Goal: Transaction & Acquisition: Purchase product/service

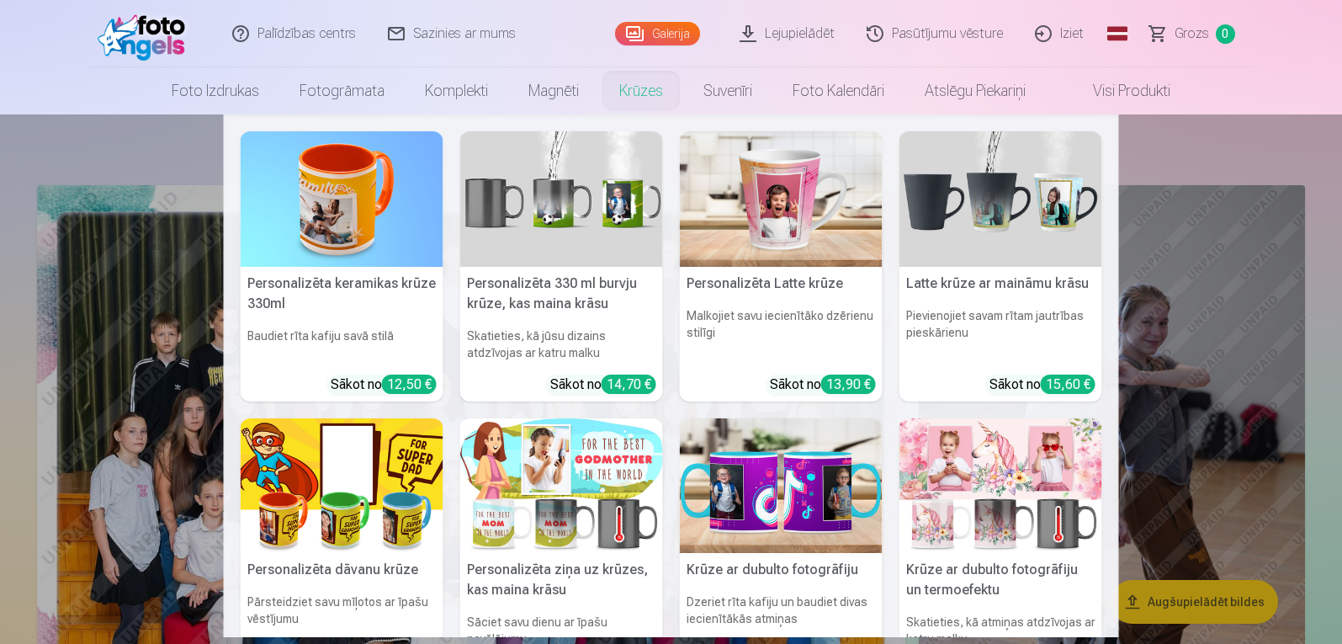
click at [640, 93] on link "Krūzes" at bounding box center [641, 90] width 84 height 47
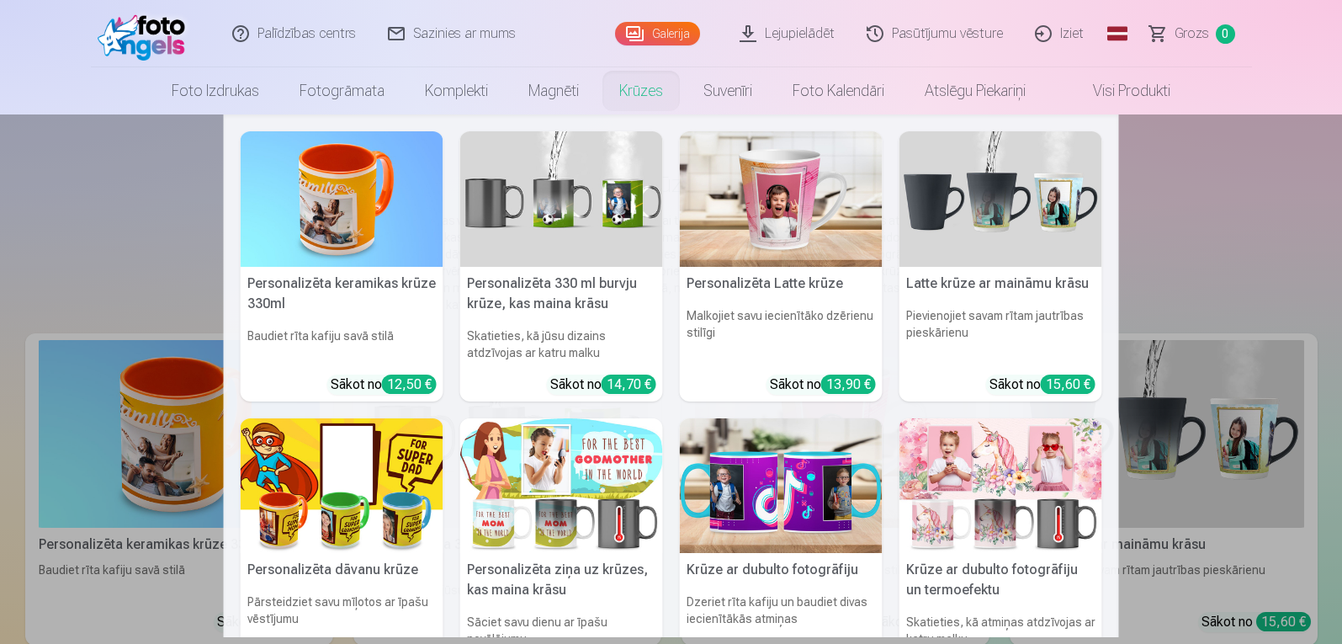
click at [989, 179] on img at bounding box center [1000, 198] width 203 height 135
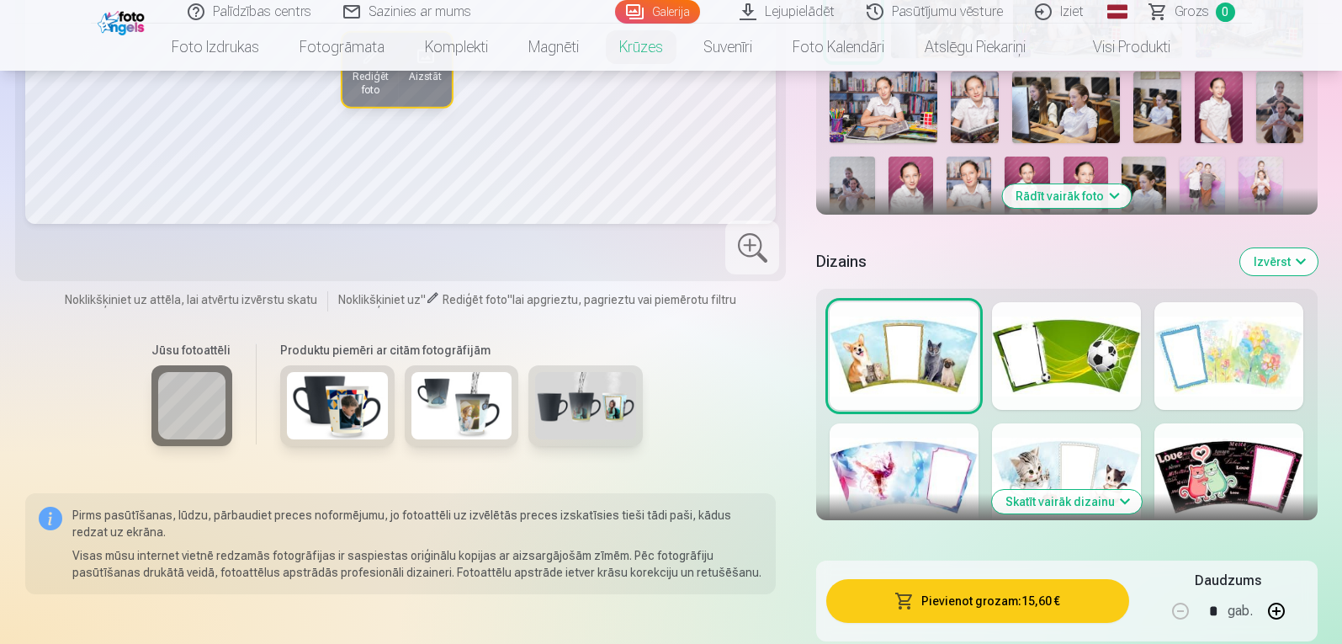
scroll to position [528, 0]
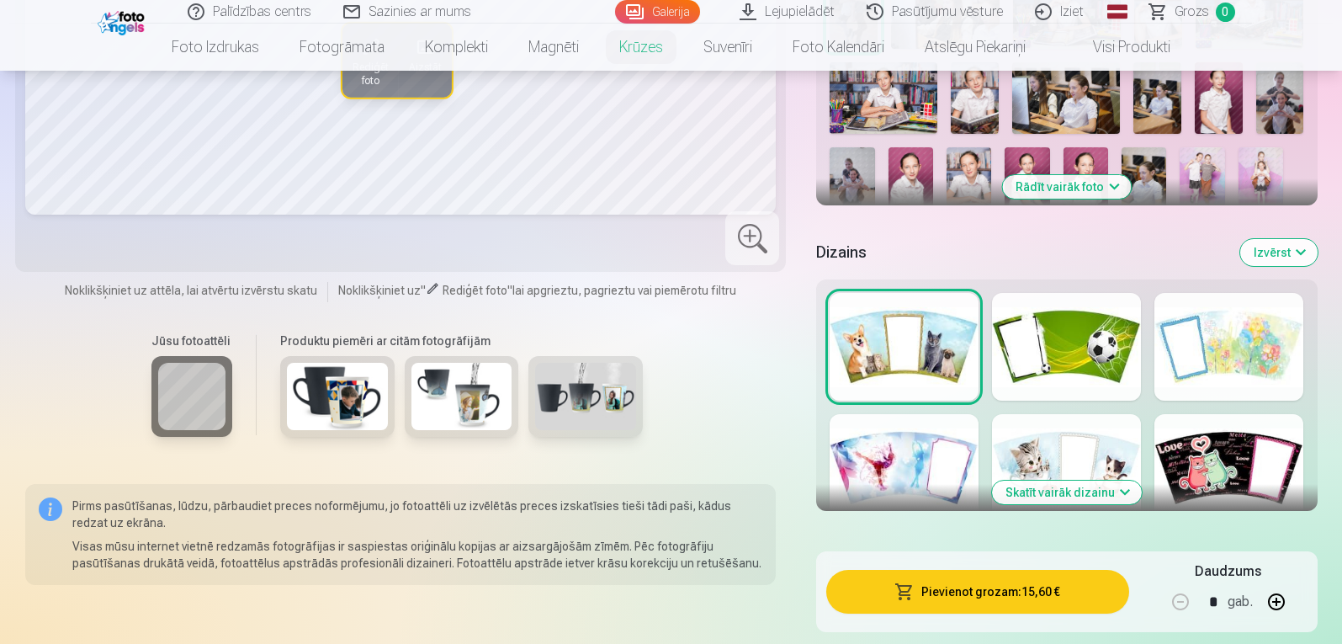
click at [1207, 428] on div at bounding box center [1228, 468] width 149 height 108
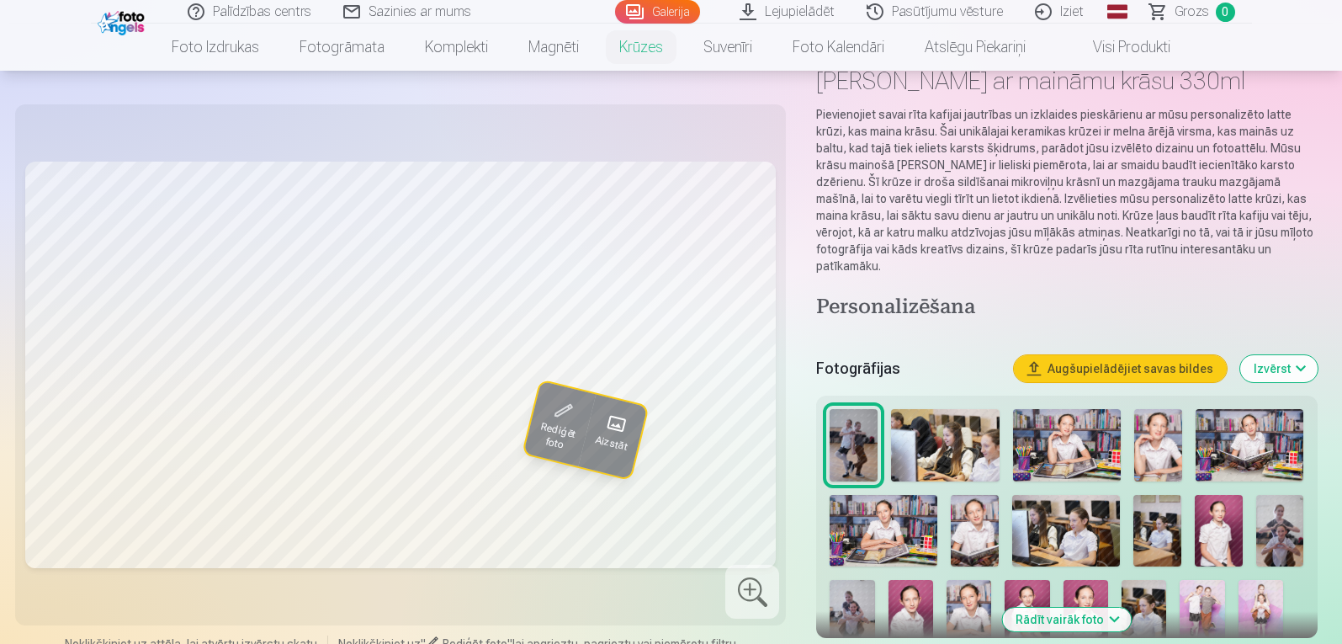
scroll to position [173, 0]
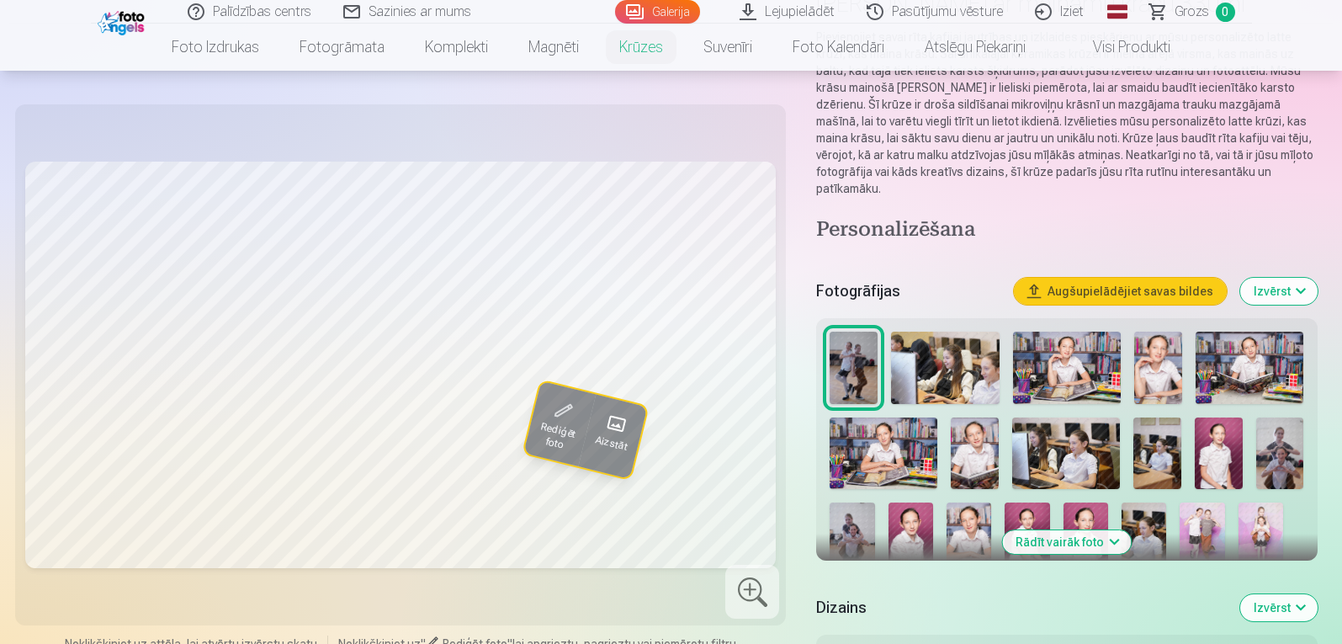
click at [1229, 431] on img at bounding box center [1219, 453] width 48 height 72
click at [905, 509] on img at bounding box center [911, 535] width 45 height 67
click at [1035, 502] on img at bounding box center [1027, 535] width 45 height 67
click at [1085, 502] on img at bounding box center [1086, 535] width 45 height 67
click at [1217, 437] on img at bounding box center [1219, 453] width 48 height 72
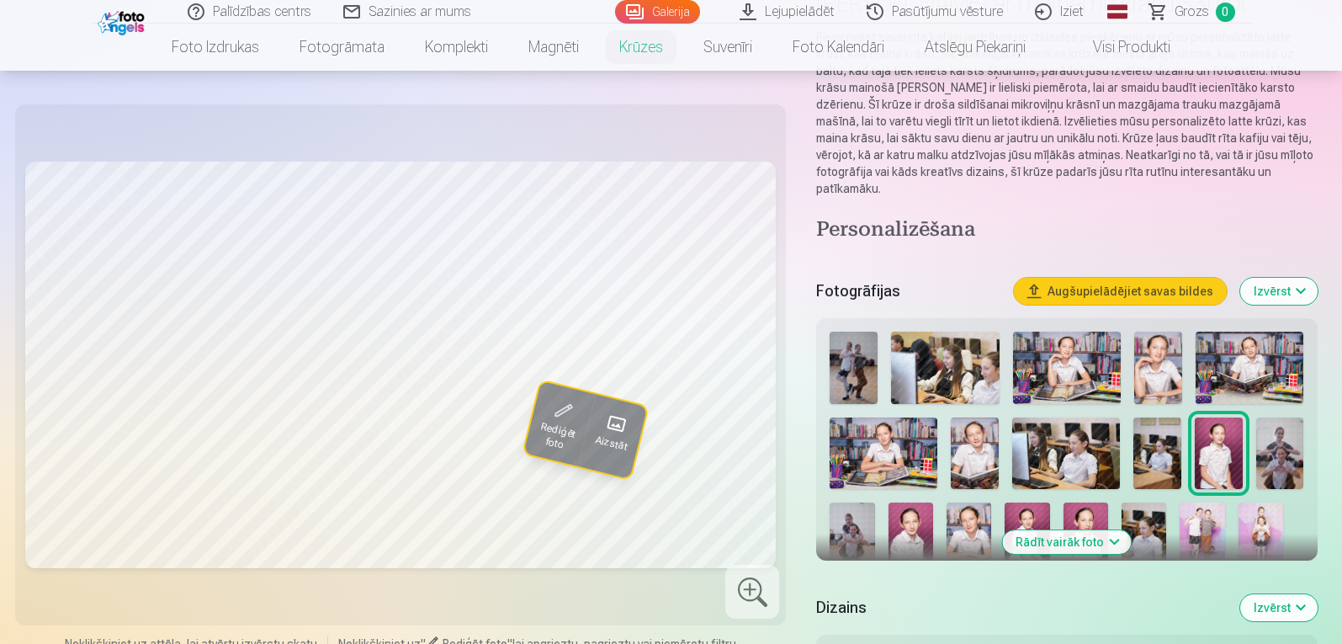
scroll to position [207, 0]
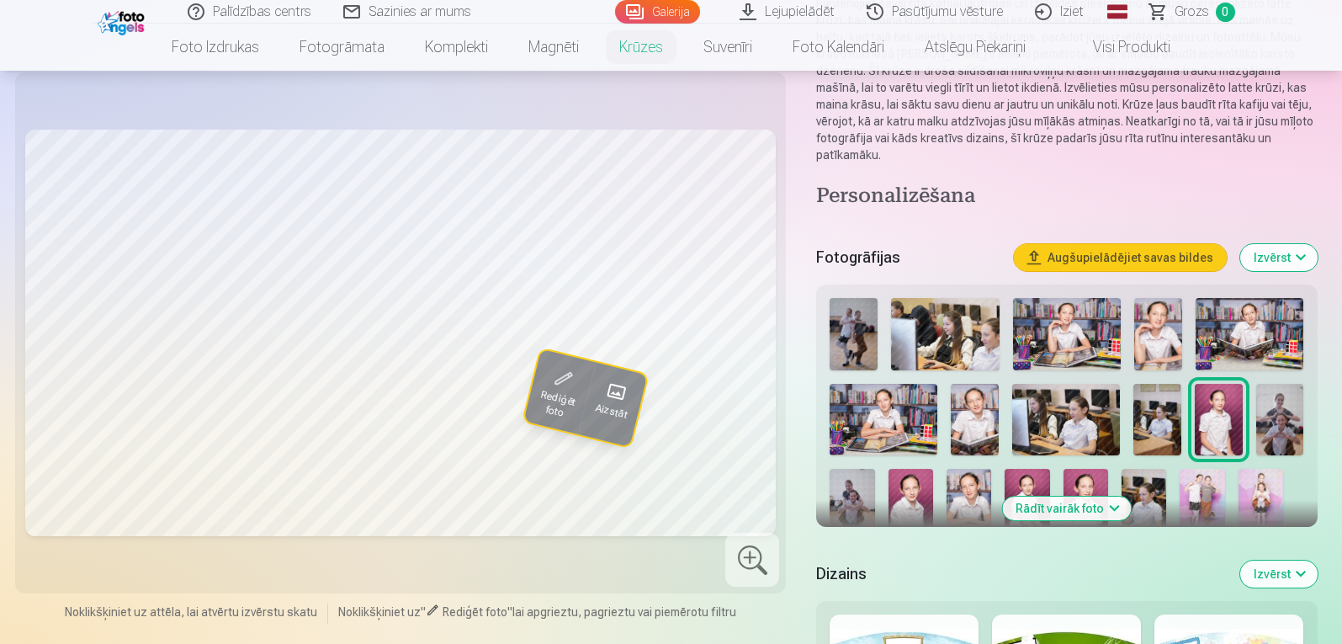
click at [1285, 386] on img at bounding box center [1280, 420] width 48 height 72
click at [1223, 395] on img at bounding box center [1219, 420] width 48 height 72
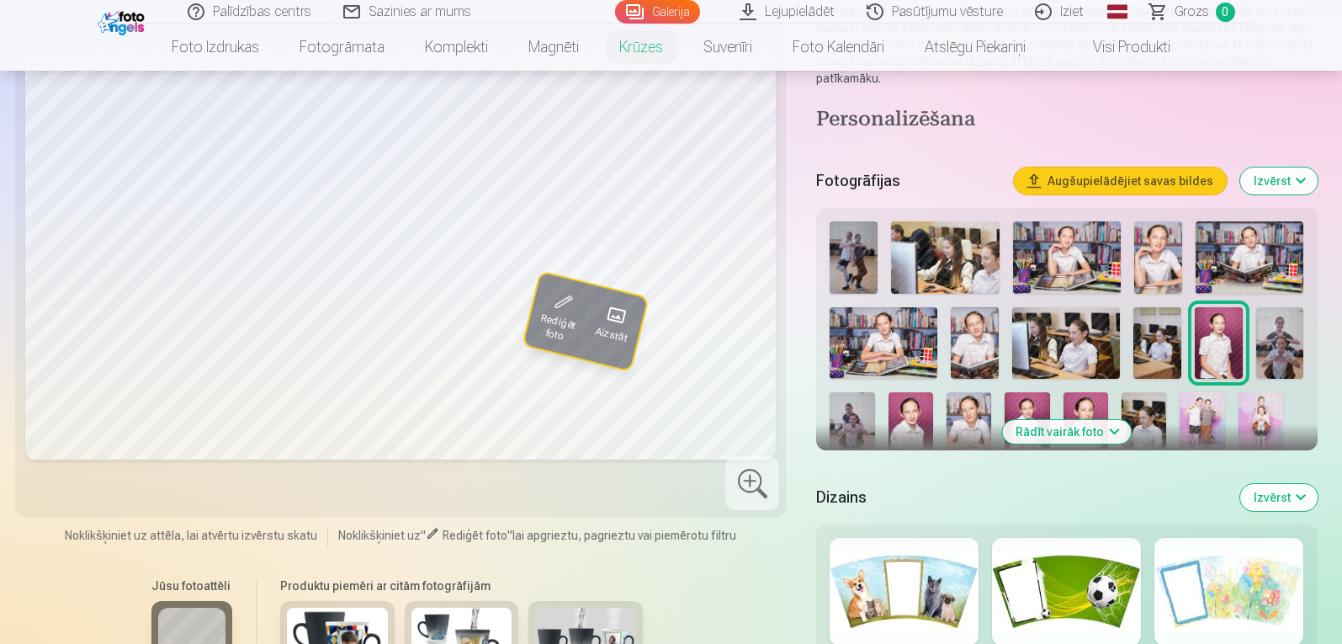
scroll to position [308, 0]
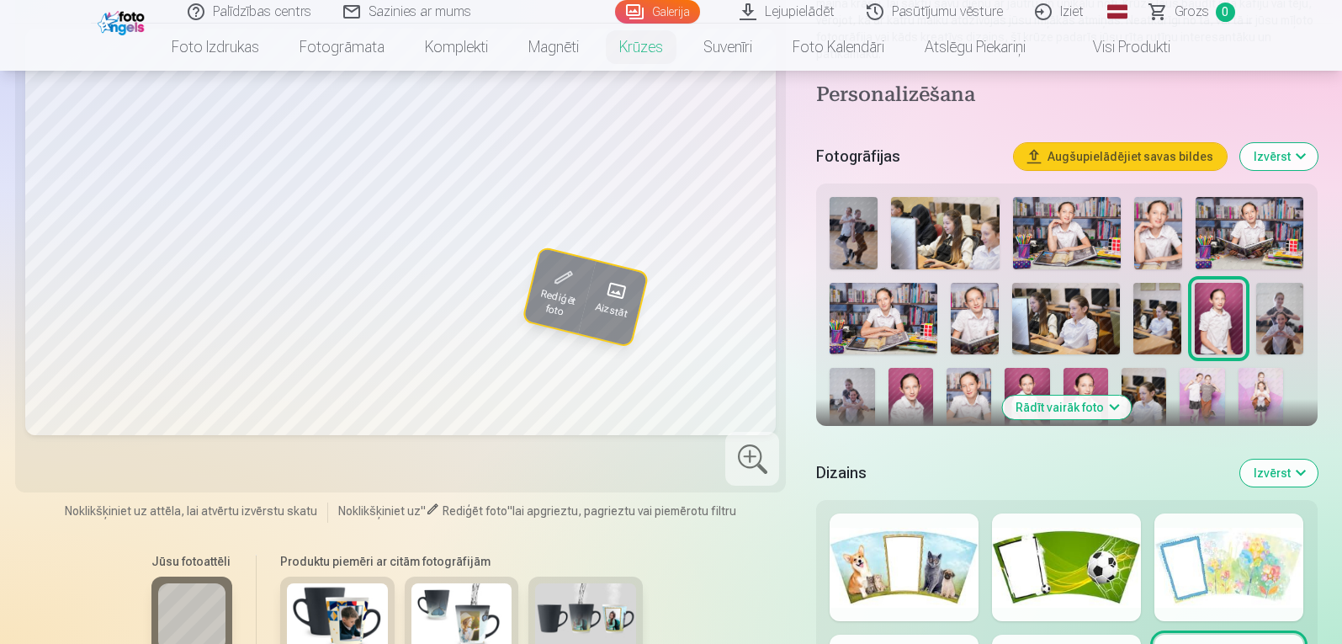
click at [1085, 395] on button "Rādīt vairāk foto" at bounding box center [1066, 407] width 129 height 24
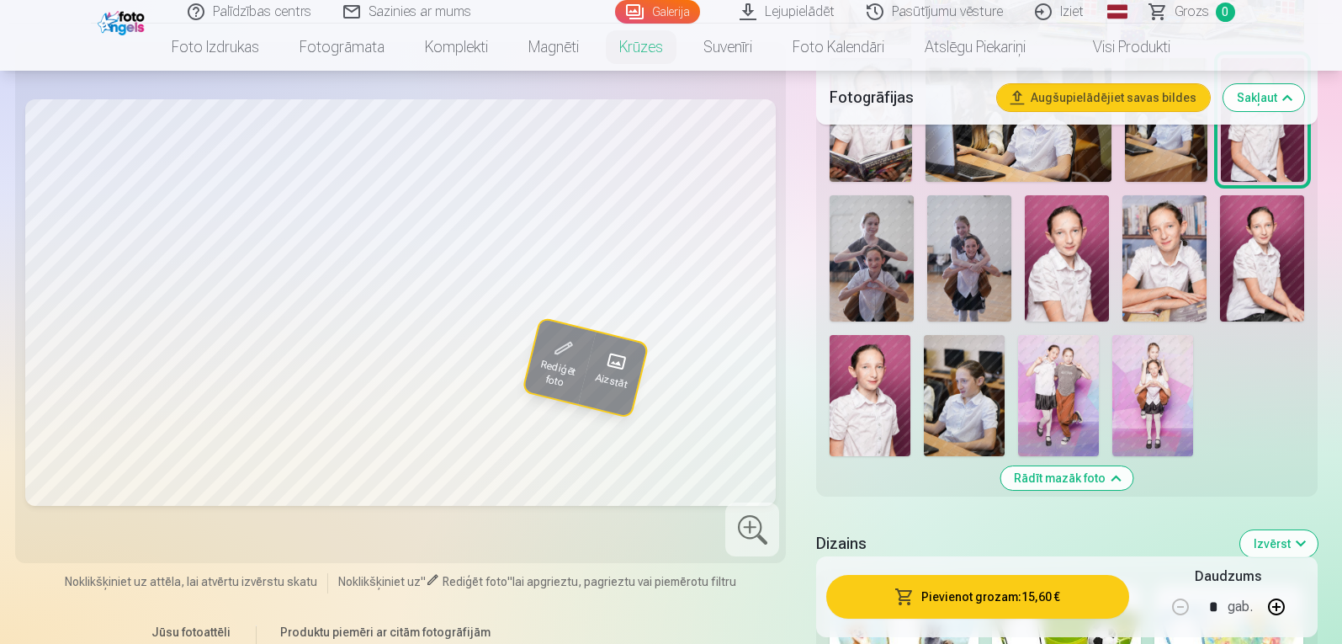
scroll to position [687, 0]
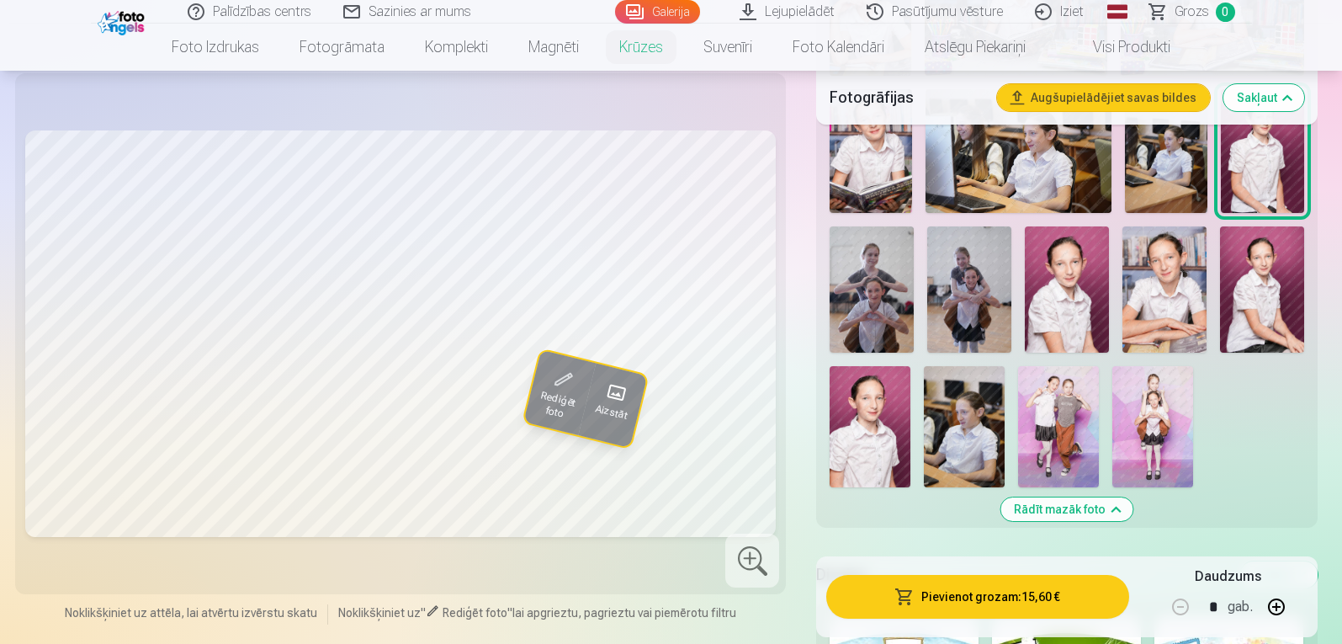
click at [873, 381] on img at bounding box center [870, 426] width 81 height 121
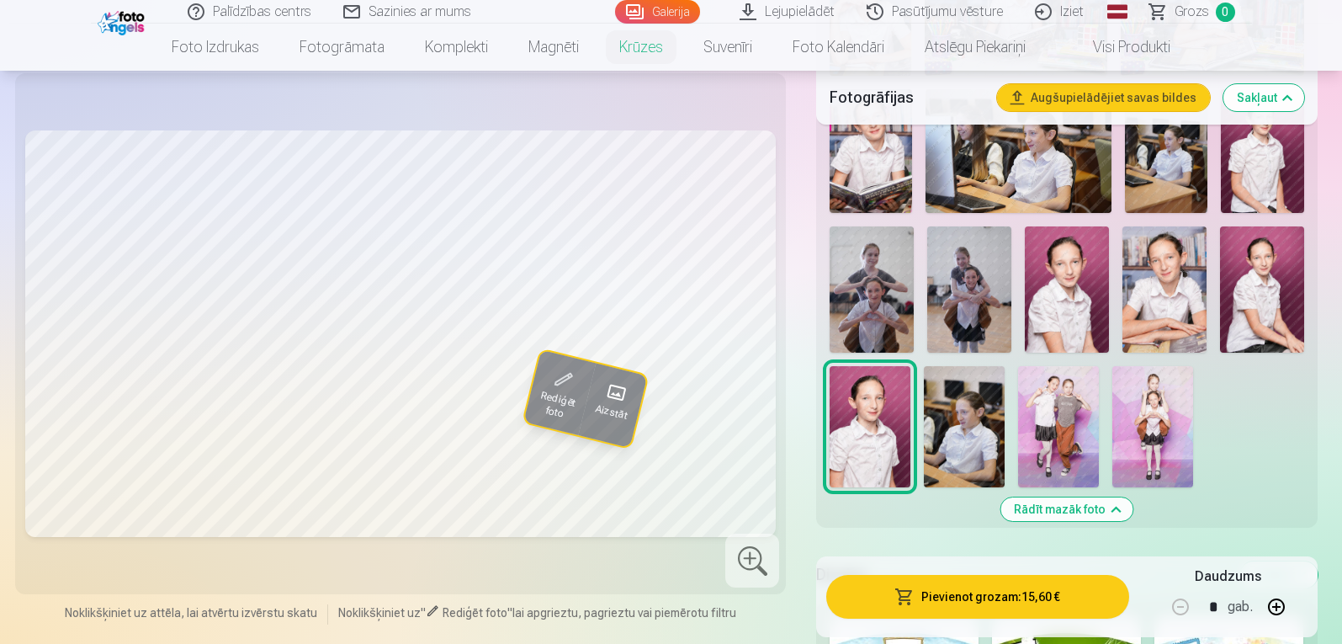
click at [942, 402] on img at bounding box center [964, 426] width 81 height 121
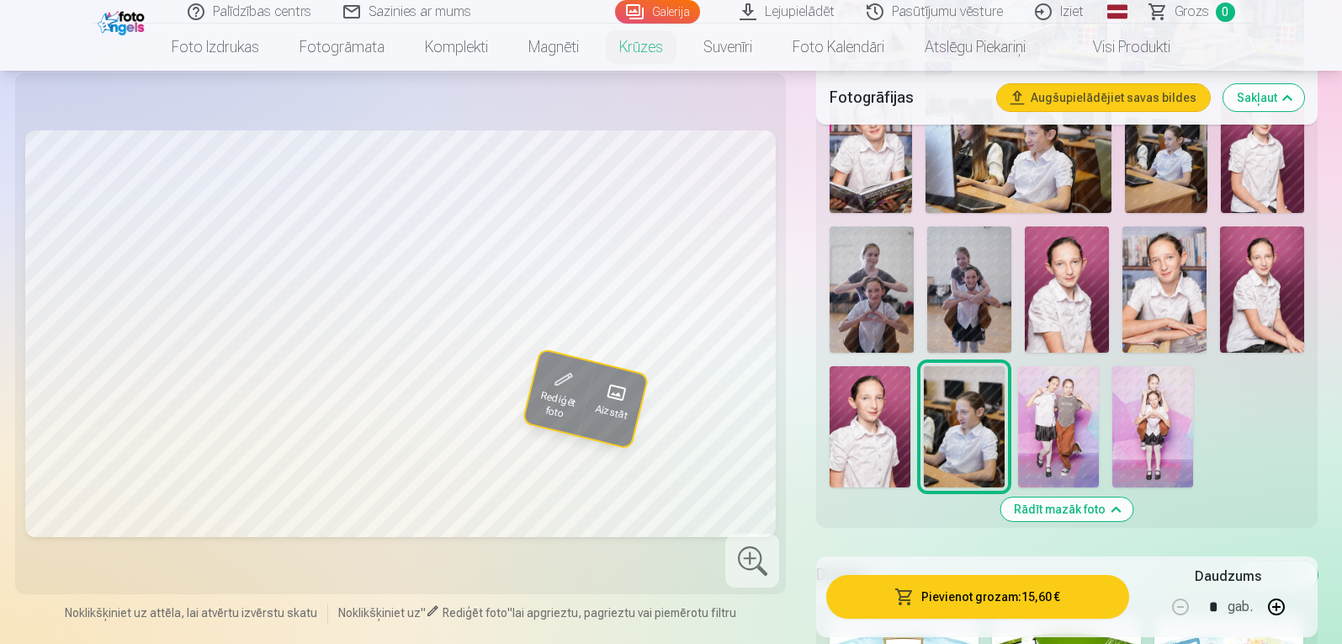
click at [1067, 284] on img at bounding box center [1067, 289] width 84 height 126
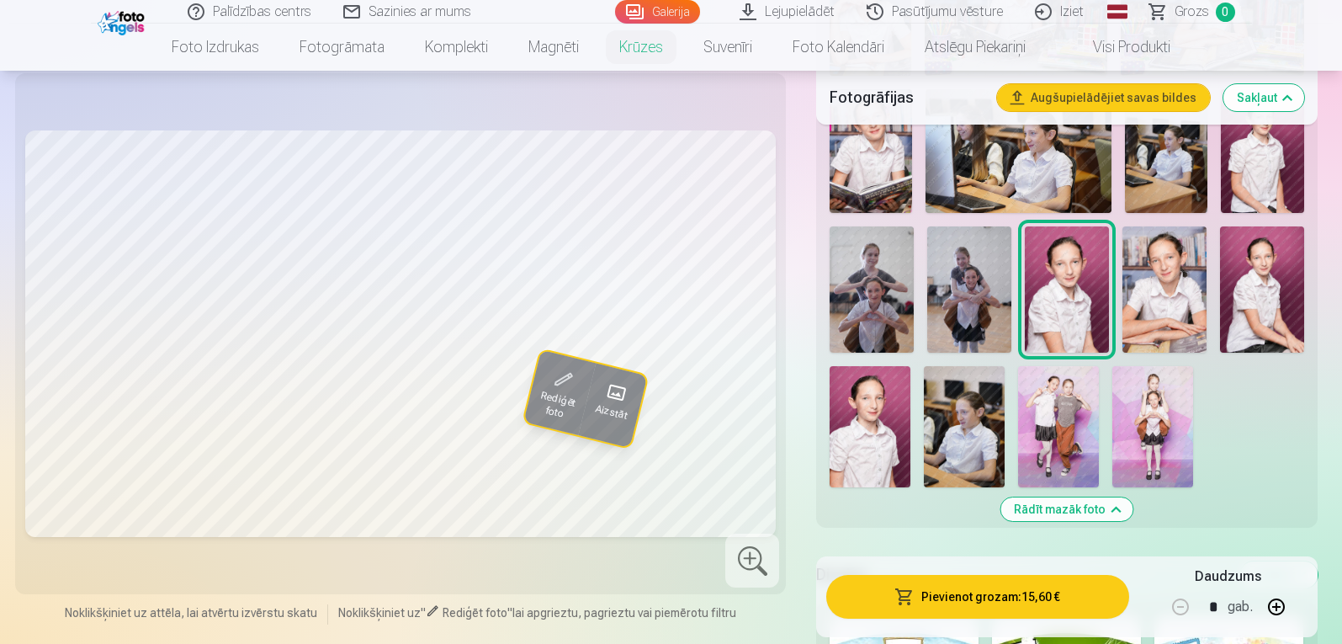
click at [1174, 272] on img at bounding box center [1164, 289] width 84 height 126
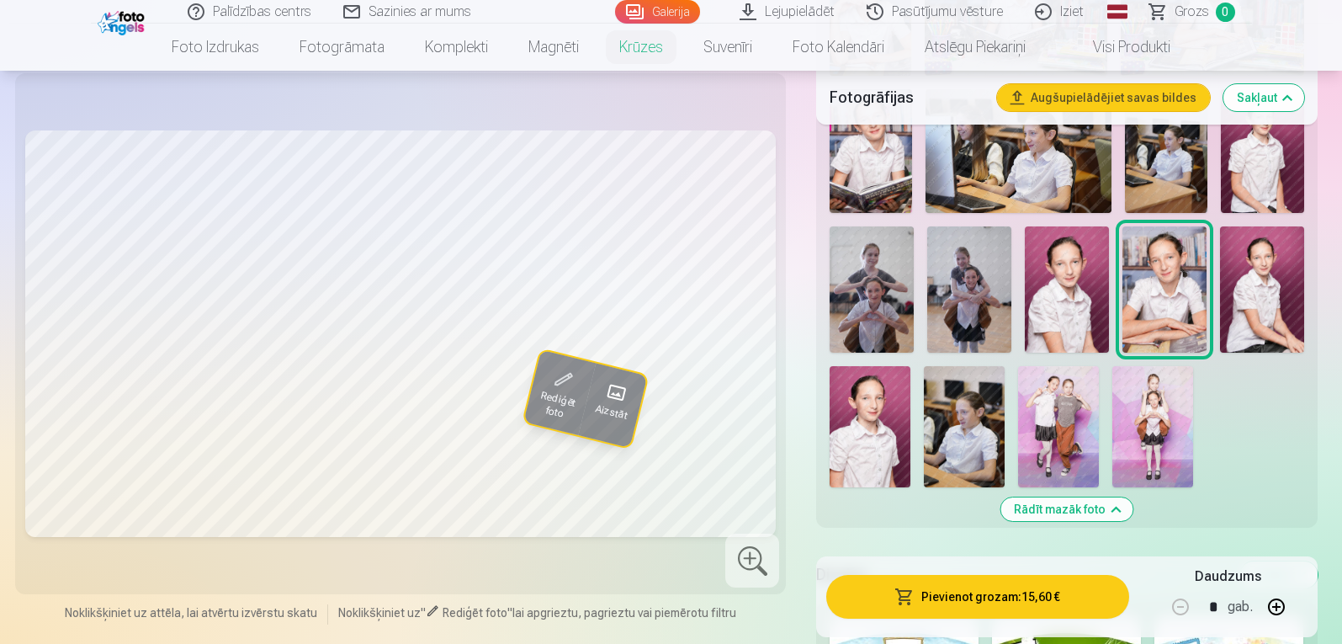
click at [1255, 278] on img at bounding box center [1262, 289] width 84 height 126
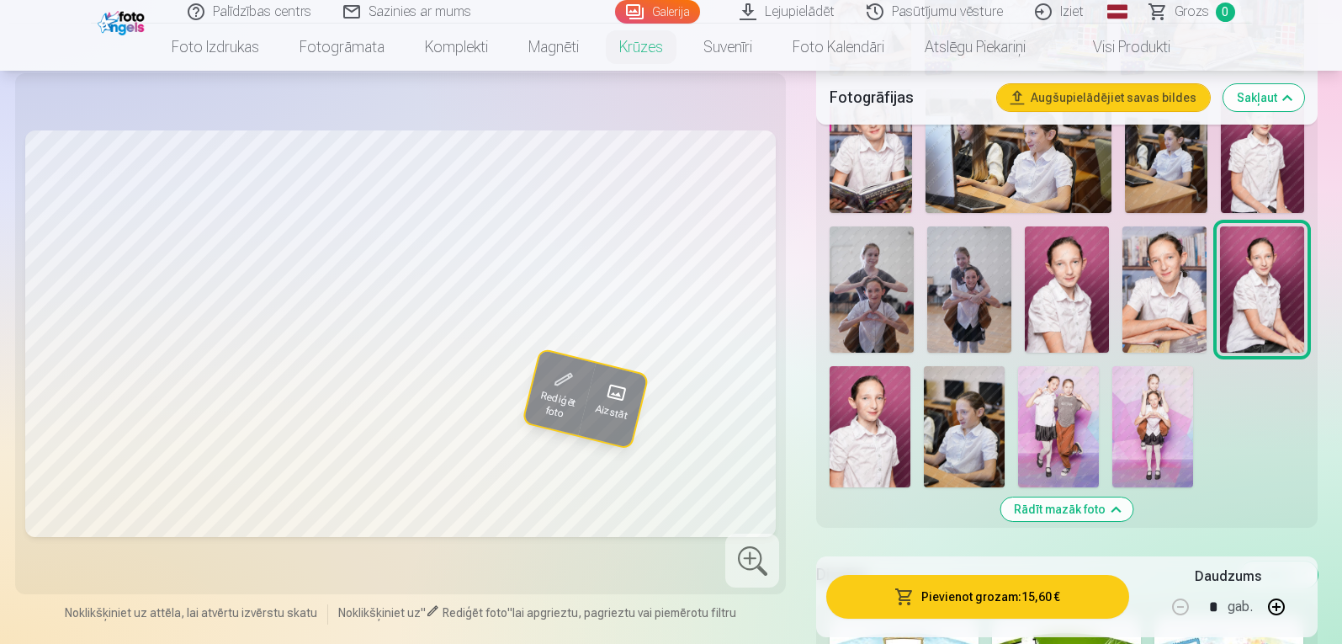
click at [871, 401] on img at bounding box center [870, 426] width 81 height 121
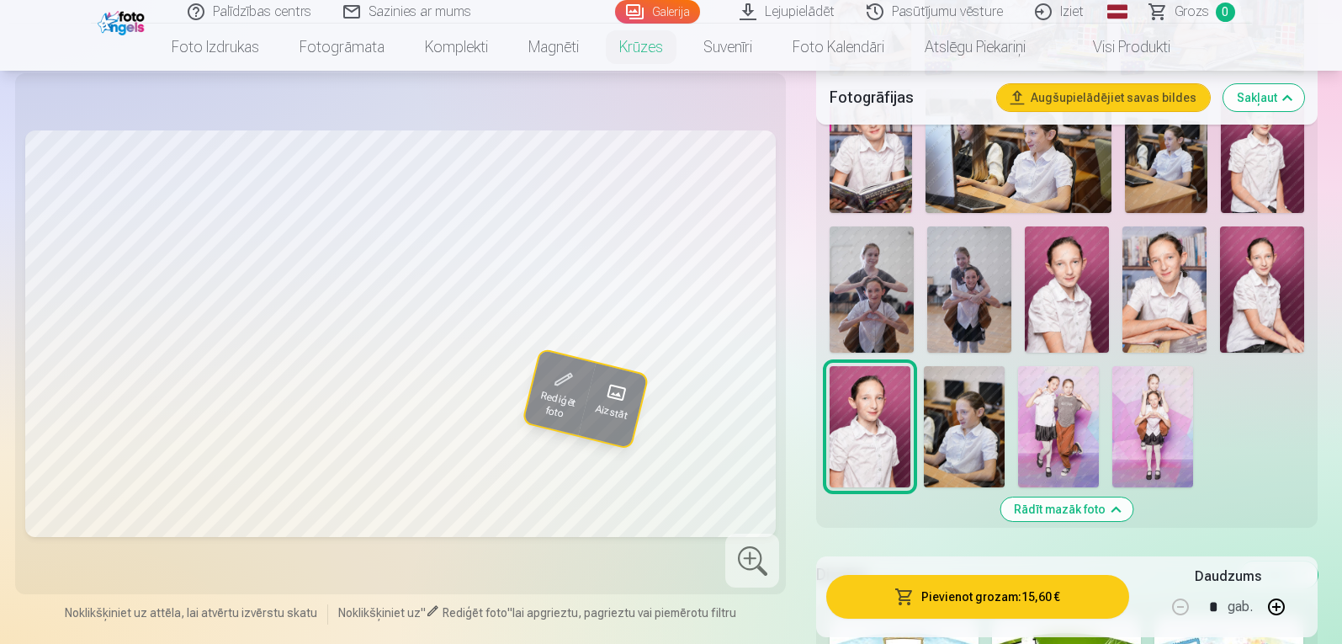
click at [1064, 298] on img at bounding box center [1067, 289] width 84 height 126
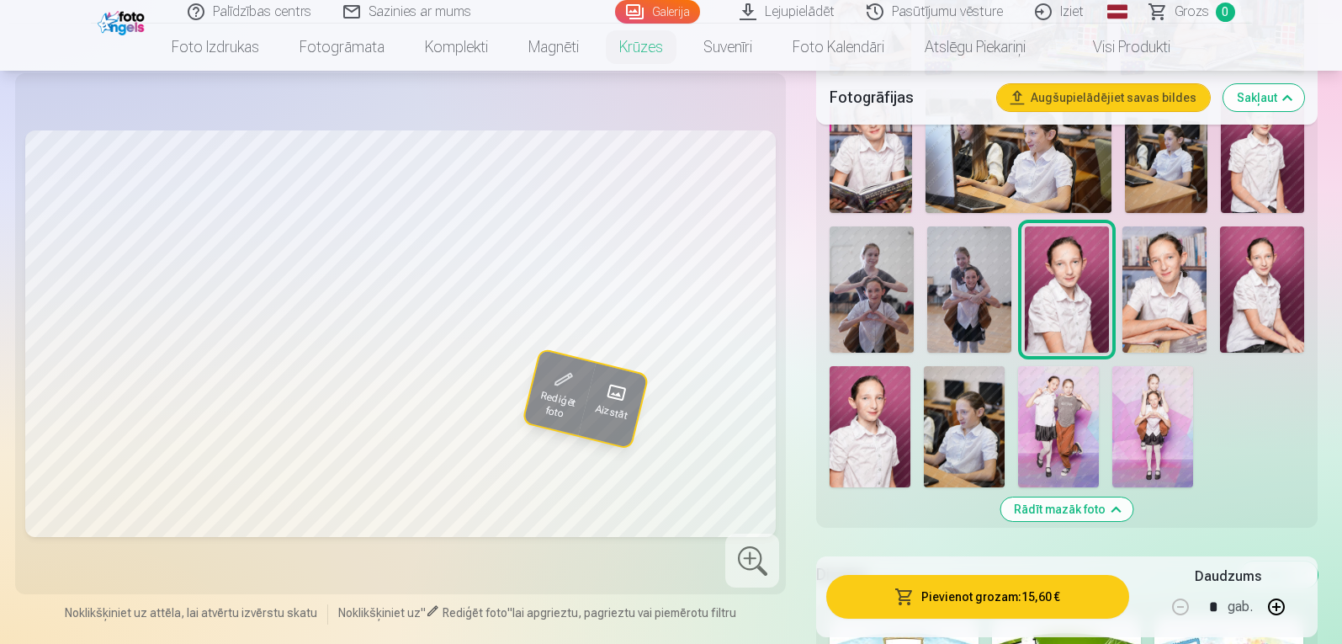
click at [822, 416] on div "Rādīt mazāk foto" at bounding box center [1066, 166] width 501 height 723
click at [863, 415] on img at bounding box center [870, 426] width 81 height 121
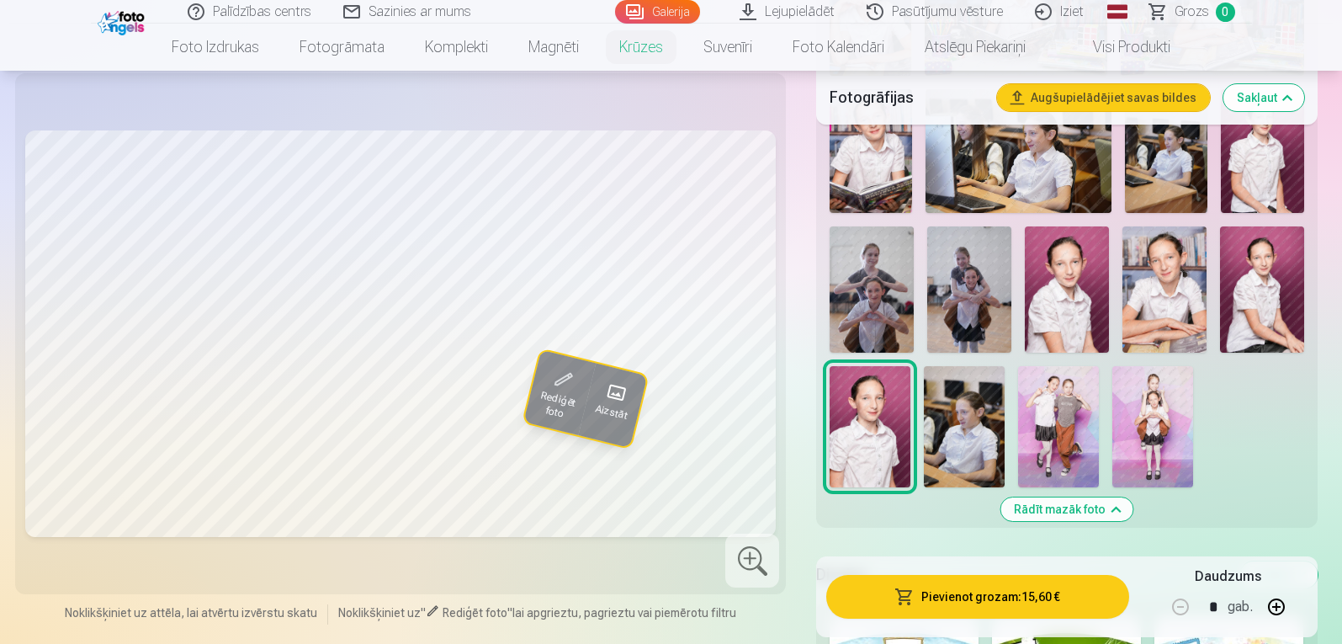
click at [1053, 279] on img at bounding box center [1067, 289] width 84 height 126
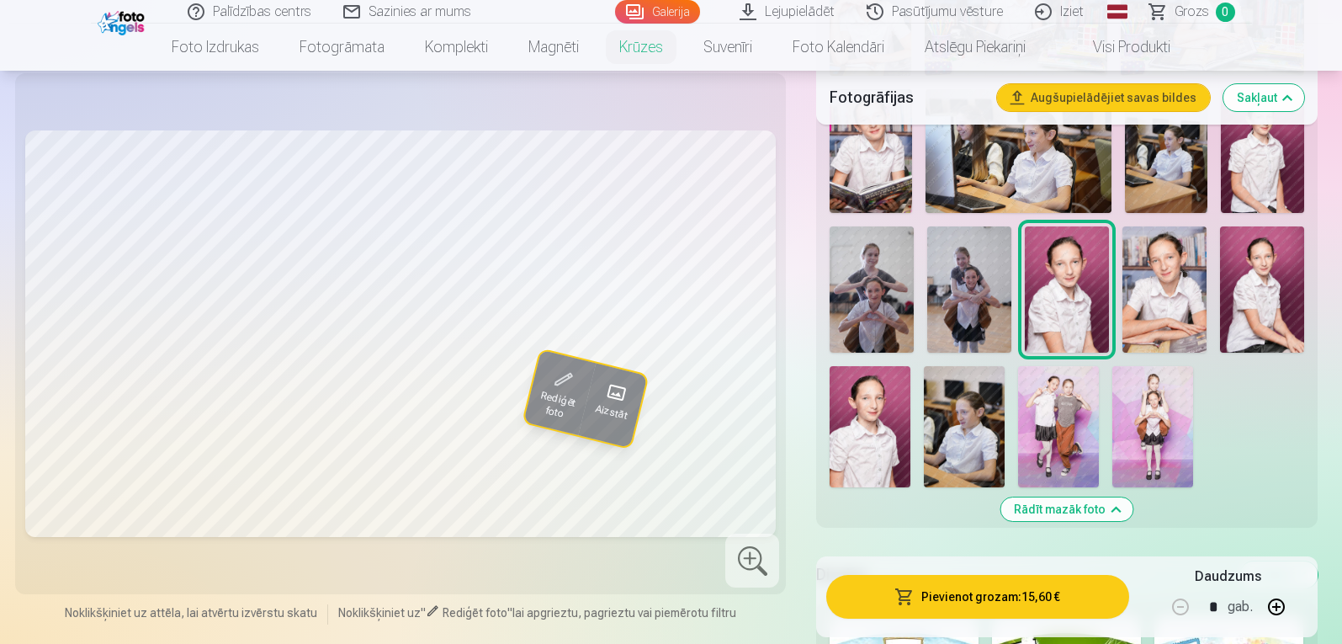
click at [1260, 172] on img at bounding box center [1262, 151] width 82 height 124
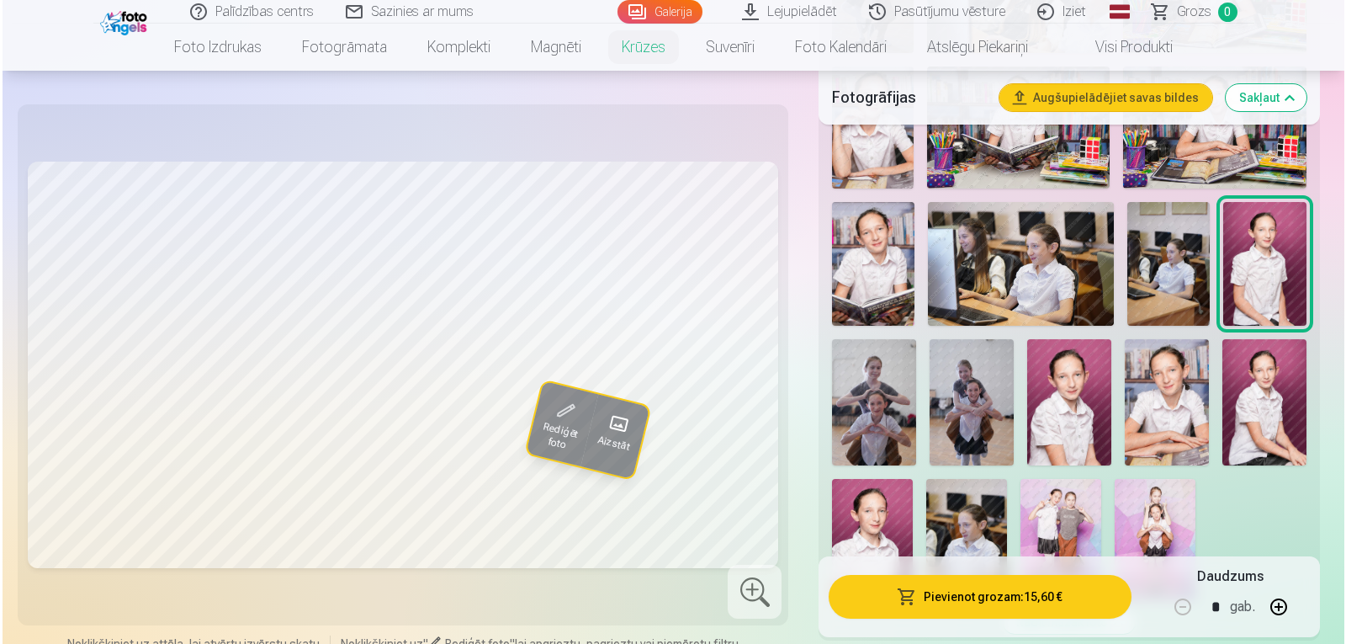
scroll to position [554, 0]
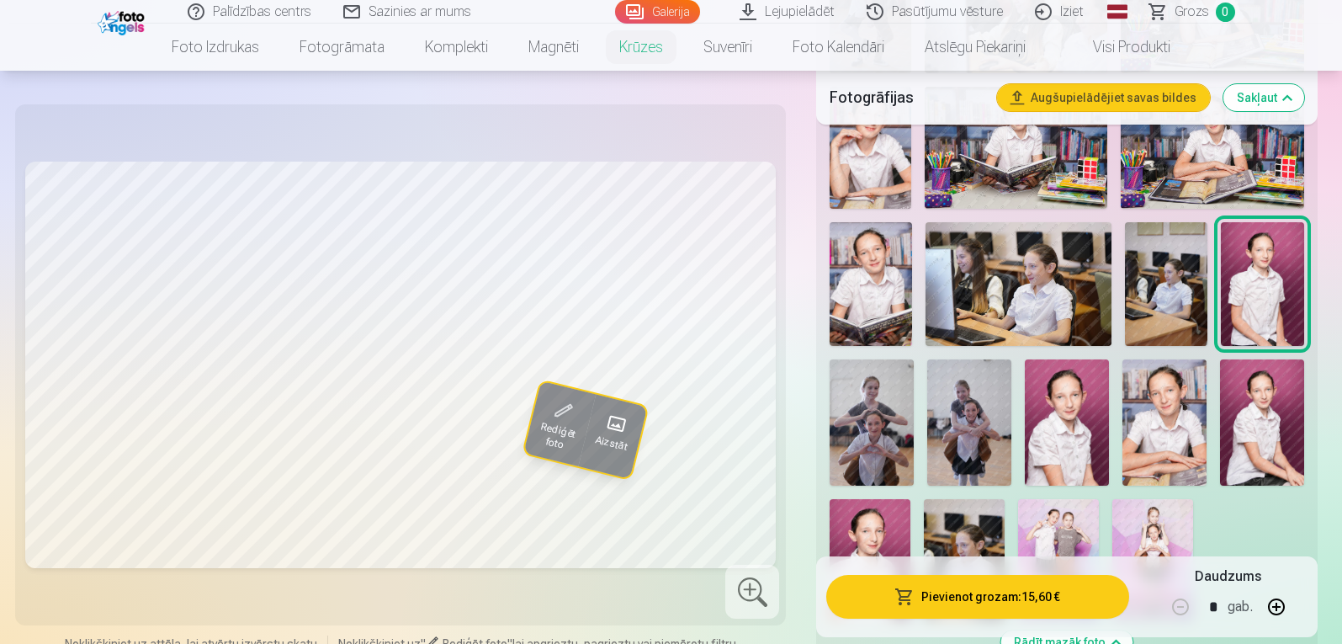
click at [1258, 405] on img at bounding box center [1262, 422] width 84 height 126
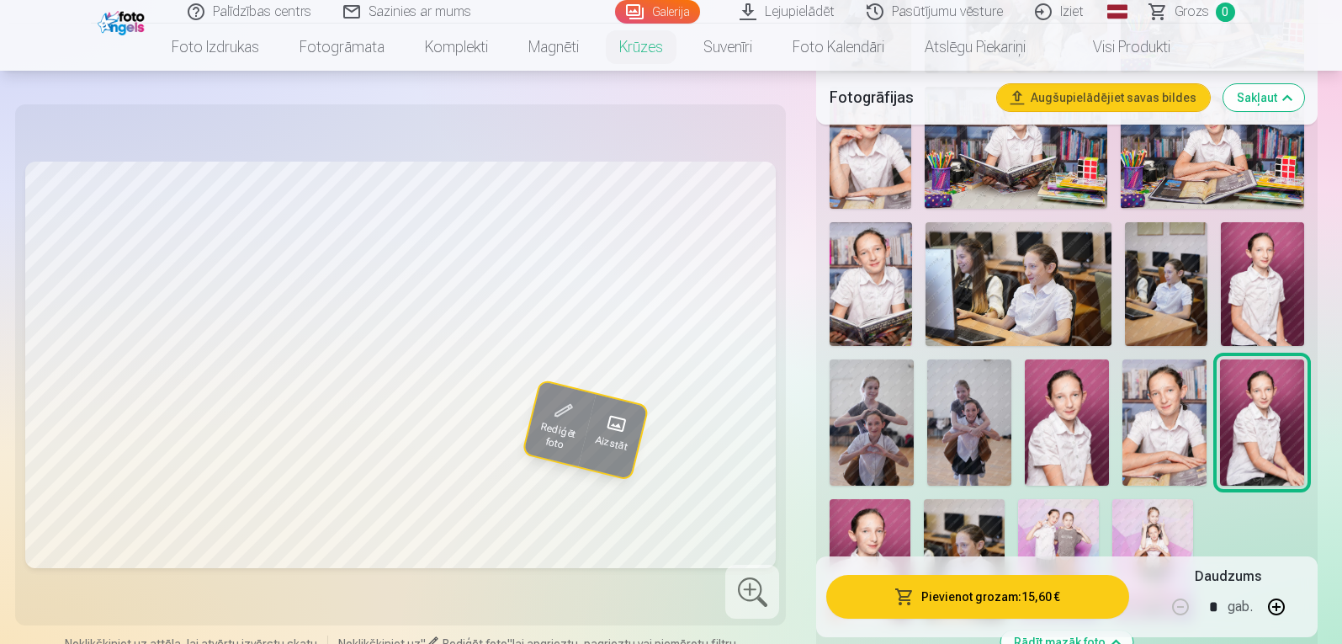
click at [1055, 383] on img at bounding box center [1067, 422] width 84 height 126
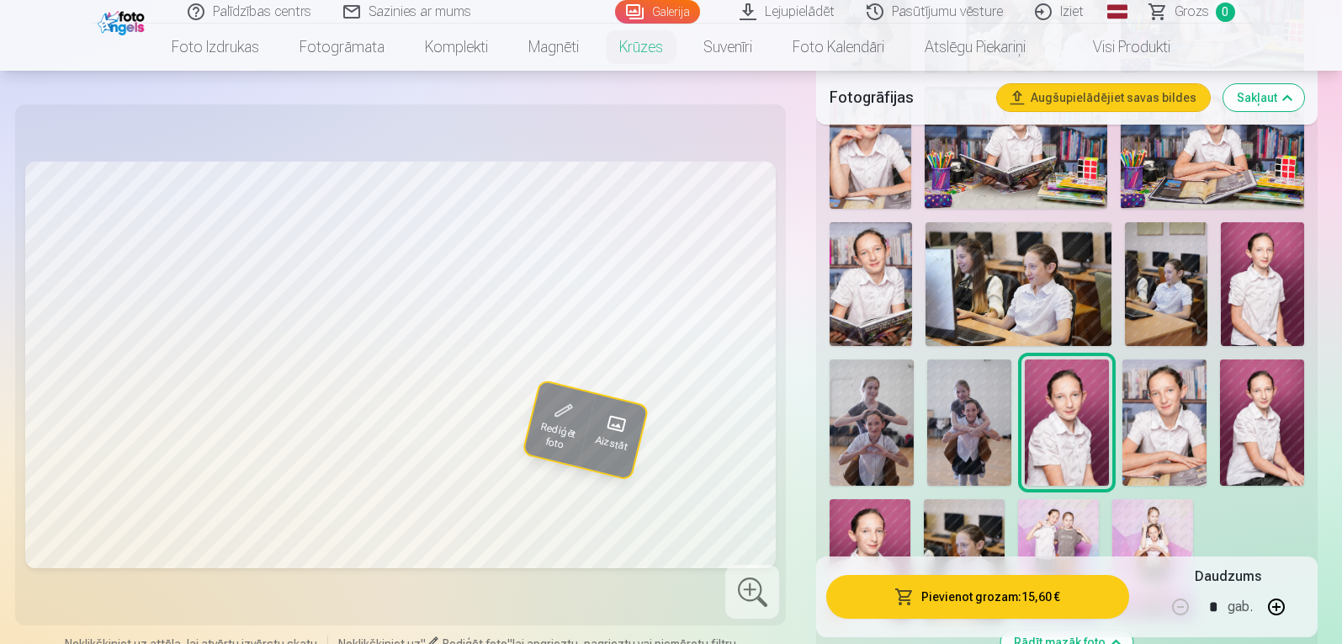
click at [1270, 420] on img at bounding box center [1262, 422] width 84 height 126
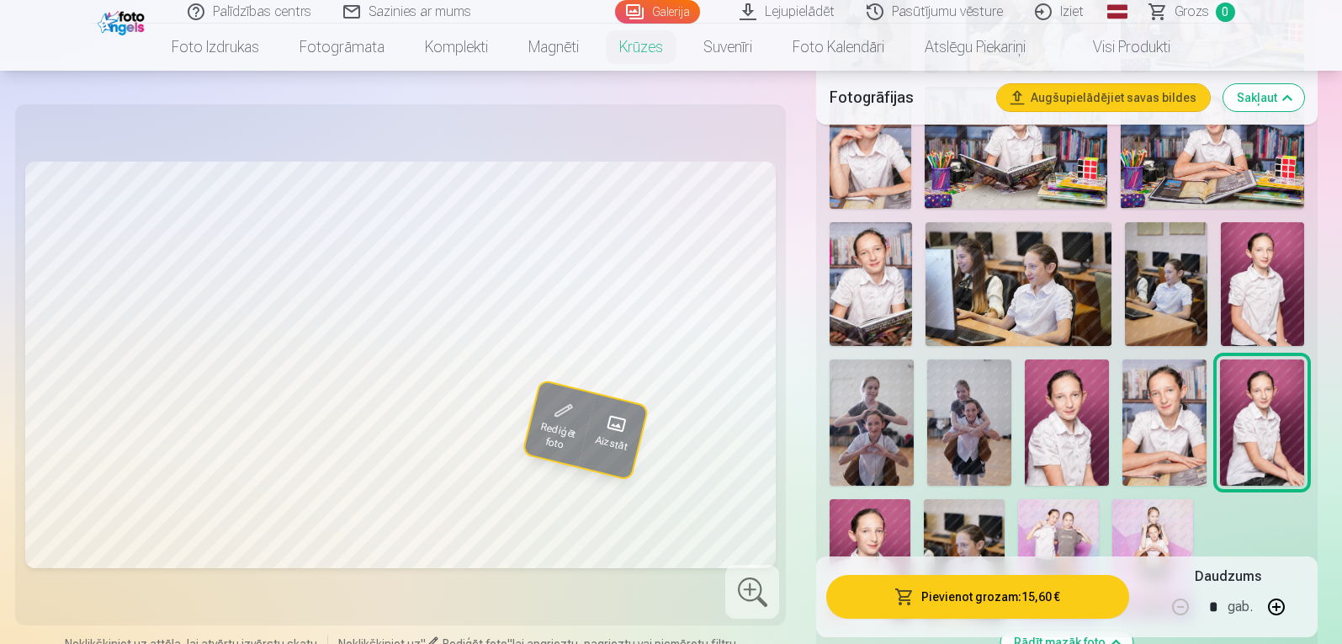
click at [1064, 408] on img at bounding box center [1067, 422] width 84 height 126
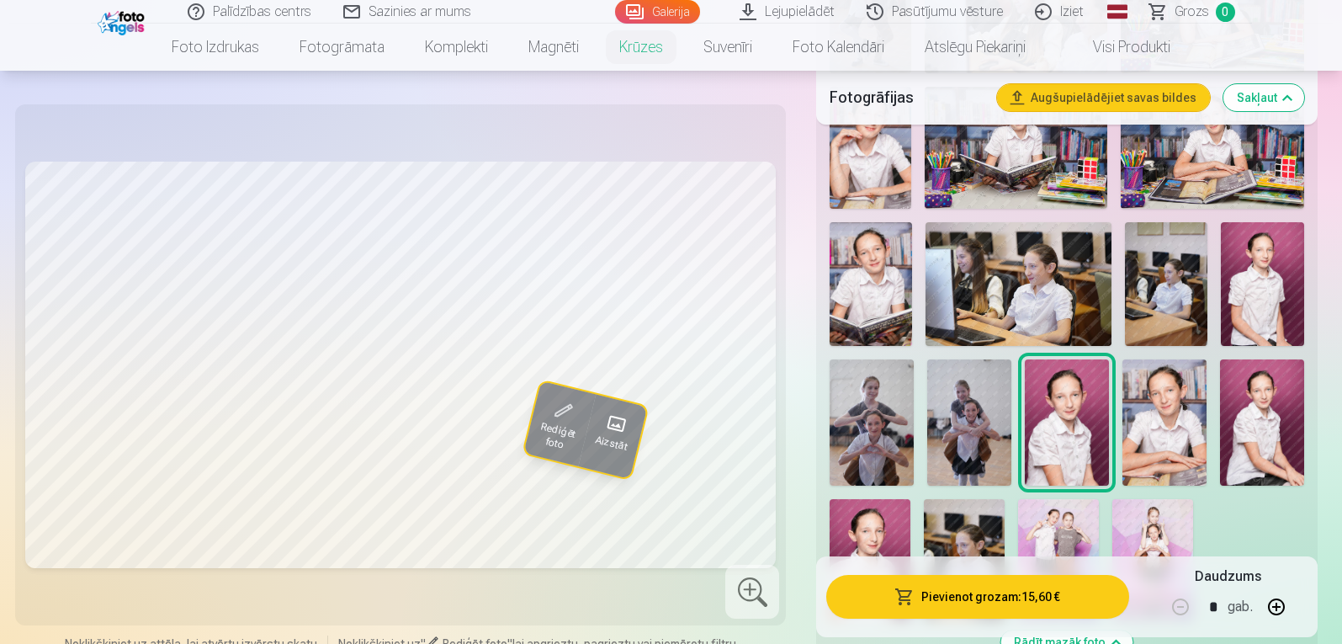
click at [855, 521] on img at bounding box center [870, 559] width 81 height 121
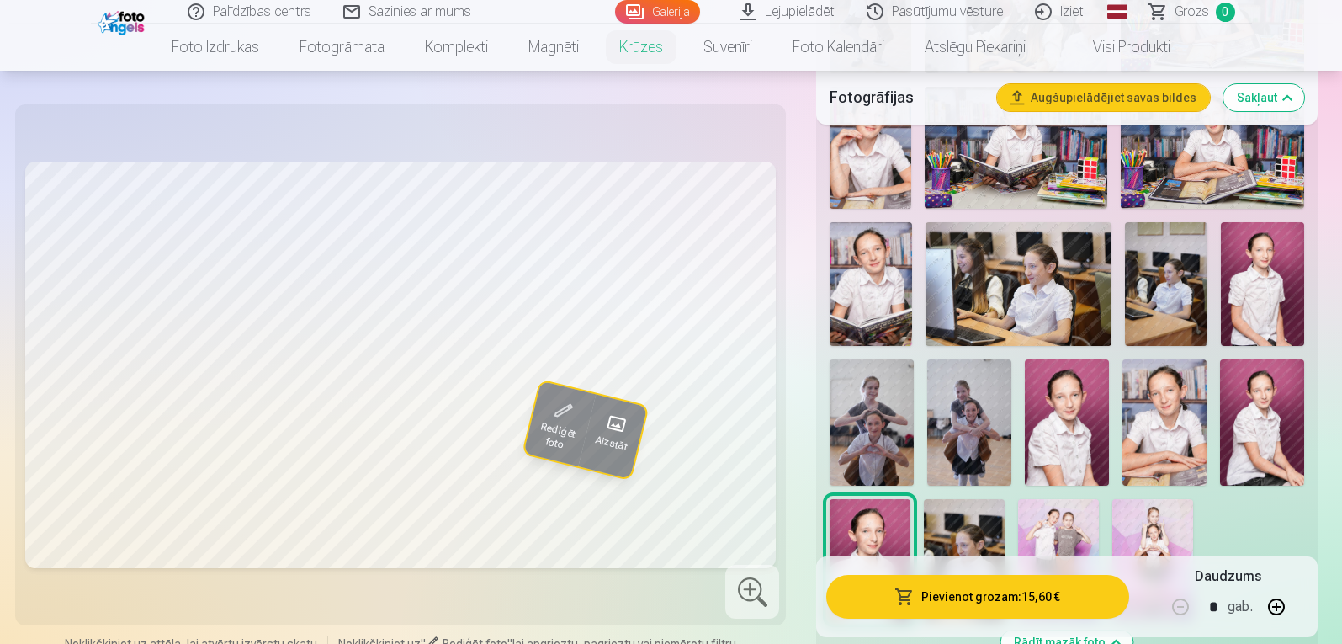
click at [1266, 421] on img at bounding box center [1262, 422] width 84 height 126
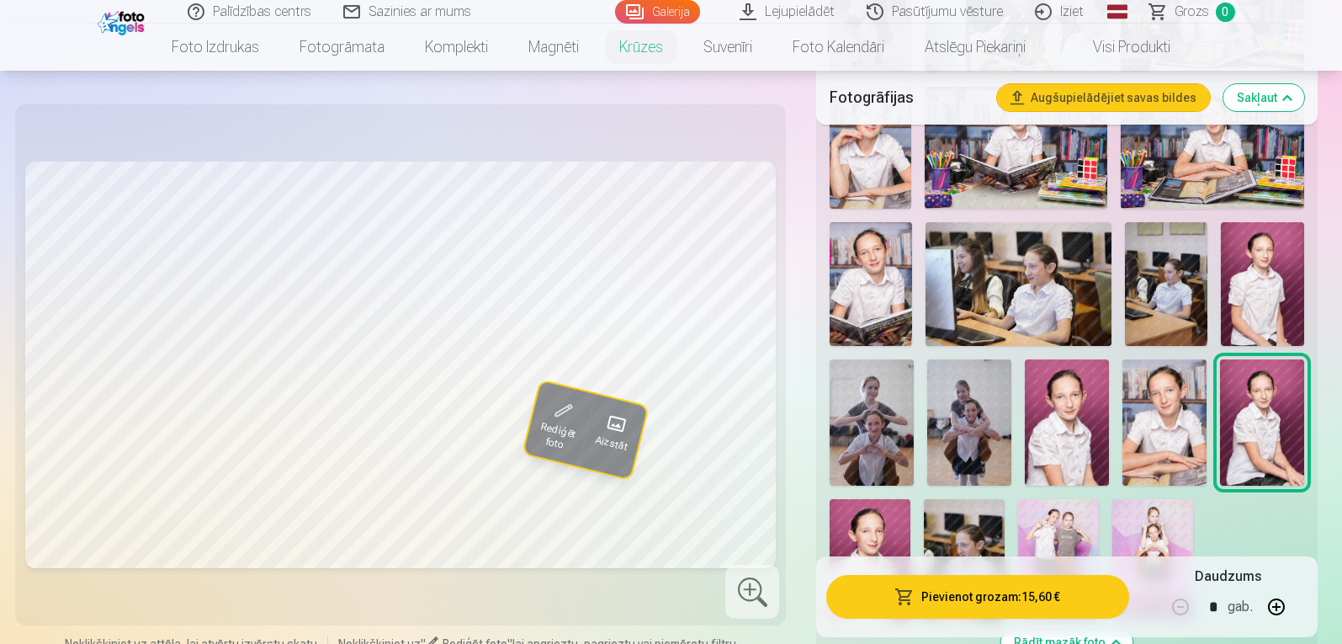
click at [1053, 606] on button "Pievienot grozam : 15,60 €" at bounding box center [977, 597] width 302 height 44
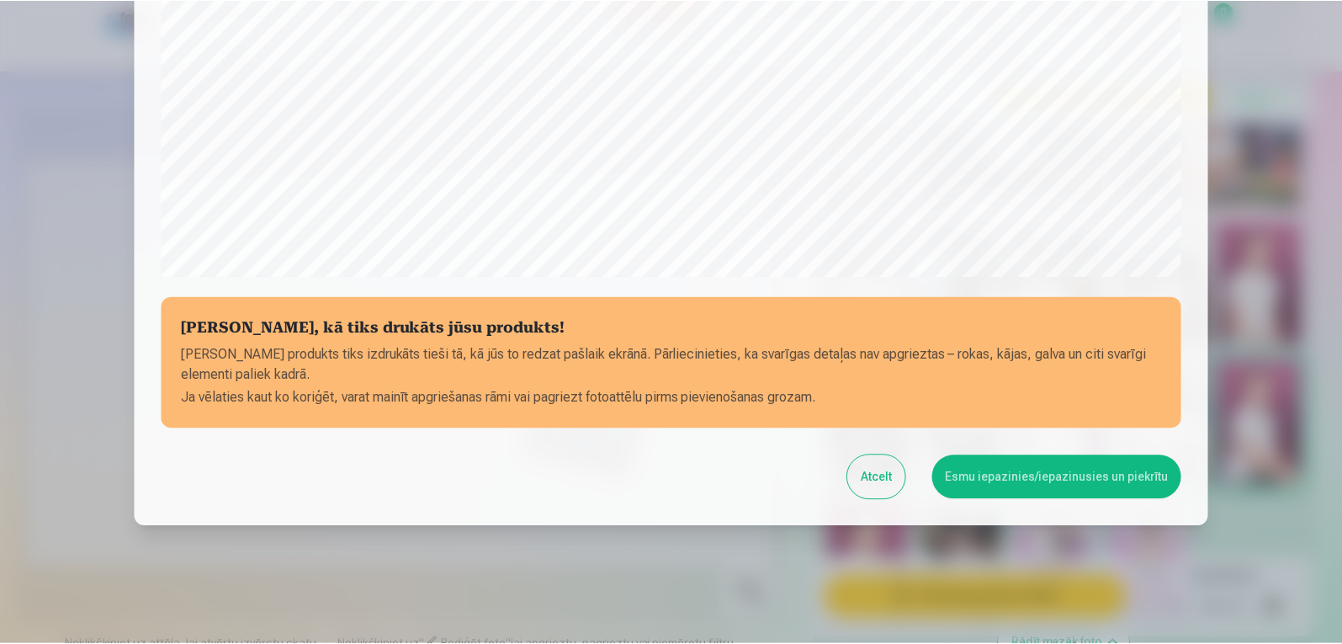
scroll to position [568, 0]
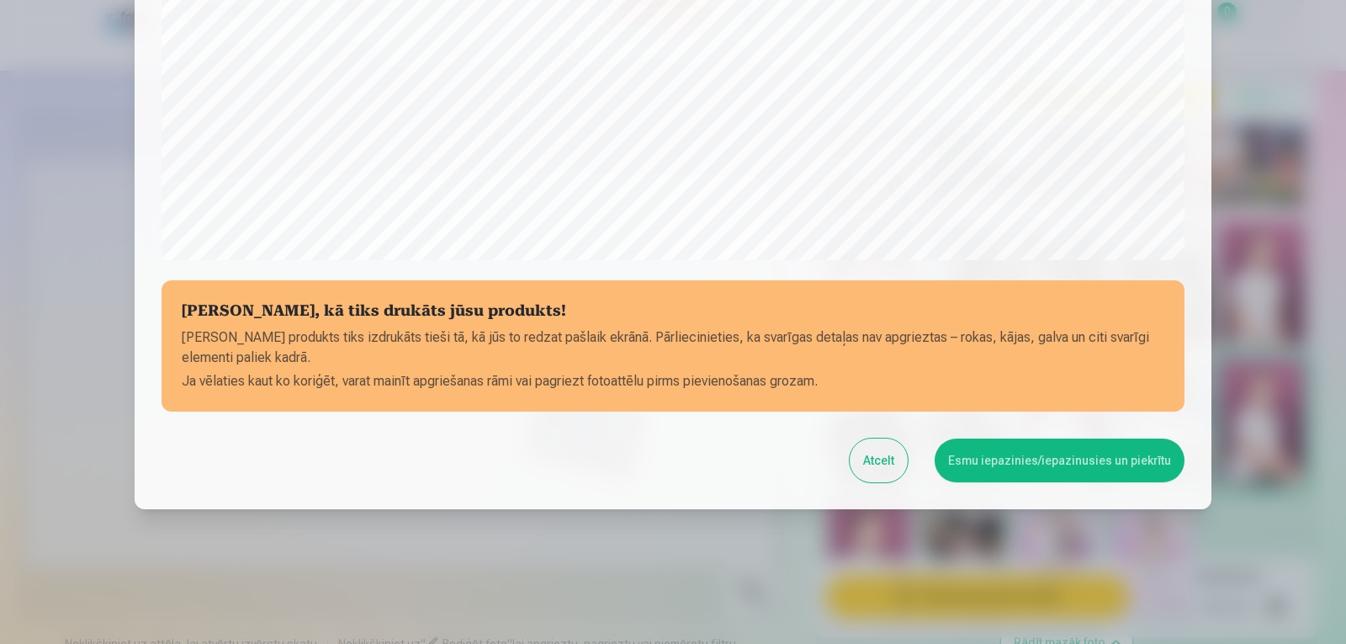
click at [1090, 468] on button "Esmu iepazinies/iepazinusies un piekrītu" at bounding box center [1060, 460] width 250 height 44
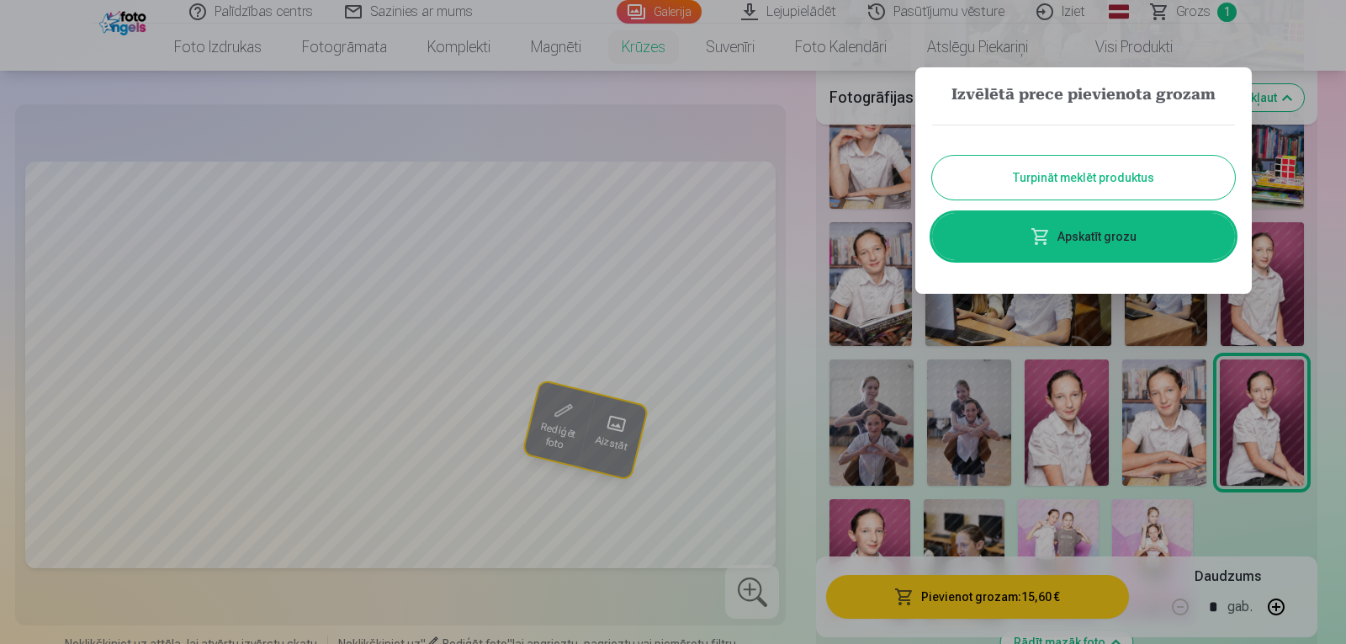
click at [1108, 178] on button "Turpināt meklēt produktus" at bounding box center [1083, 178] width 303 height 44
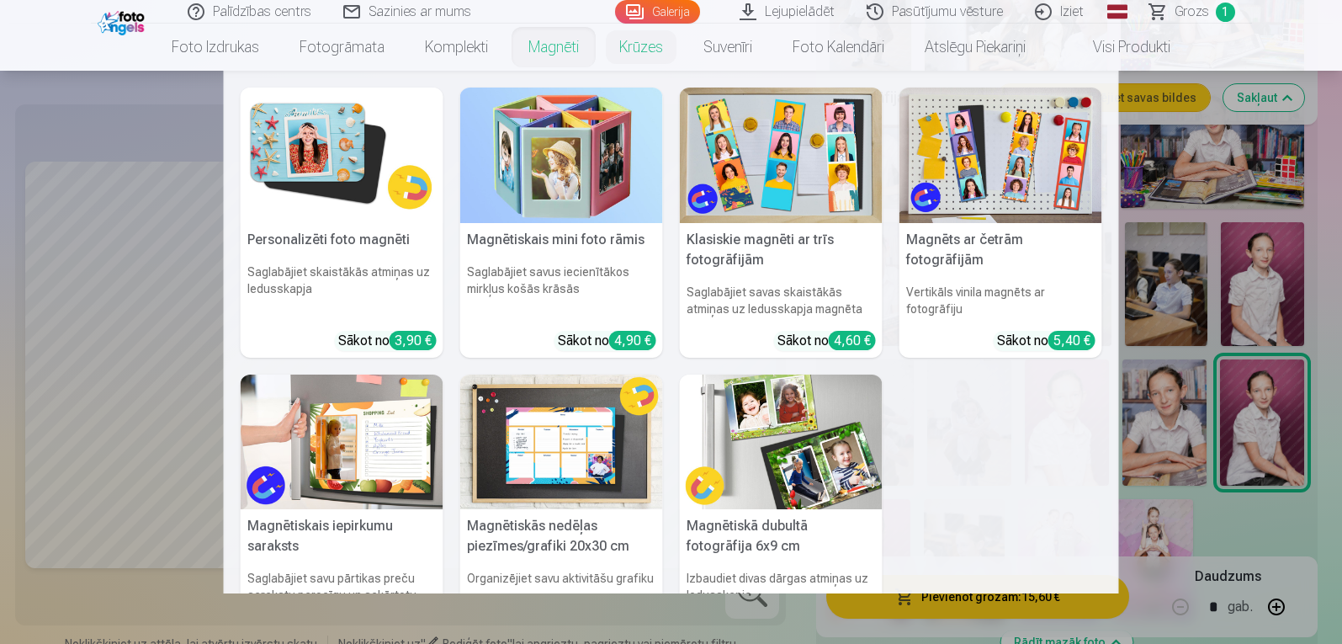
click at [549, 41] on link "Magnēti" at bounding box center [553, 47] width 91 height 47
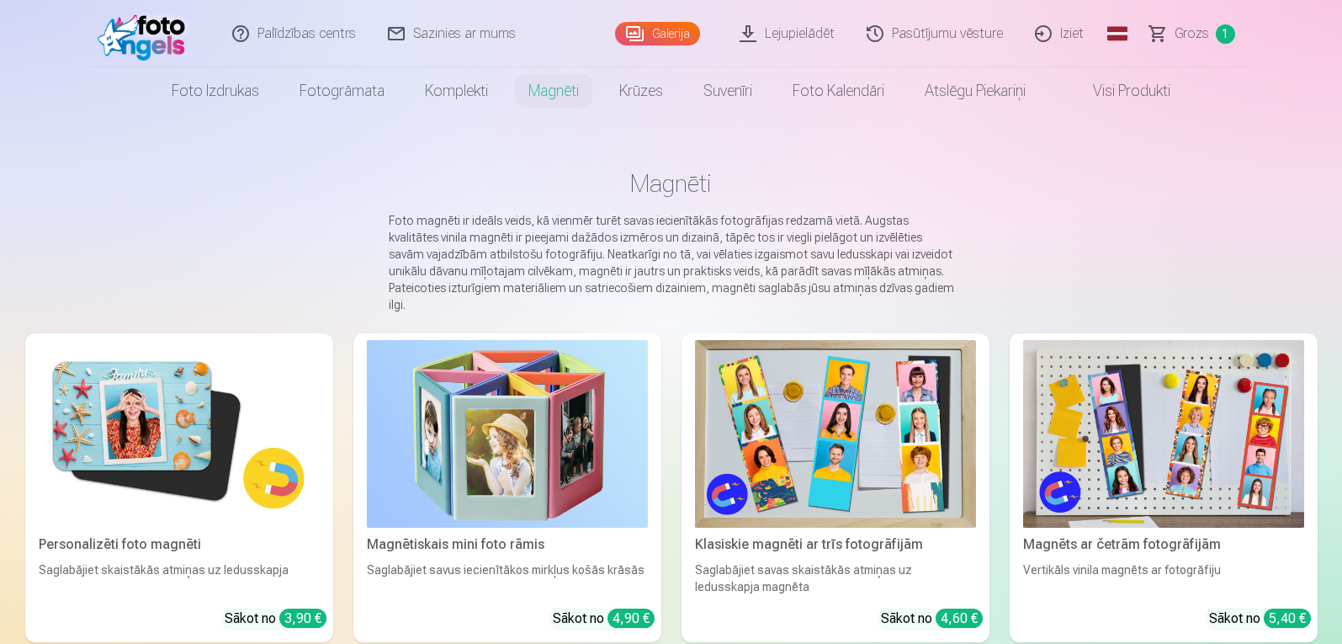
click at [873, 425] on img at bounding box center [835, 434] width 281 height 188
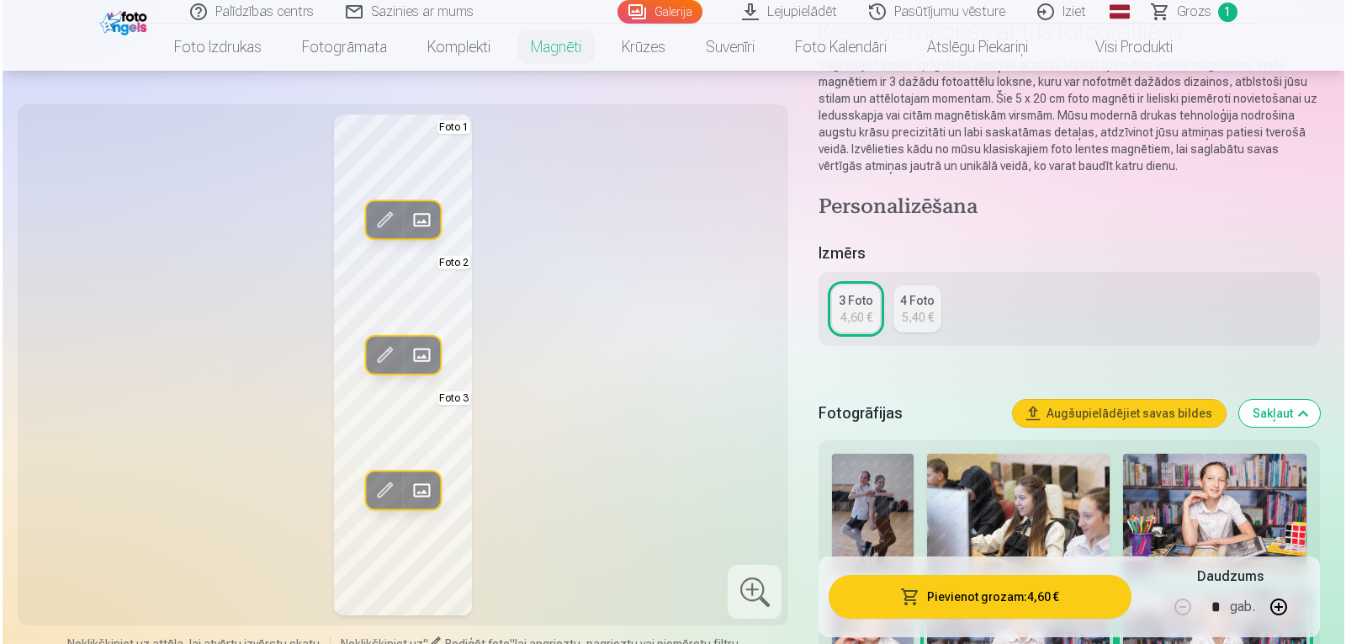
scroll to position [166, 0]
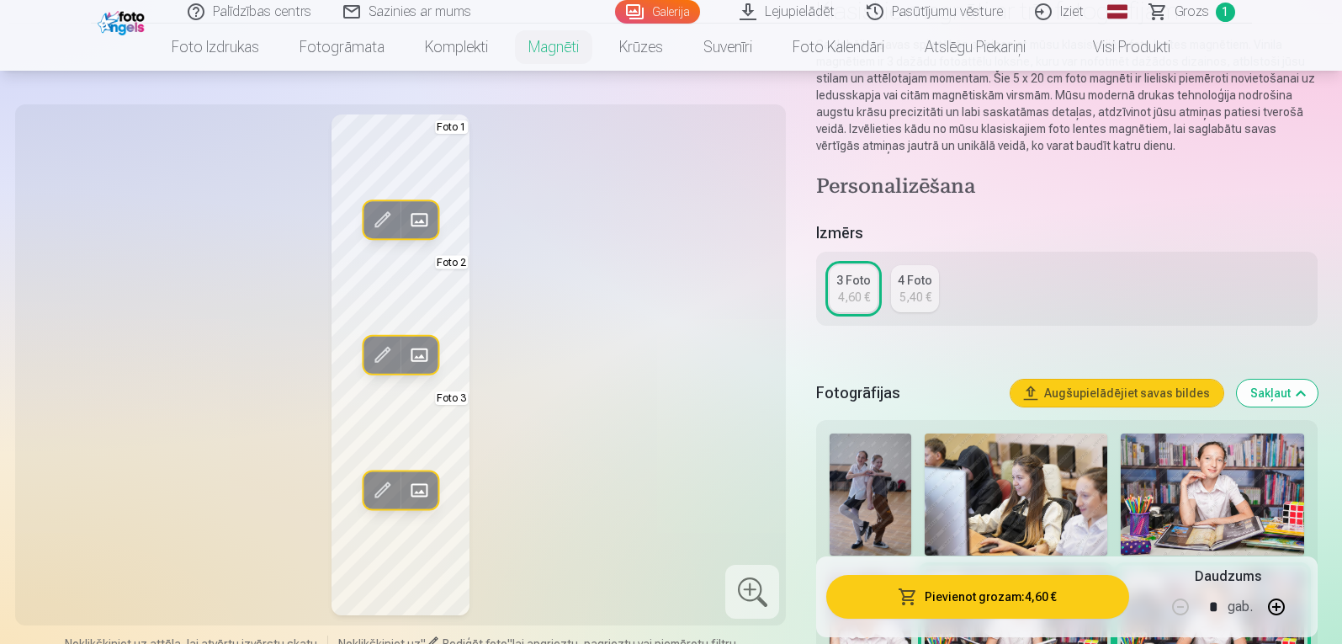
click at [424, 353] on span at bounding box center [419, 355] width 27 height 27
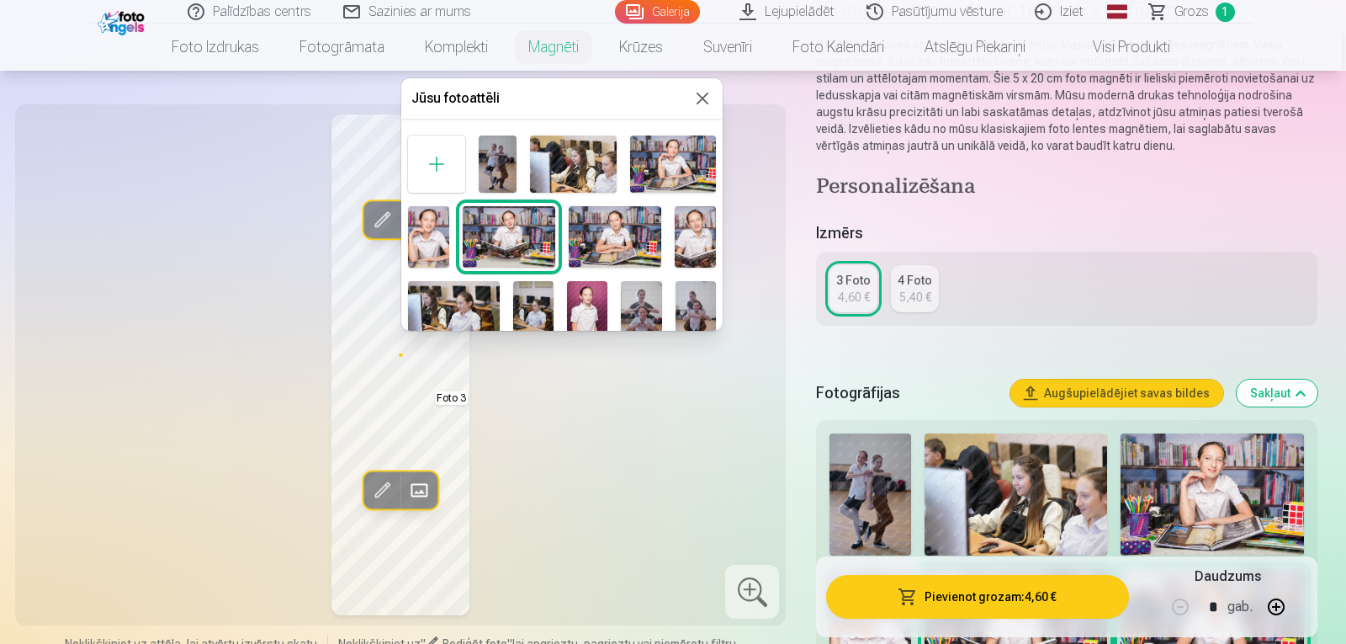
click at [622, 225] on img at bounding box center [615, 236] width 93 height 61
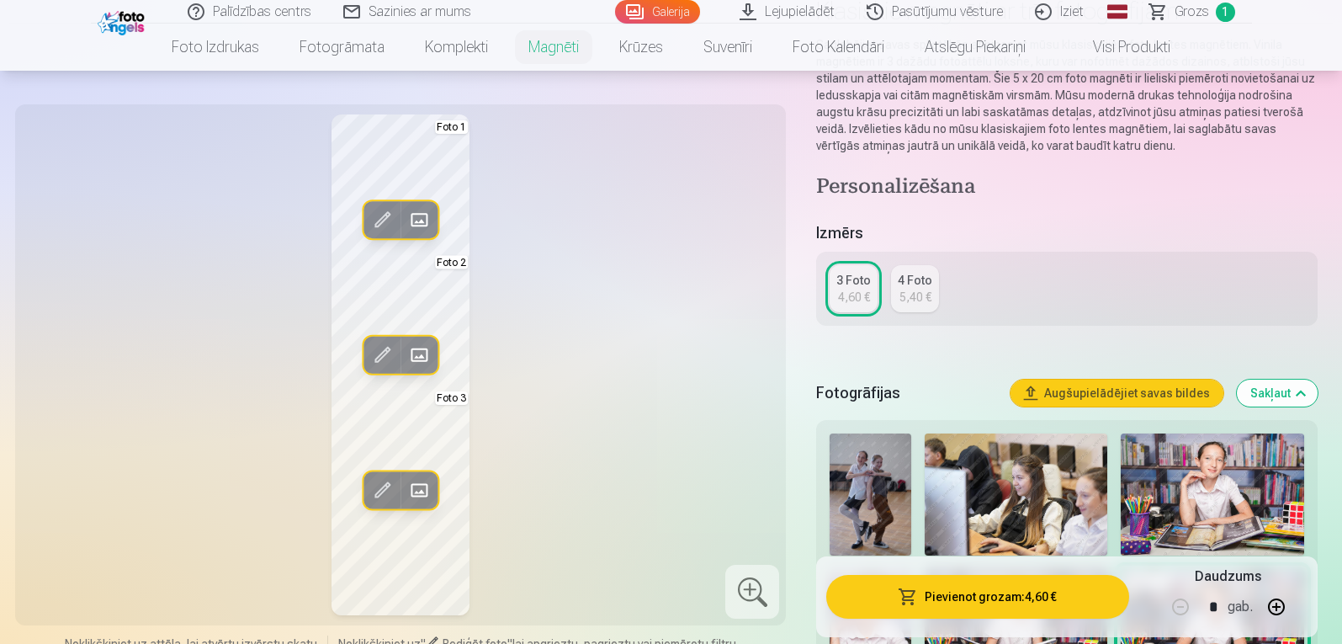
click at [422, 352] on span at bounding box center [419, 355] width 27 height 27
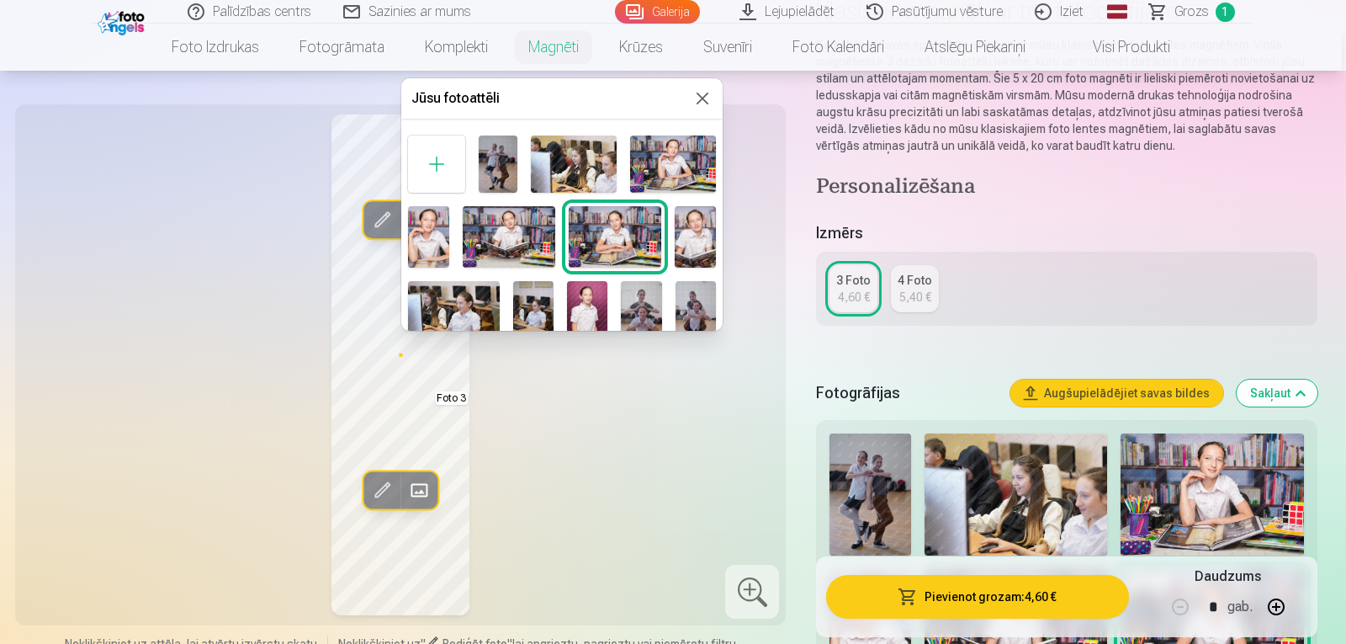
click at [701, 228] on img at bounding box center [695, 236] width 41 height 61
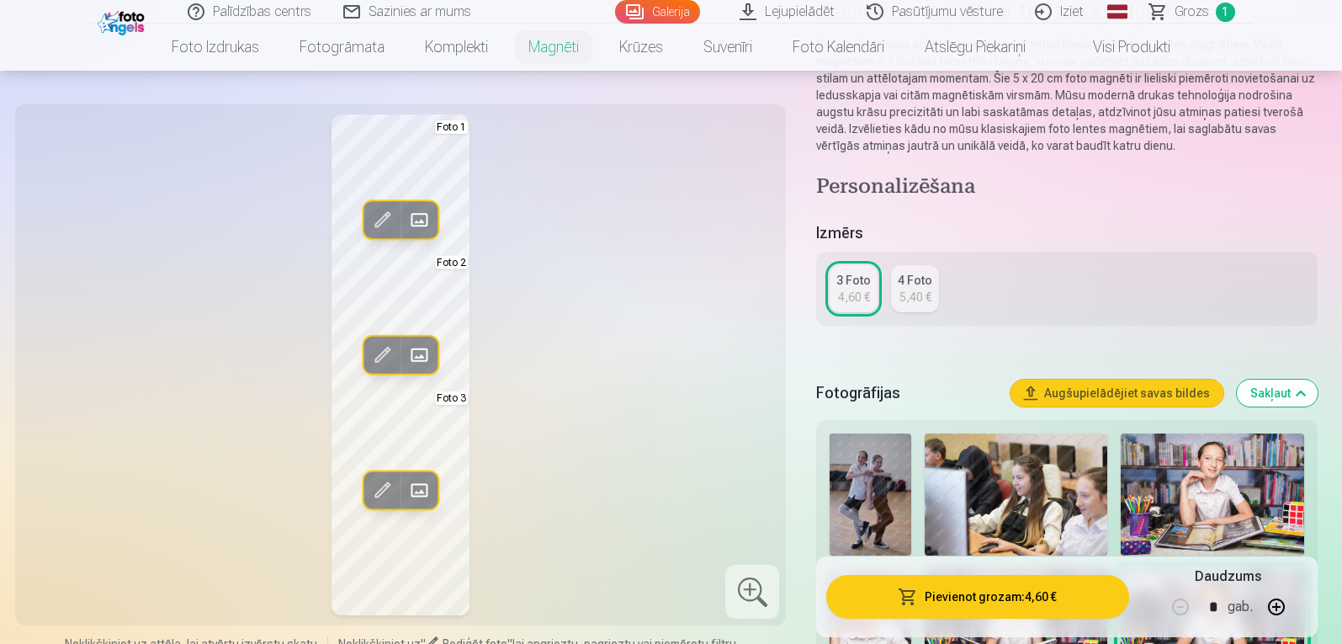
click at [425, 355] on span at bounding box center [419, 355] width 27 height 27
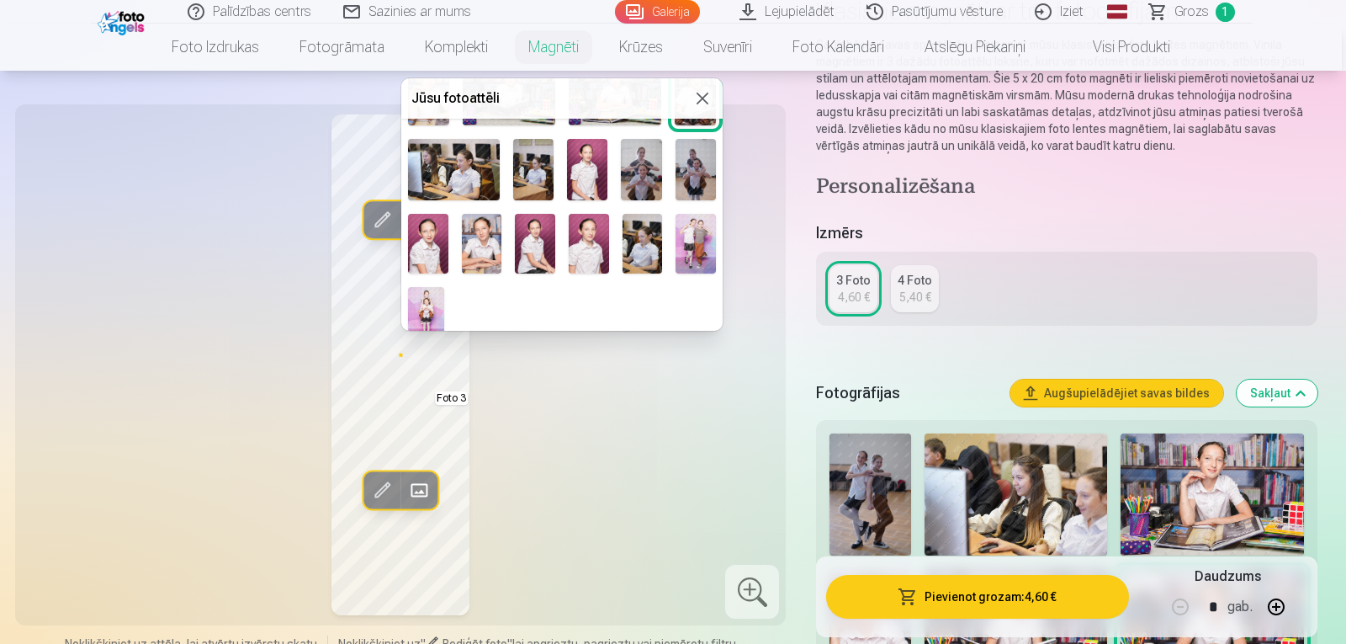
scroll to position [156, 0]
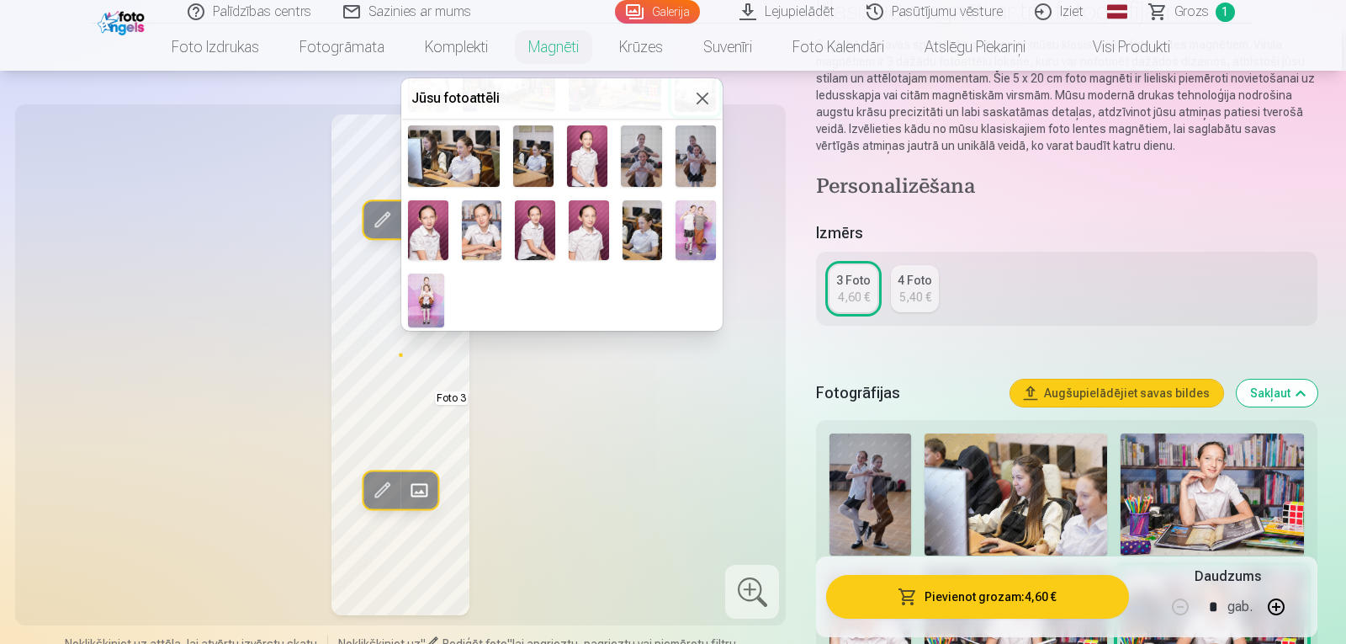
click at [590, 230] on img at bounding box center [589, 230] width 40 height 61
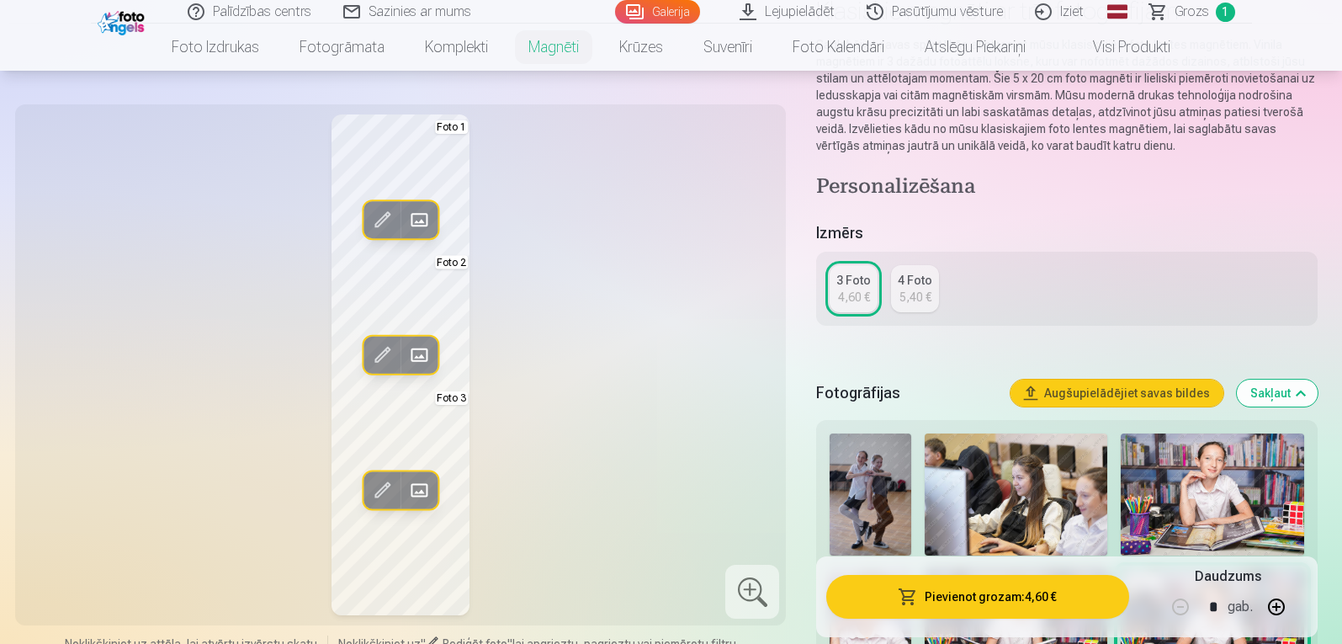
click at [422, 346] on span at bounding box center [419, 355] width 27 height 27
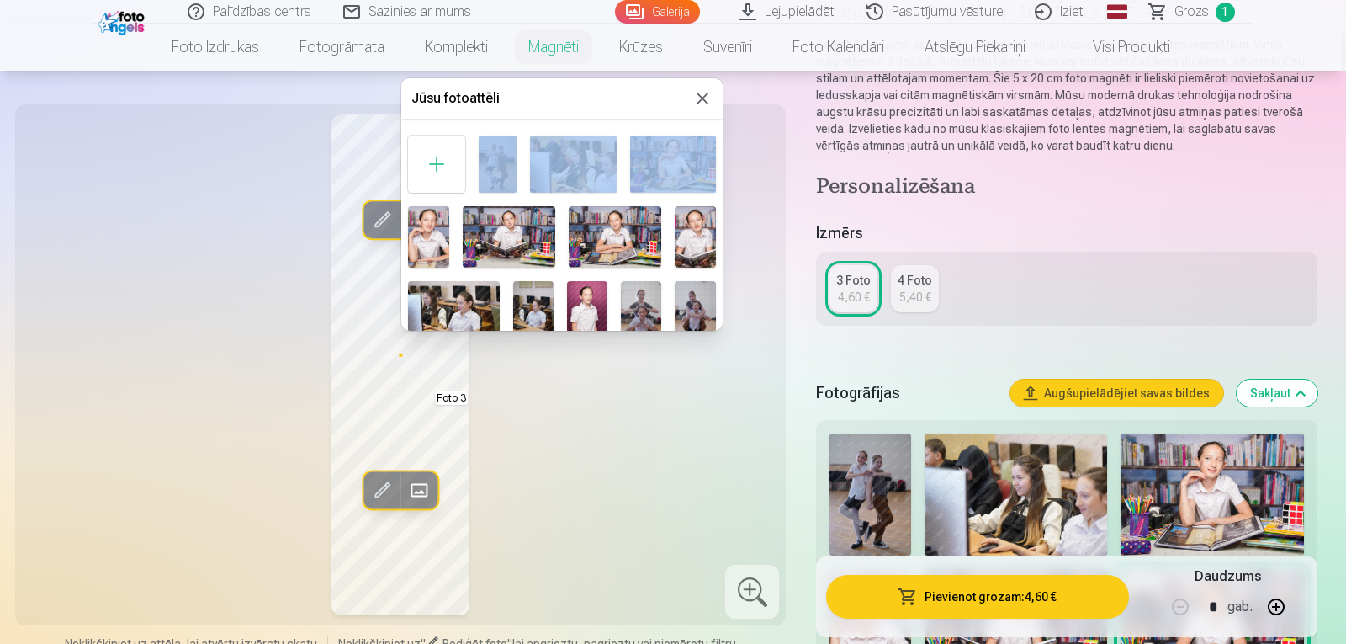
drag, startPoint x: 551, startPoint y: 106, endPoint x: 715, endPoint y: 125, distance: 165.1
click at [715, 125] on div "Jūsu fotoattēli Foto 2" at bounding box center [561, 204] width 321 height 252
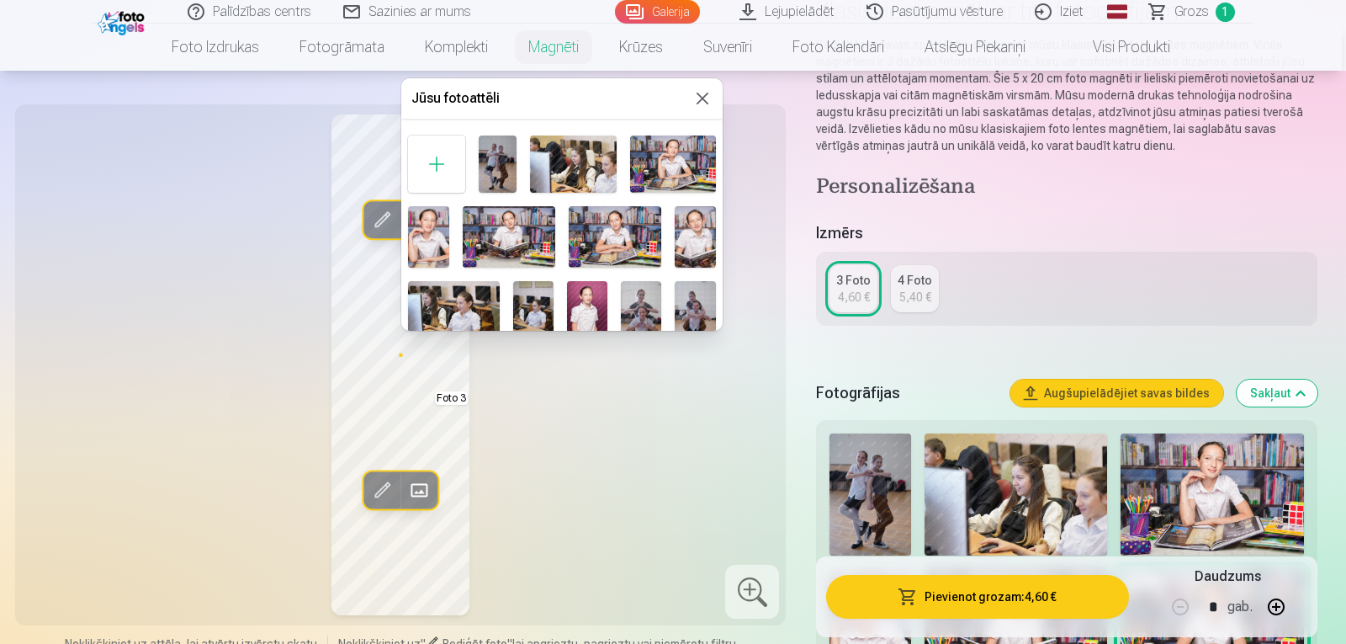
click at [286, 228] on div at bounding box center [673, 322] width 1346 height 644
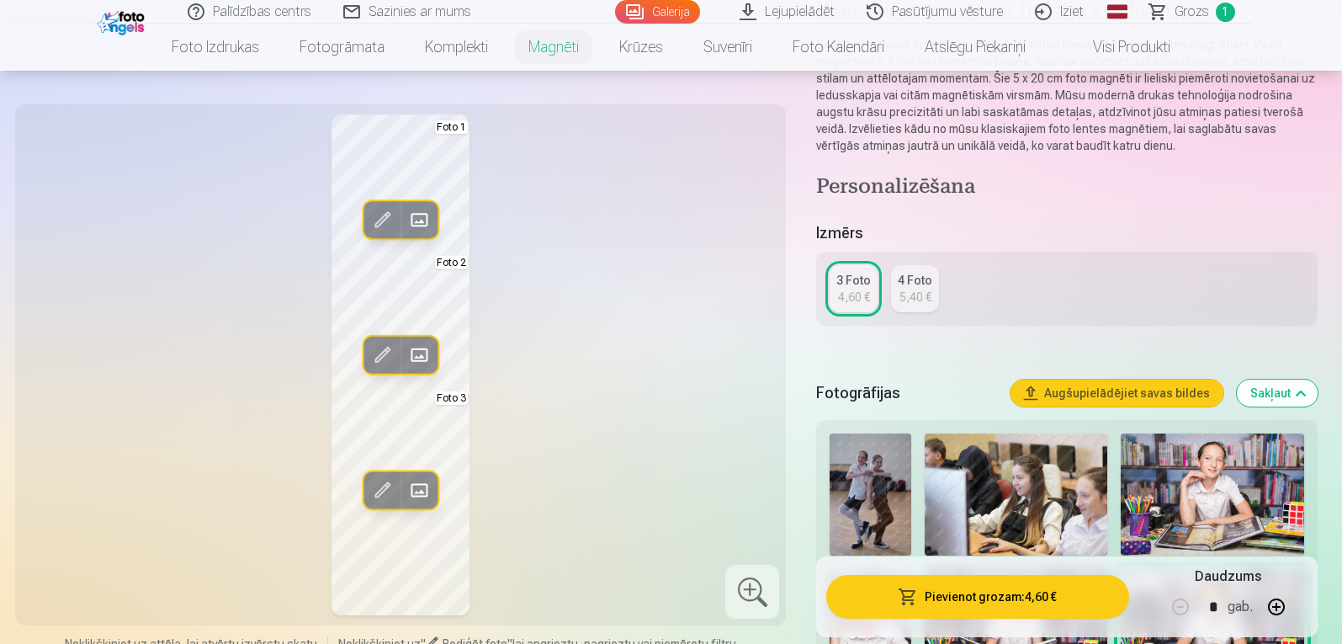
click at [427, 356] on span at bounding box center [419, 355] width 27 height 27
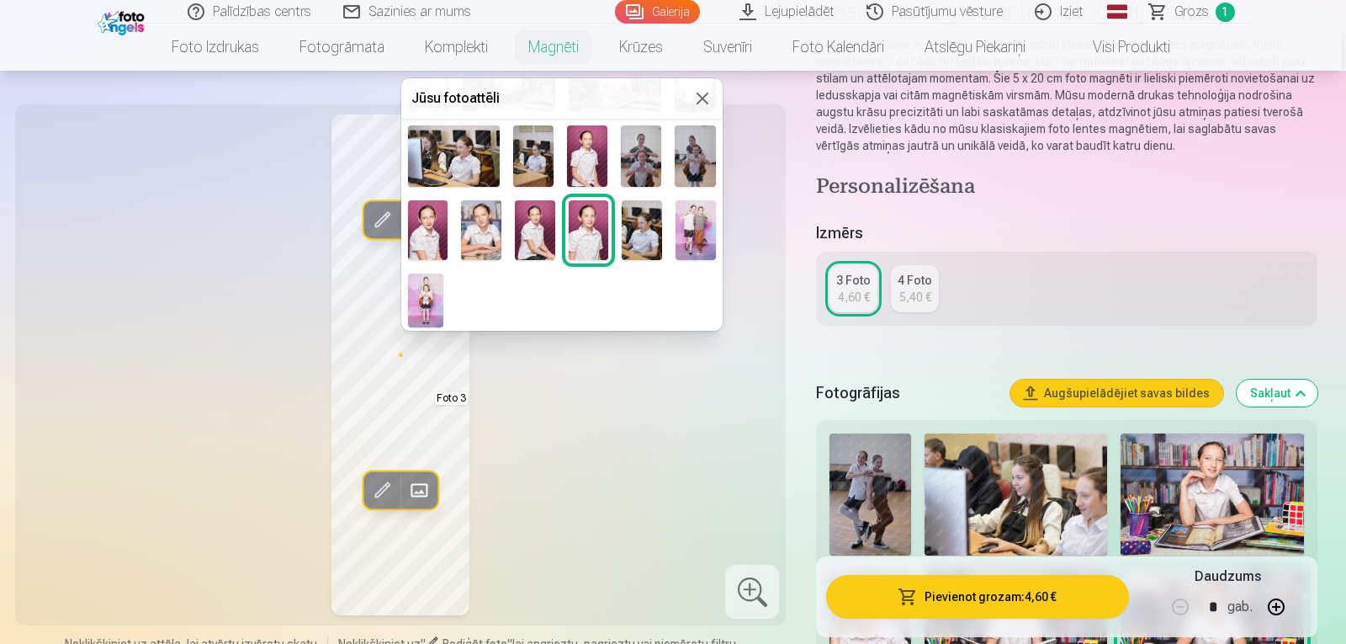
click at [583, 160] on img at bounding box center [587, 155] width 40 height 61
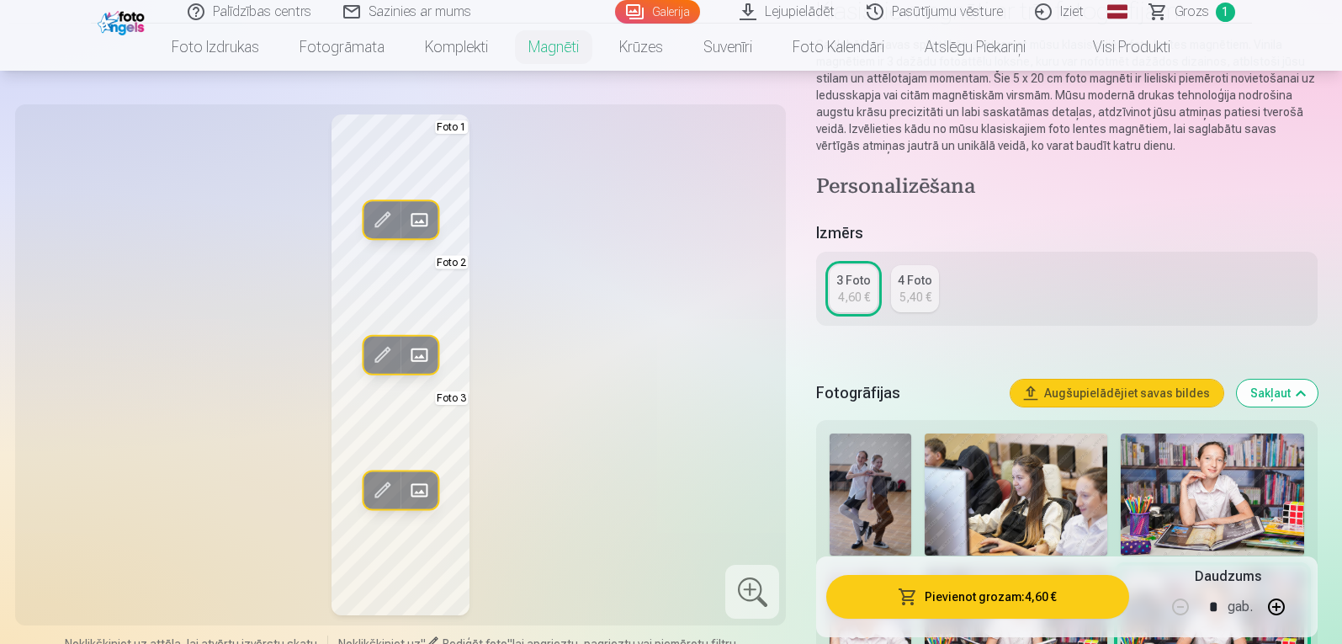
click at [920, 303] on div "5,40 €" at bounding box center [915, 297] width 32 height 17
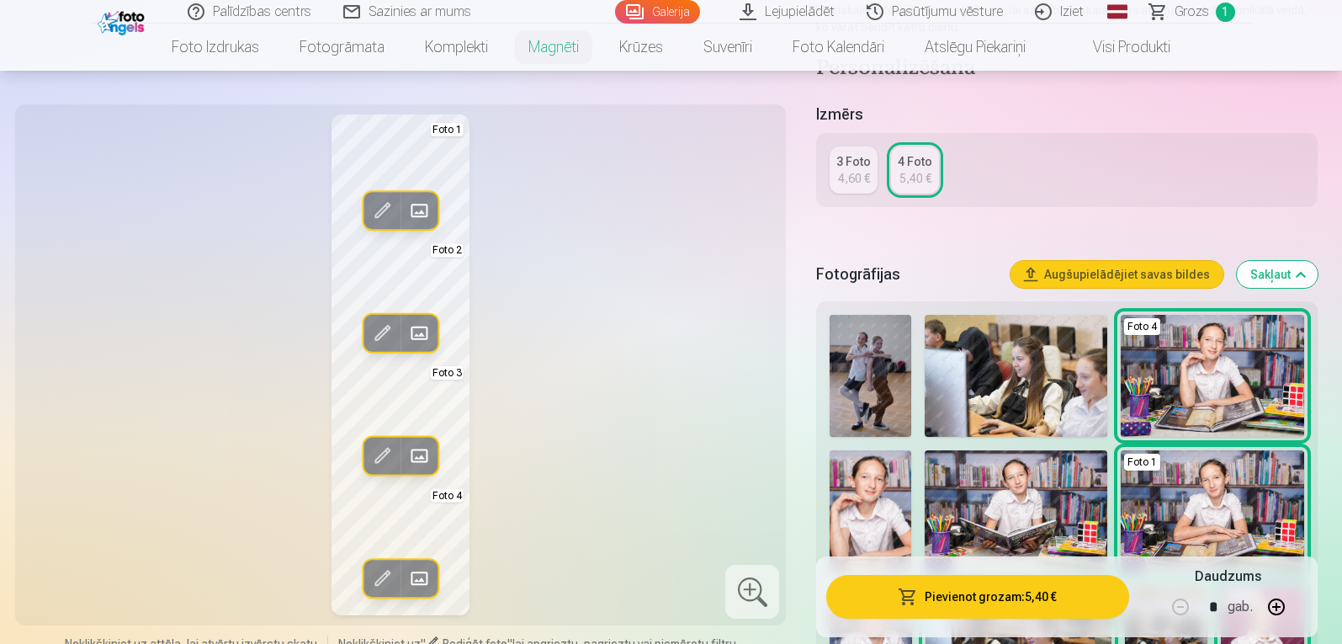
scroll to position [312, 0]
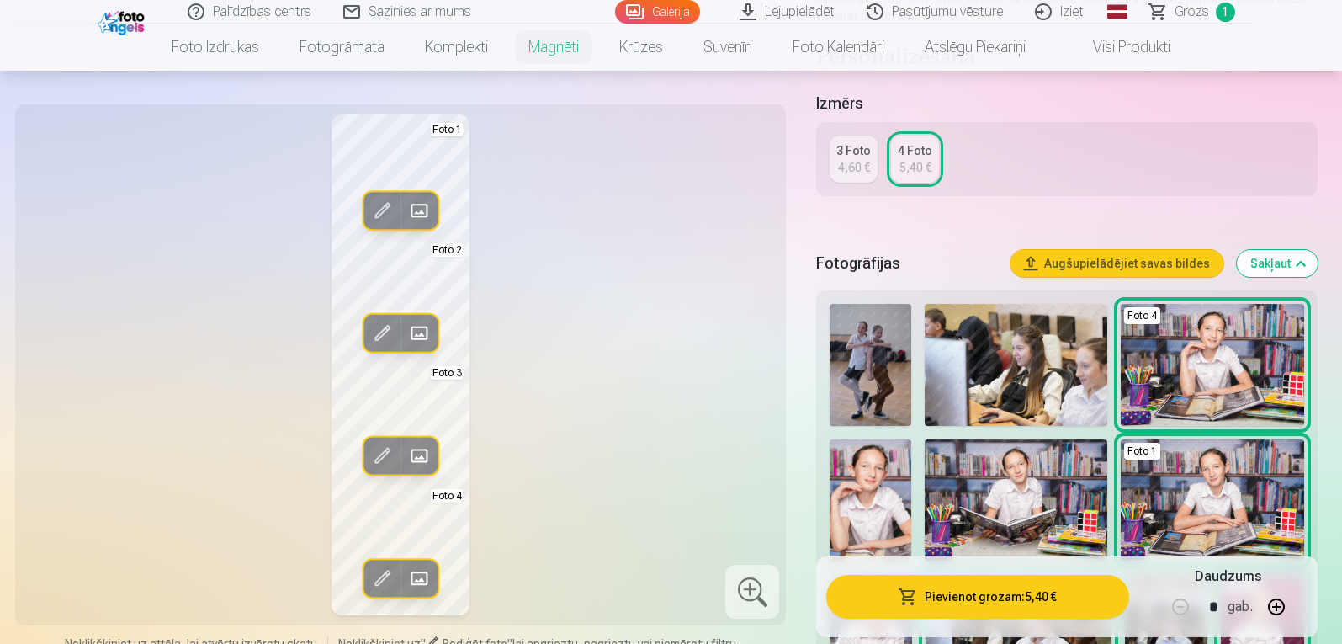
click at [1280, 608] on button "button" at bounding box center [1276, 606] width 40 height 40
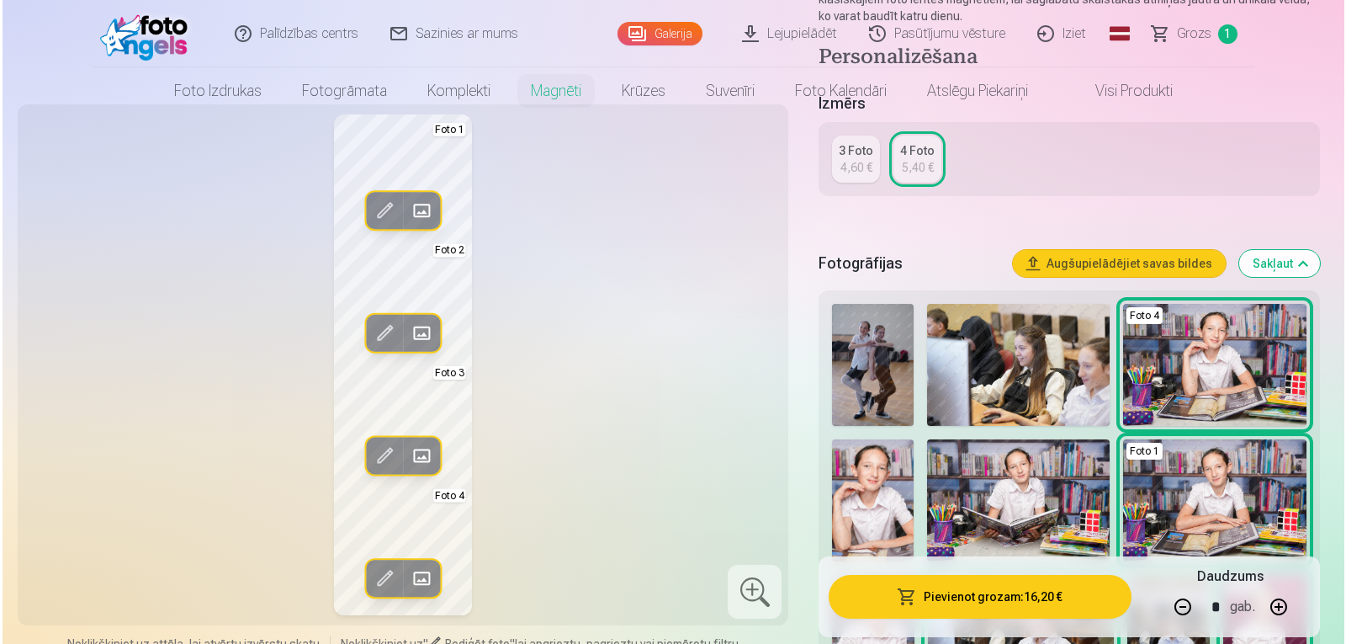
scroll to position [0, 0]
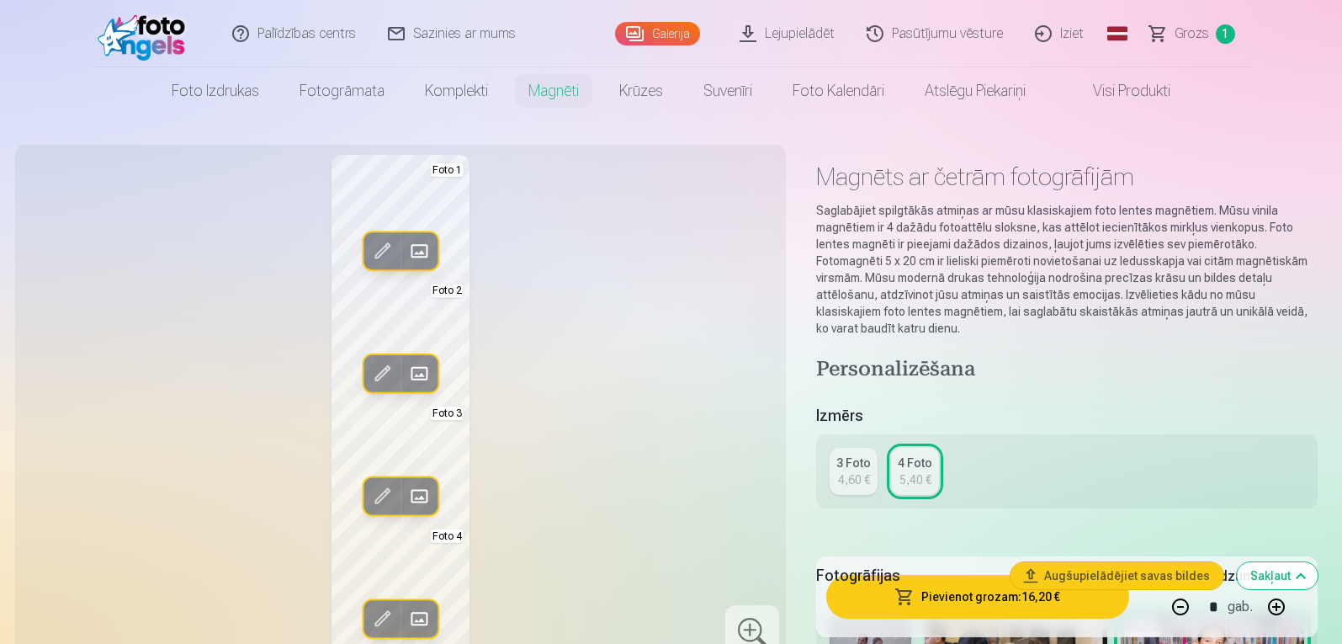
click at [1017, 591] on div "Fotogrāfijas Augšupielādējiet savas bildes Sakļaut" at bounding box center [1066, 576] width 501 height 54
click at [974, 603] on button "Pievienot grozam : 16,20 €" at bounding box center [977, 597] width 302 height 44
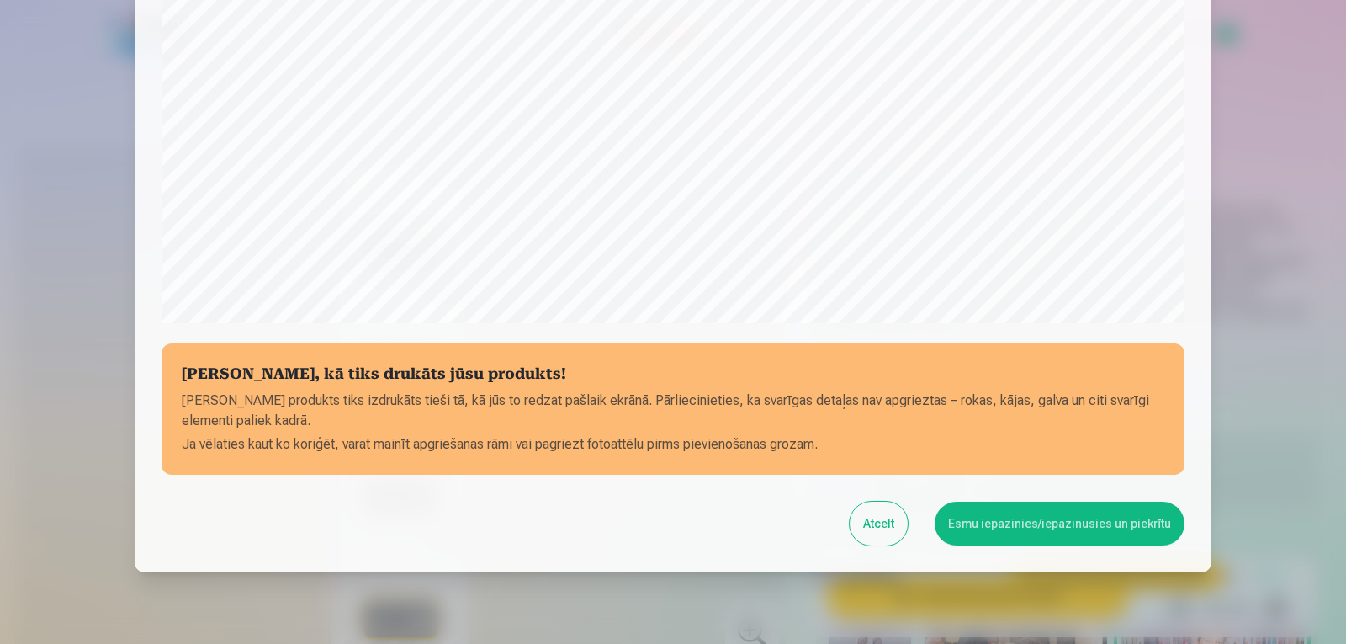
scroll to position [568, 0]
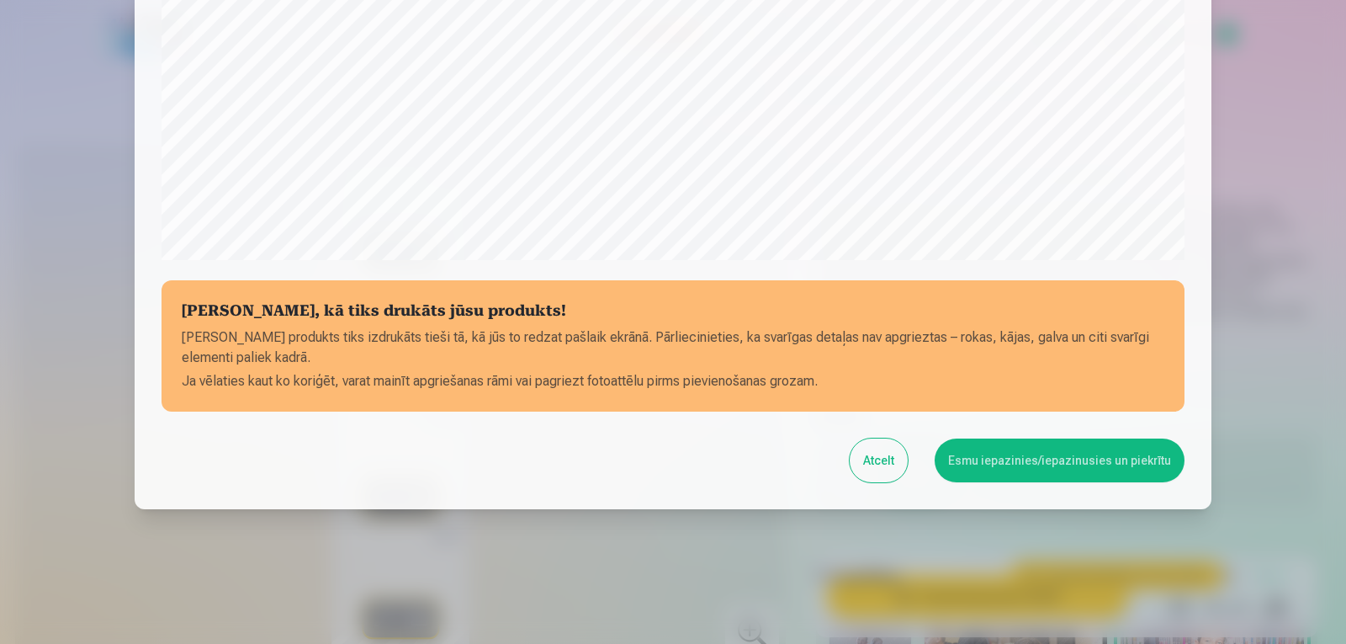
click at [1010, 461] on button "Esmu iepazinies/iepazinusies un piekrītu" at bounding box center [1060, 460] width 250 height 44
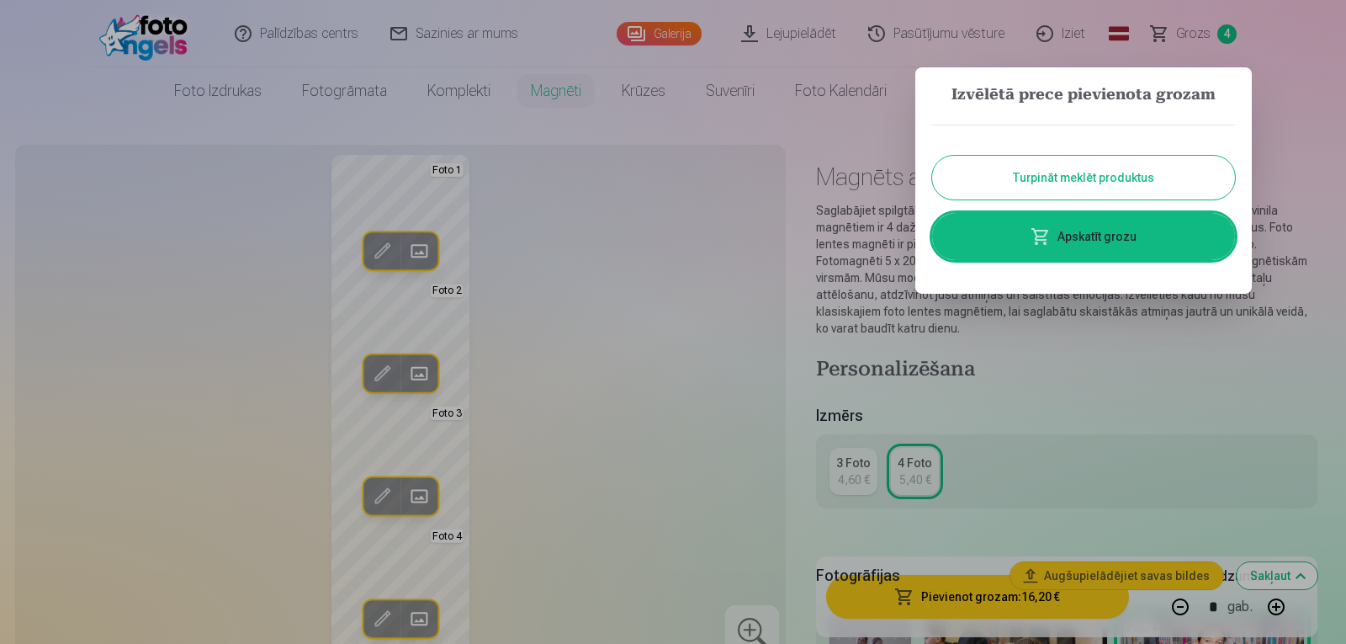
click at [1061, 181] on button "Turpināt meklēt produktus" at bounding box center [1083, 178] width 303 height 44
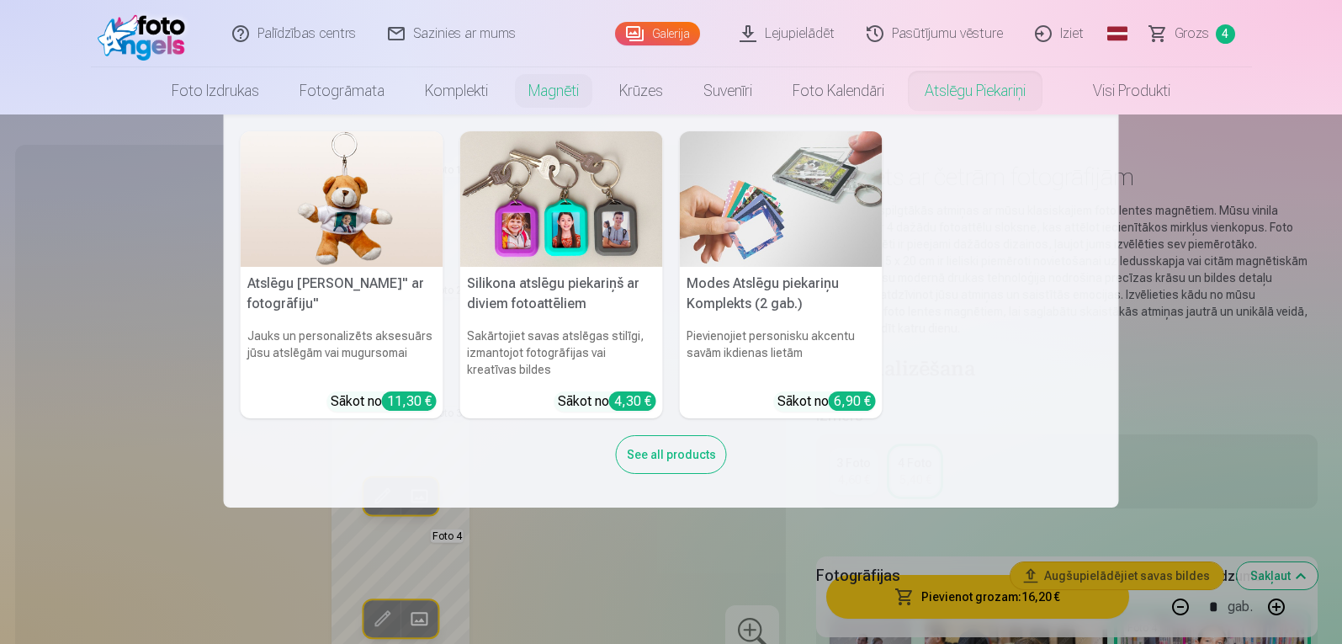
click at [359, 231] on img at bounding box center [342, 198] width 203 height 135
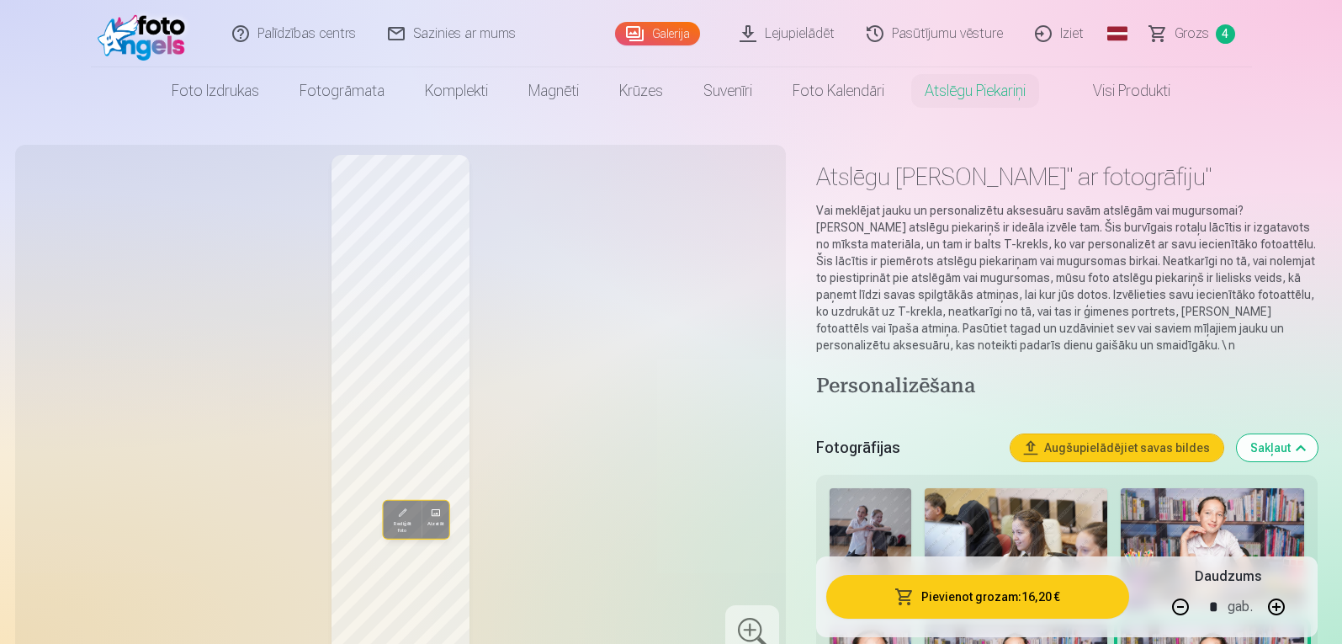
type input "*"
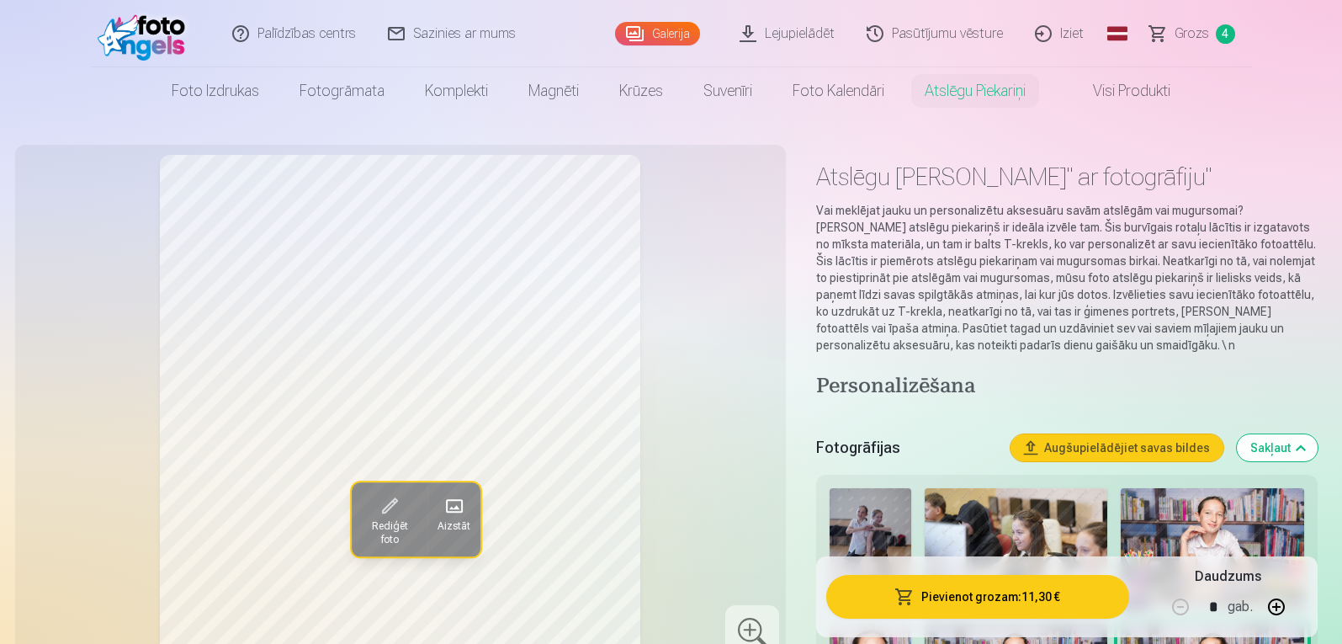
click at [458, 512] on span at bounding box center [453, 505] width 27 height 27
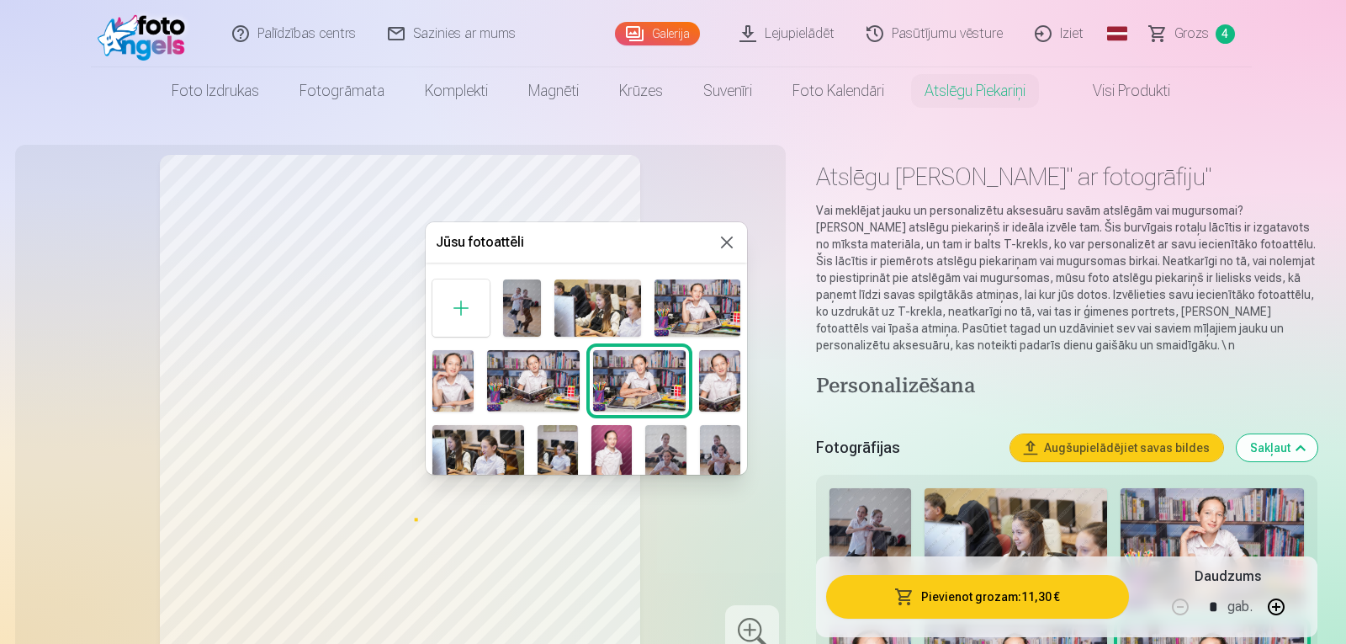
click at [612, 458] on img at bounding box center [612, 455] width 40 height 61
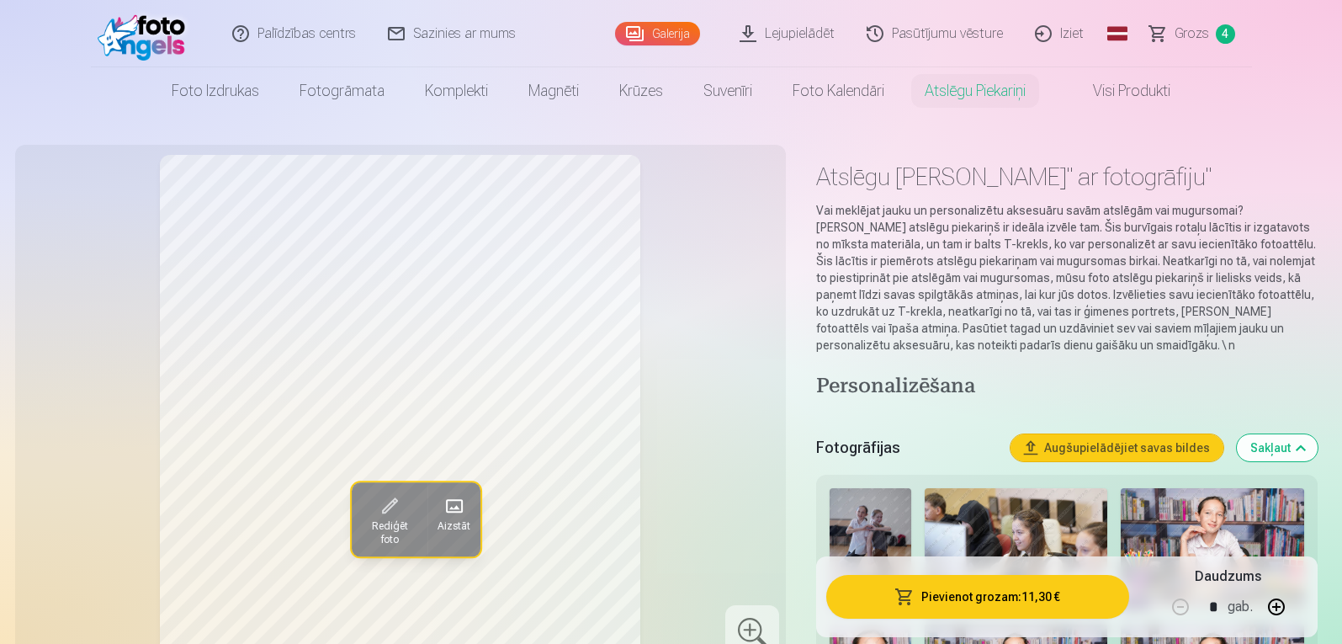
click at [450, 527] on span "Aizstāt" at bounding box center [454, 525] width 33 height 13
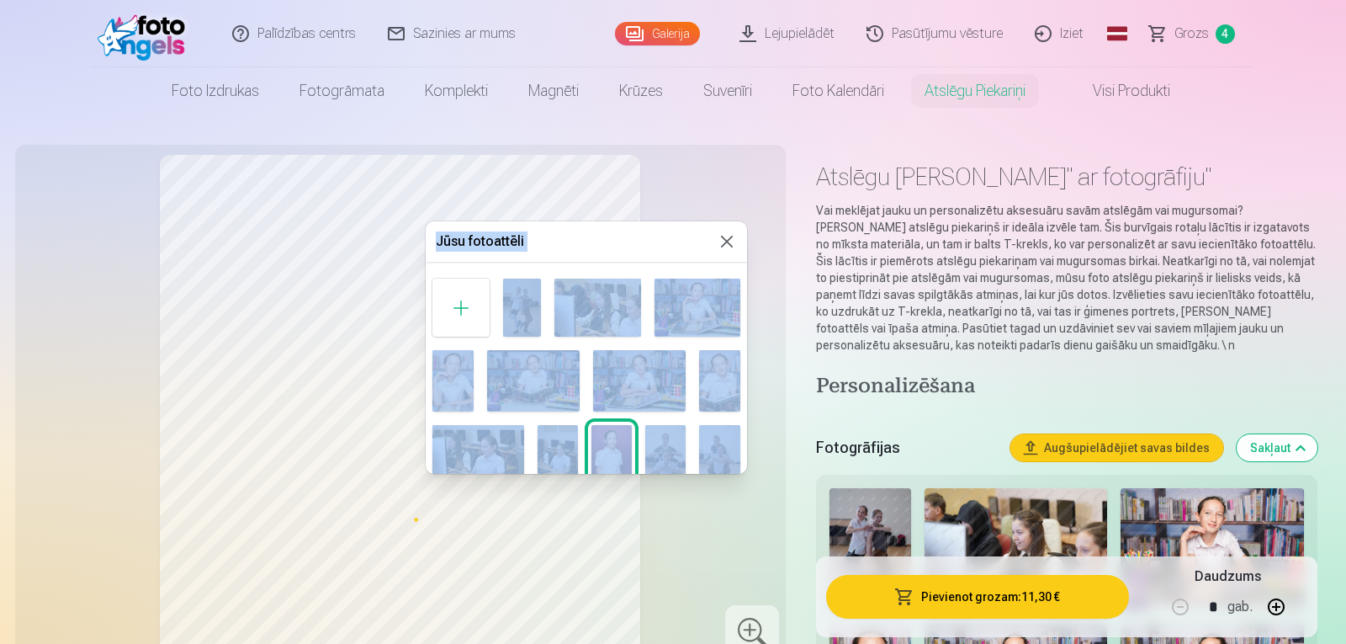
drag, startPoint x: 748, startPoint y: 348, endPoint x: 744, endPoint y: 438, distance: 90.1
click at [744, 438] on body "Palīdzības centrs Sazinies ar mums Galerija Lejupielādēt Pasūtījumu vēsture Izi…" at bounding box center [673, 322] width 1346 height 644
click at [777, 395] on div at bounding box center [673, 322] width 1346 height 644
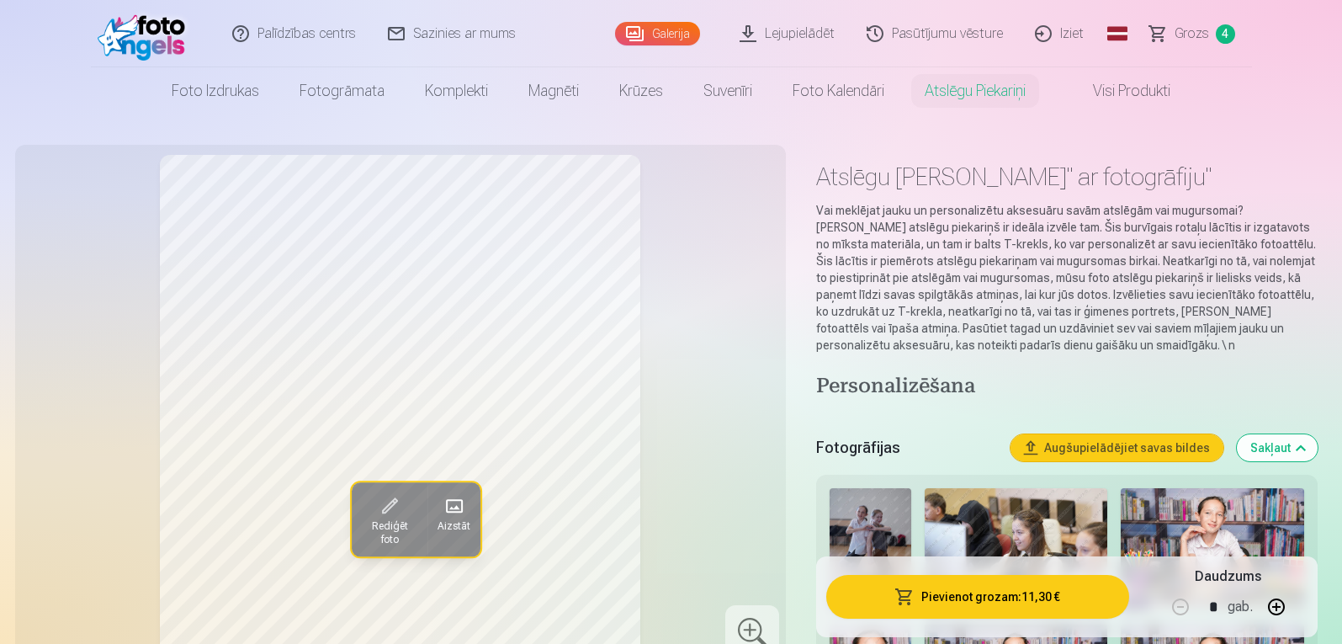
click at [465, 510] on span at bounding box center [453, 505] width 27 height 27
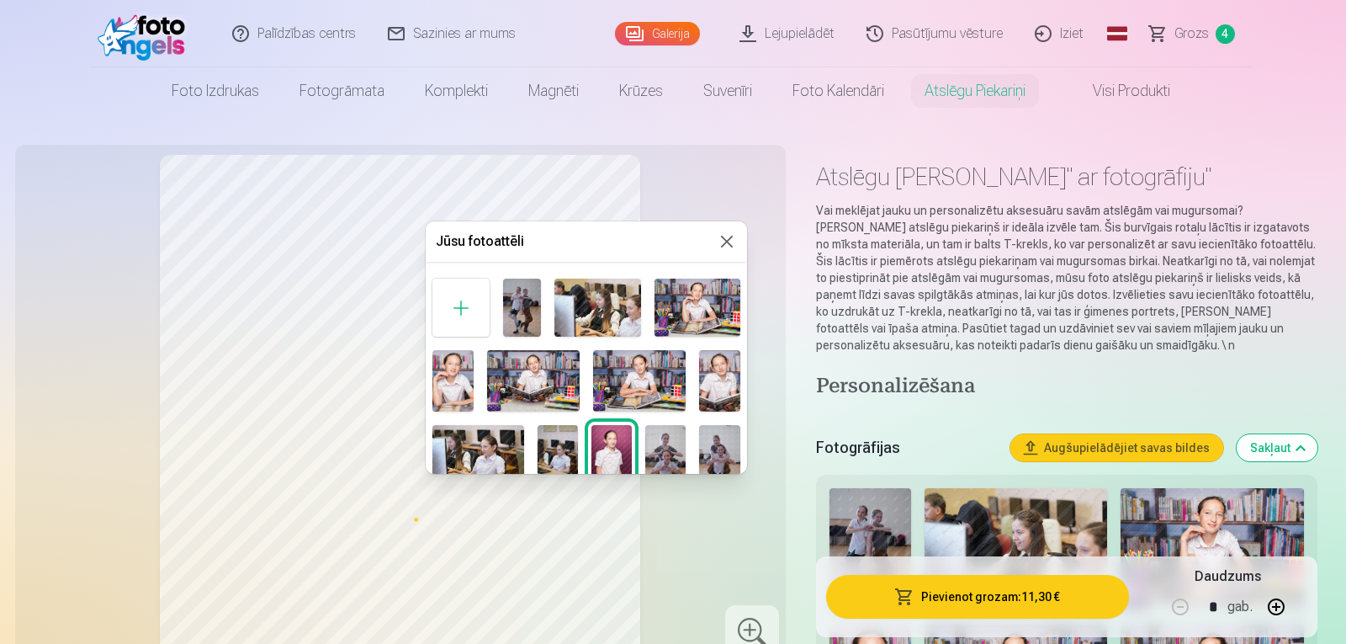
click at [537, 379] on img at bounding box center [533, 380] width 93 height 61
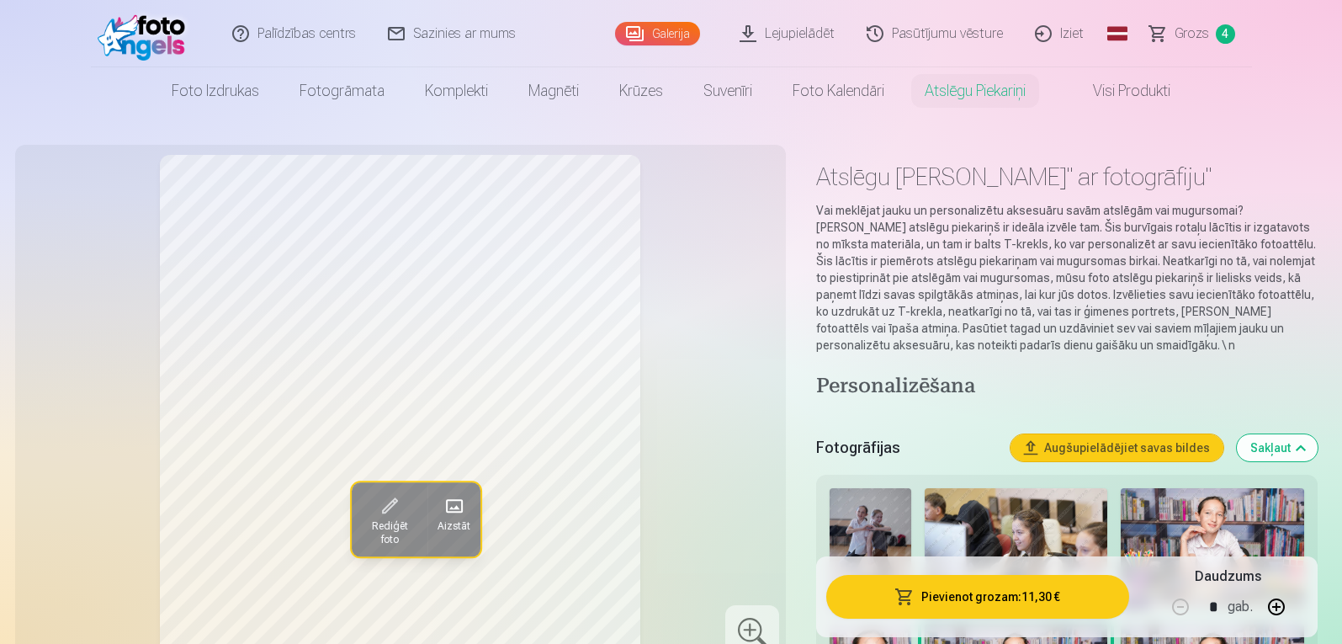
click at [456, 511] on span at bounding box center [453, 505] width 27 height 27
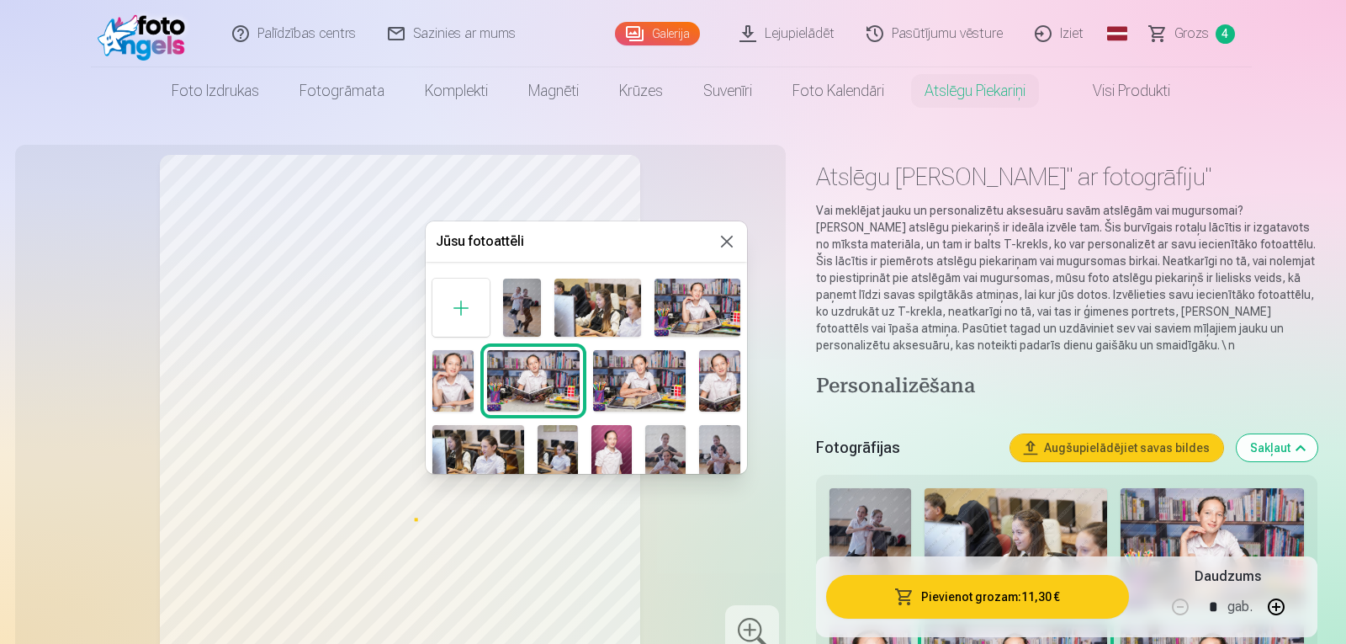
click at [682, 311] on img at bounding box center [698, 307] width 86 height 57
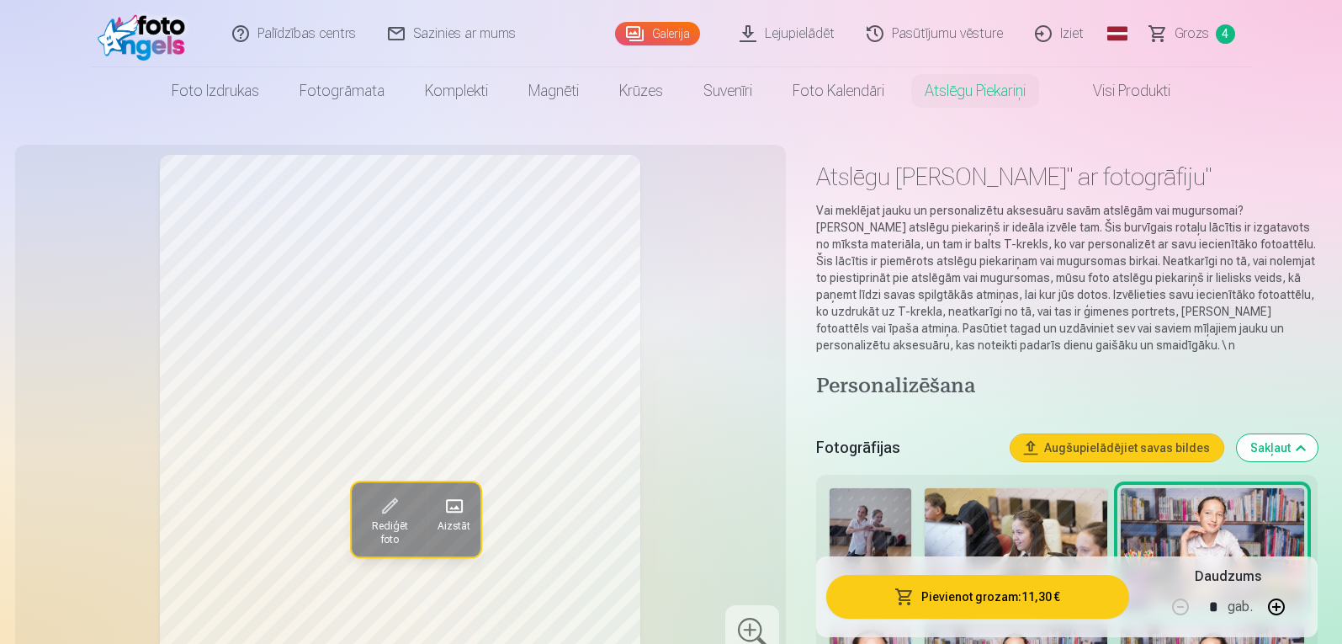
click at [459, 534] on button "Aizstāt" at bounding box center [453, 519] width 53 height 74
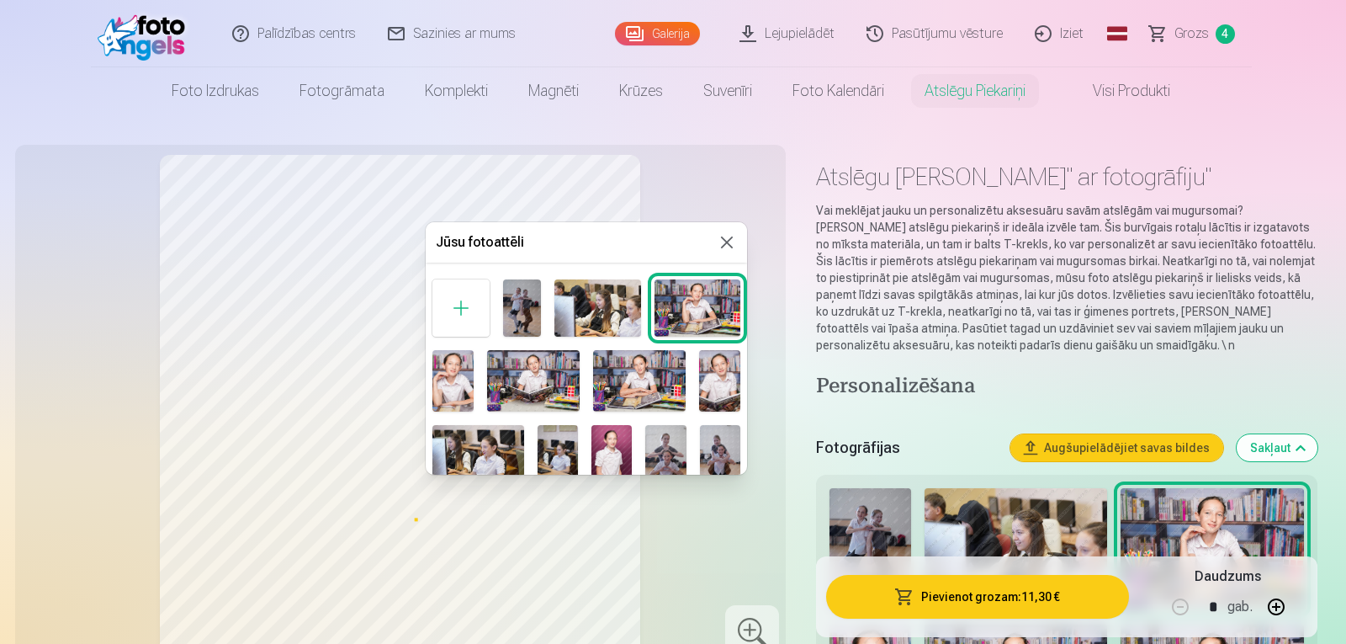
click at [645, 378] on img at bounding box center [639, 380] width 93 height 61
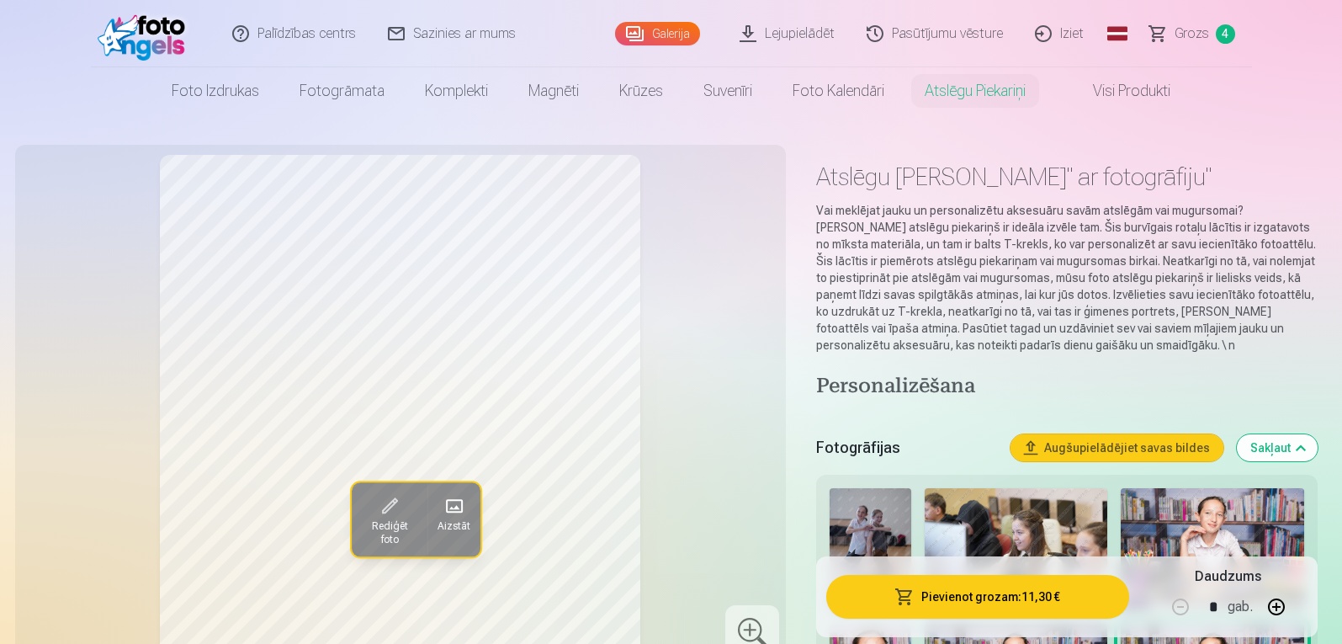
click at [978, 592] on button "Pievienot grozam : 11,30 €" at bounding box center [977, 597] width 302 height 44
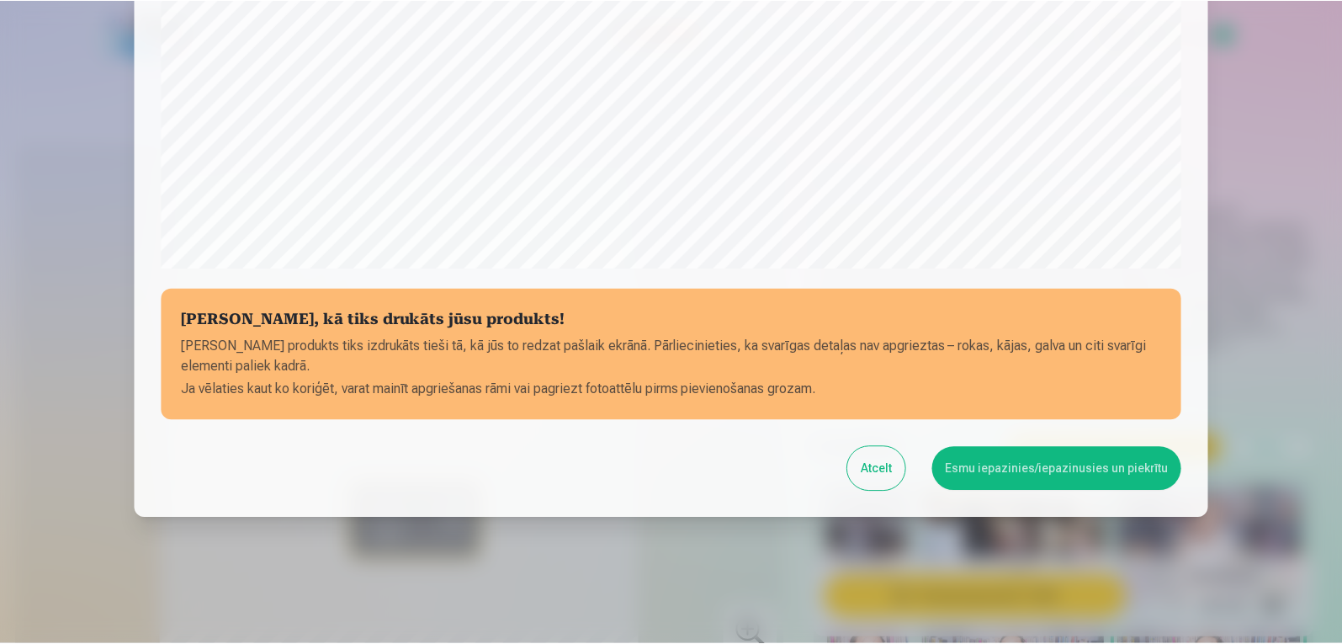
scroll to position [568, 0]
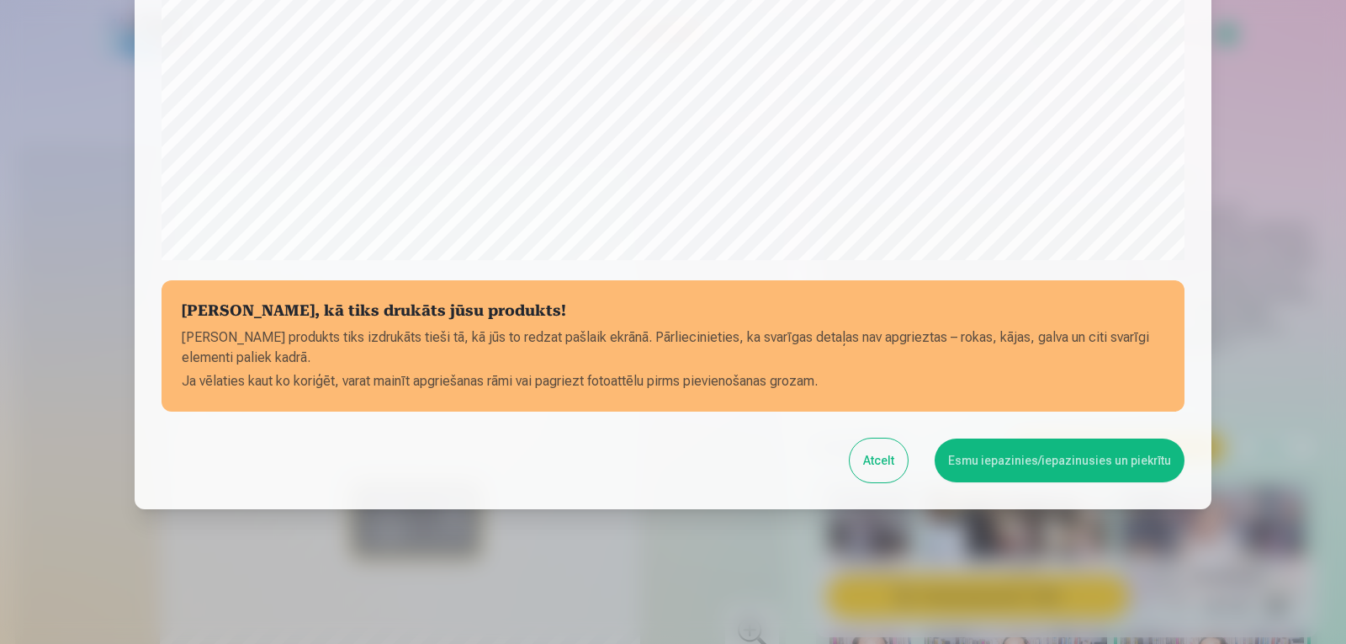
click at [995, 459] on button "Esmu iepazinies/iepazinusies un piekrītu" at bounding box center [1060, 460] width 250 height 44
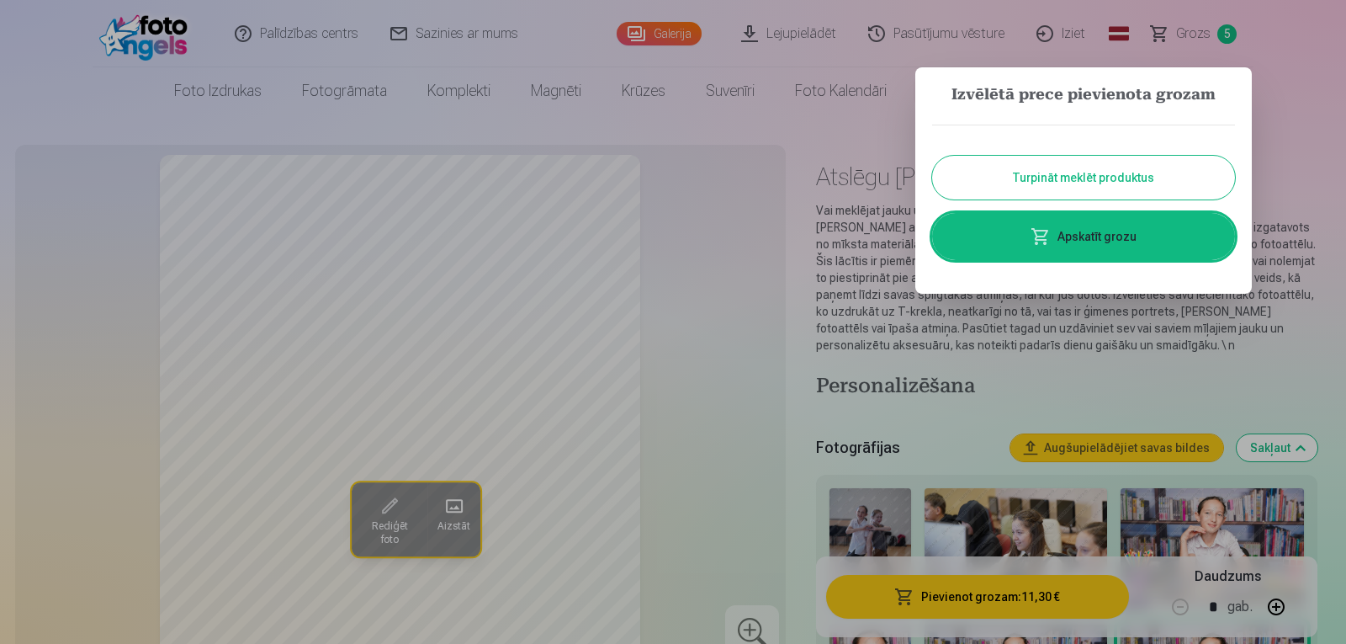
click at [1034, 173] on button "Turpināt meklēt produktus" at bounding box center [1083, 178] width 303 height 44
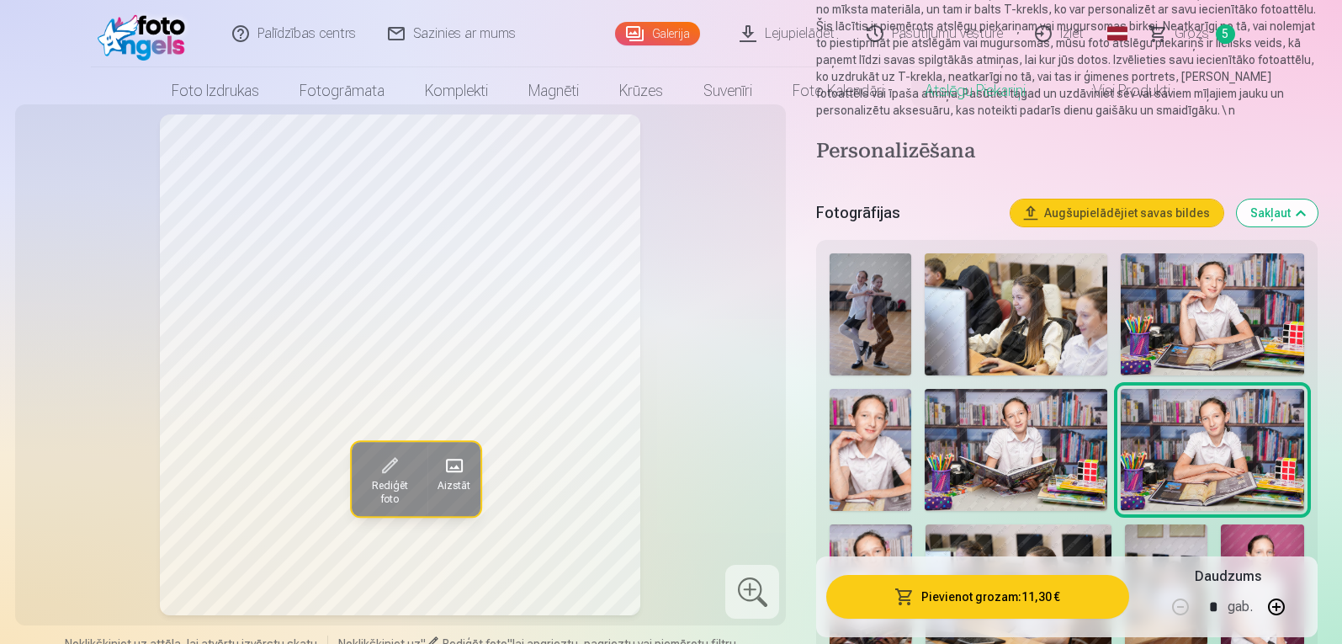
scroll to position [0, 0]
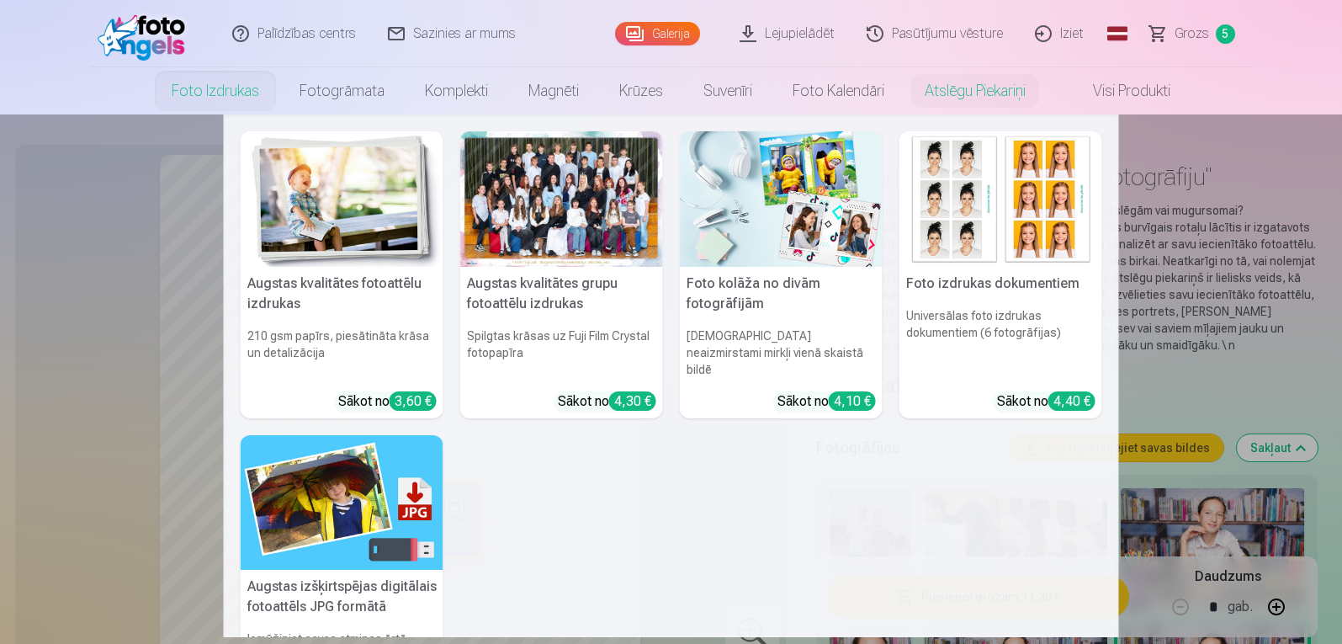
click at [560, 222] on div at bounding box center [561, 198] width 203 height 135
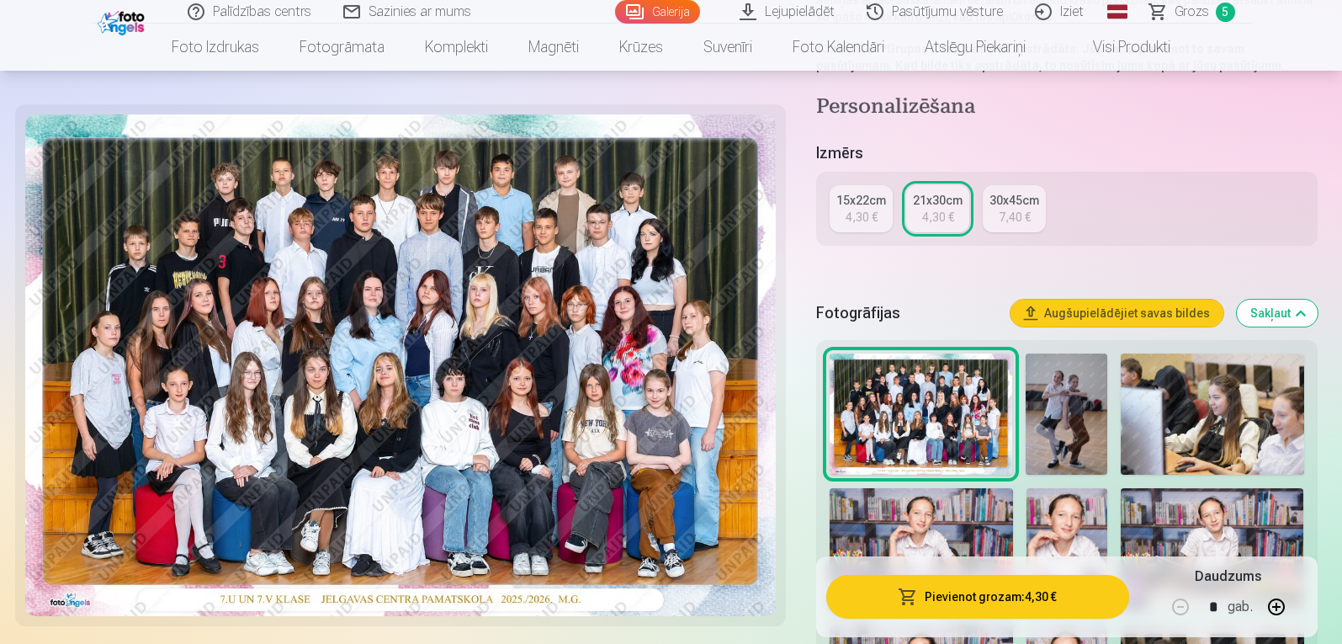
scroll to position [284, 0]
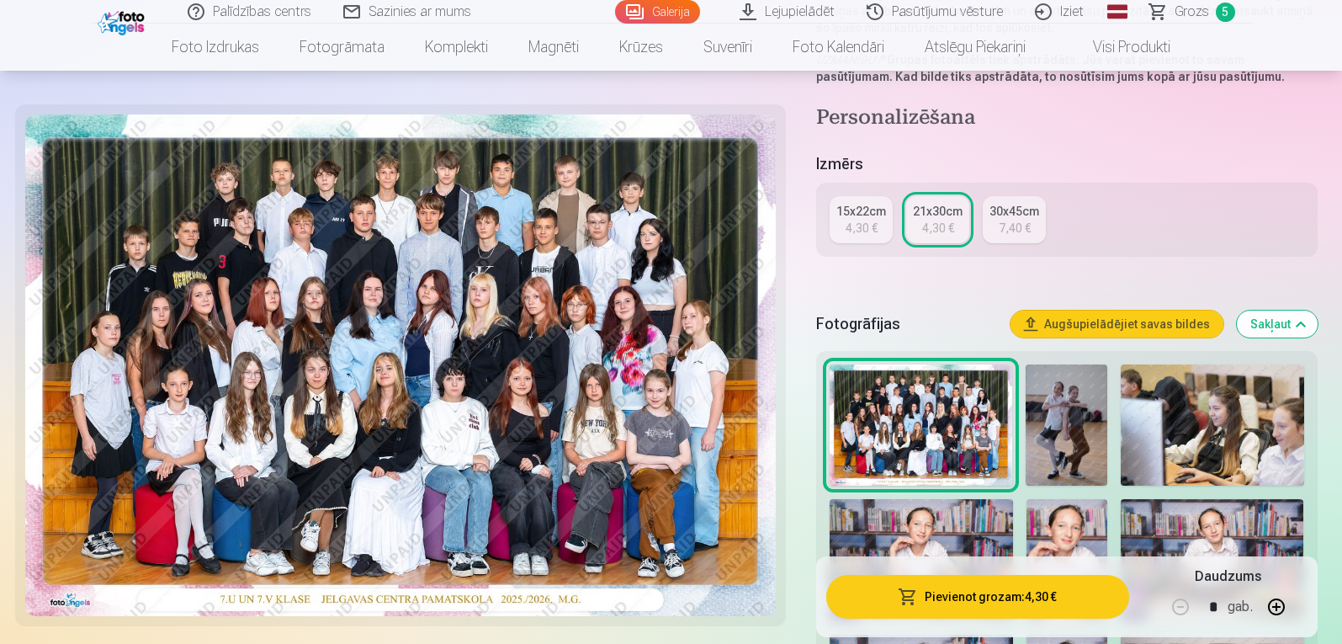
click at [999, 592] on button "Pievienot grozam : 4,30 €" at bounding box center [977, 597] width 302 height 44
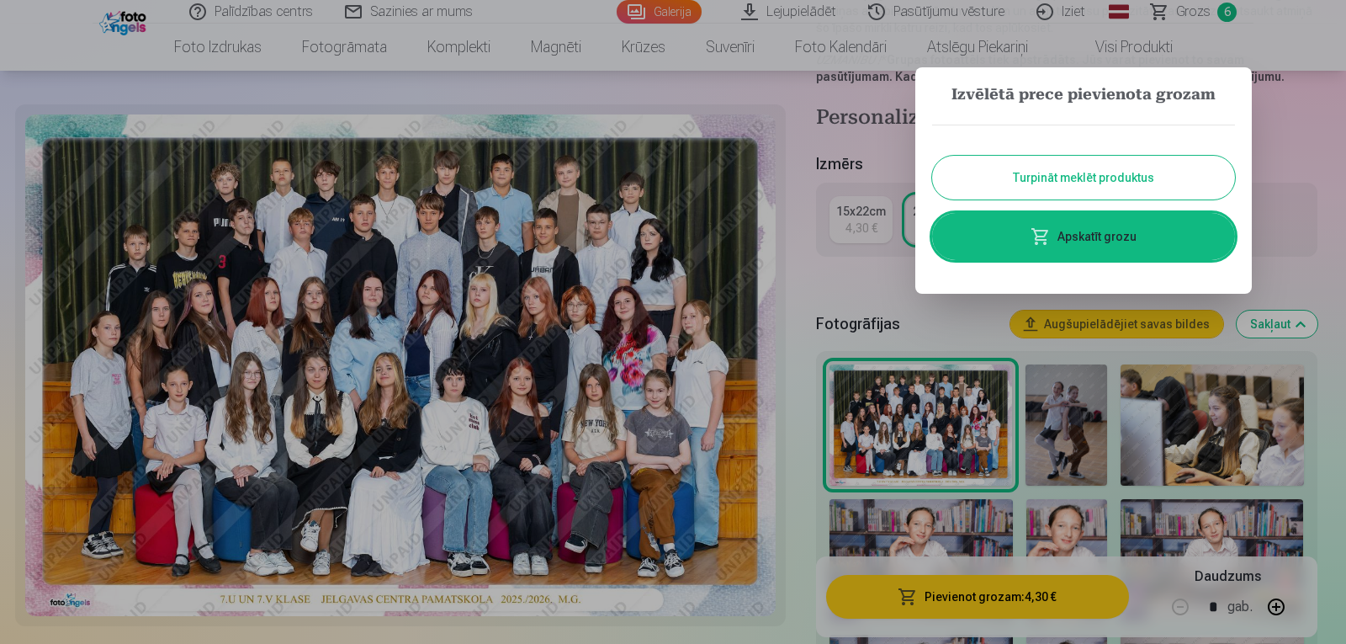
click at [1037, 173] on button "Turpināt meklēt produktus" at bounding box center [1083, 178] width 303 height 44
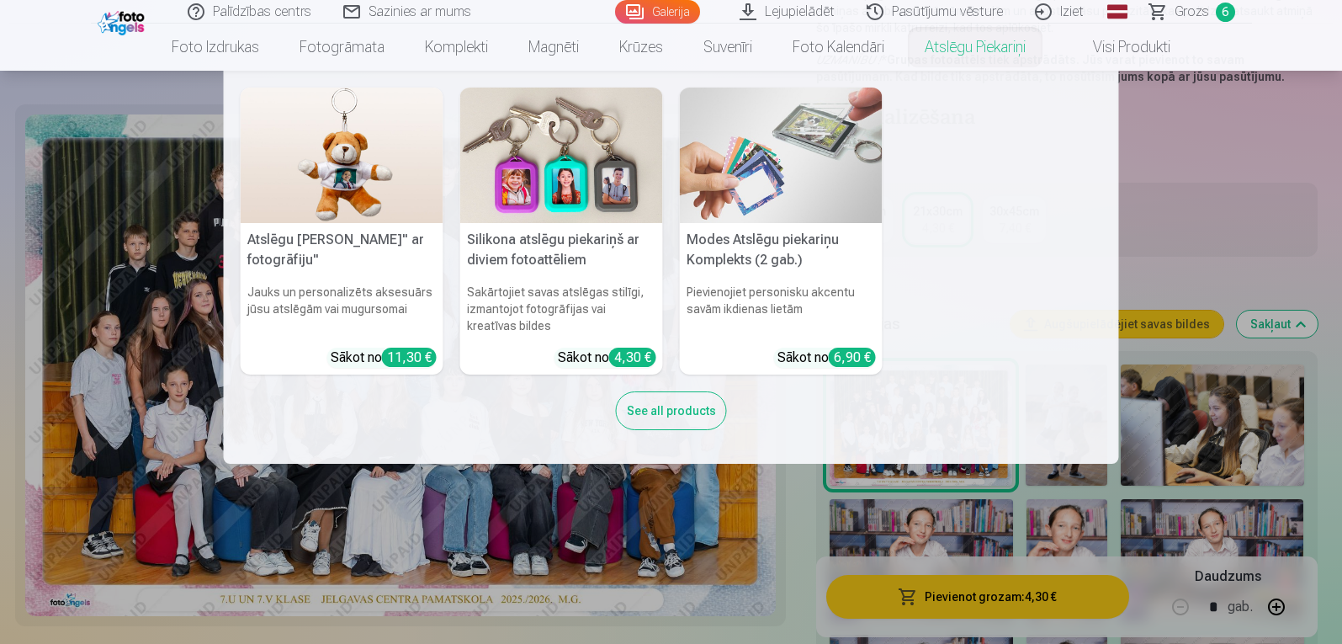
click at [572, 208] on img at bounding box center [561, 155] width 203 height 135
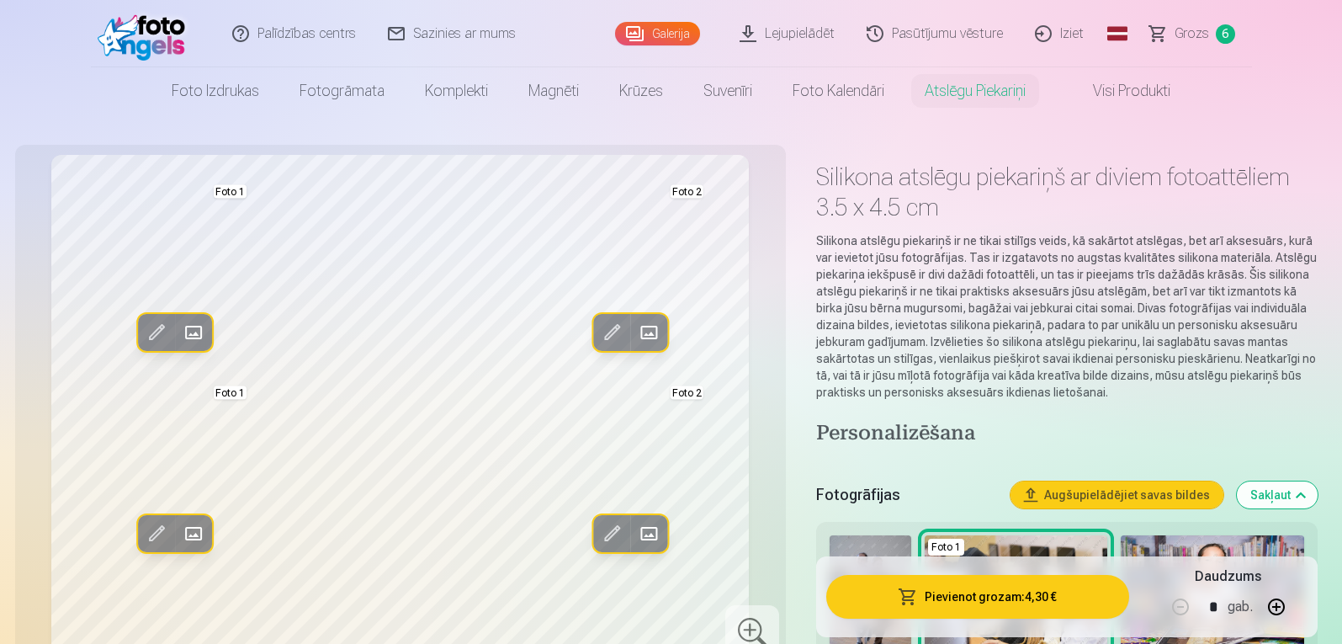
scroll to position [446, 0]
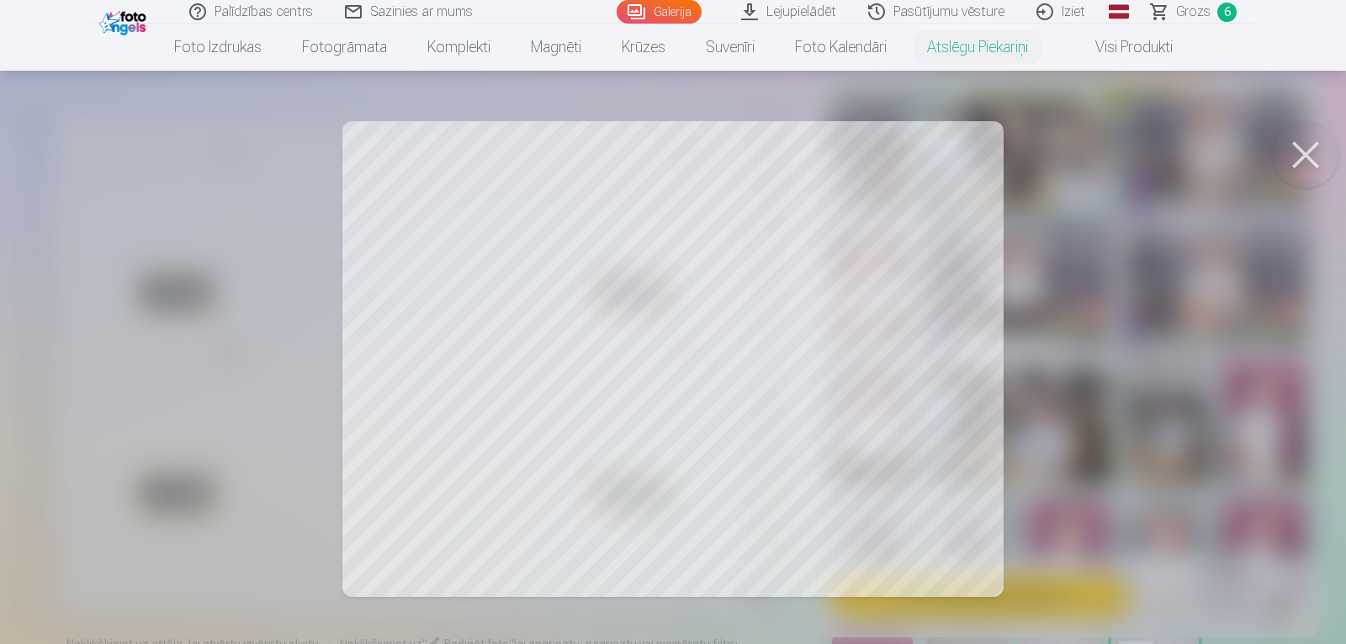
click at [508, 463] on div at bounding box center [673, 322] width 1346 height 644
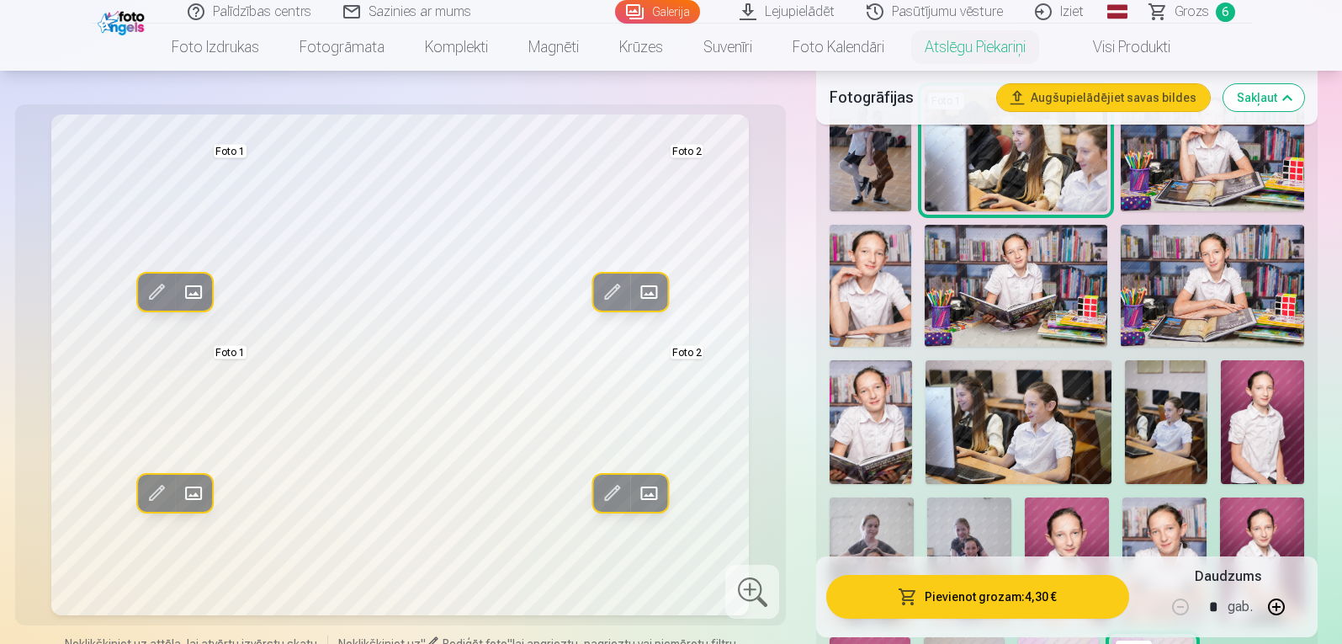
click at [201, 503] on span at bounding box center [193, 493] width 27 height 27
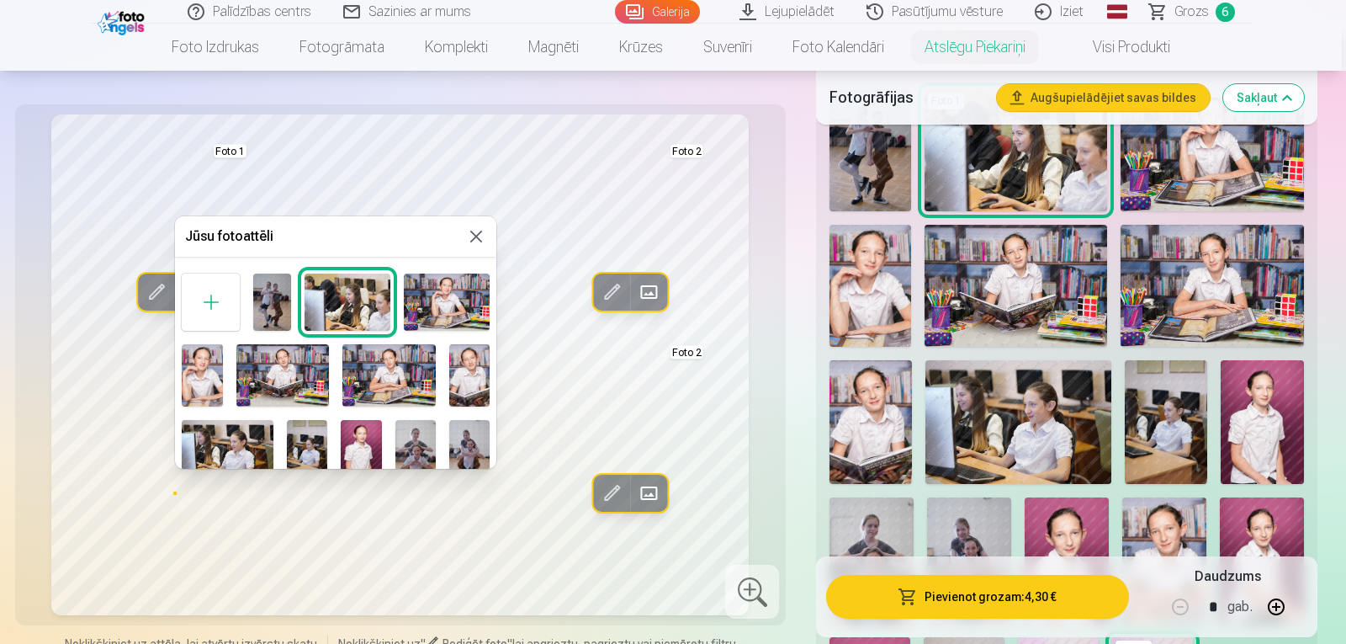
click at [379, 361] on img at bounding box center [388, 374] width 93 height 61
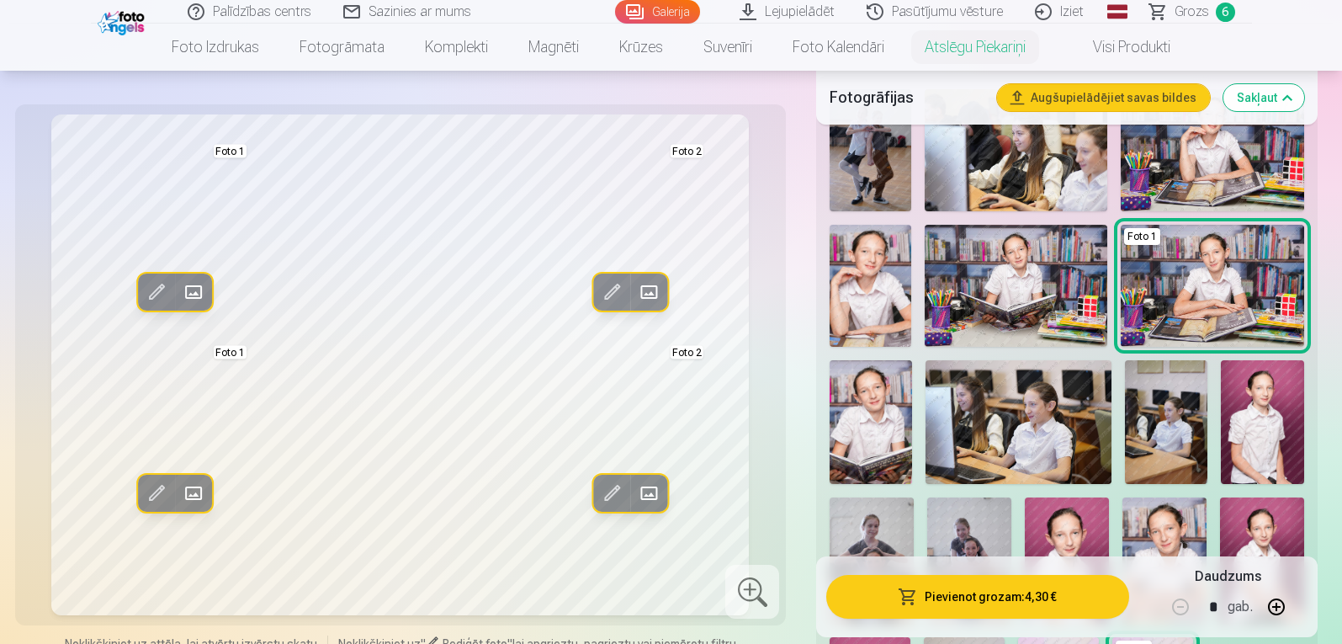
click at [653, 277] on button "Aizstāt" at bounding box center [649, 291] width 37 height 37
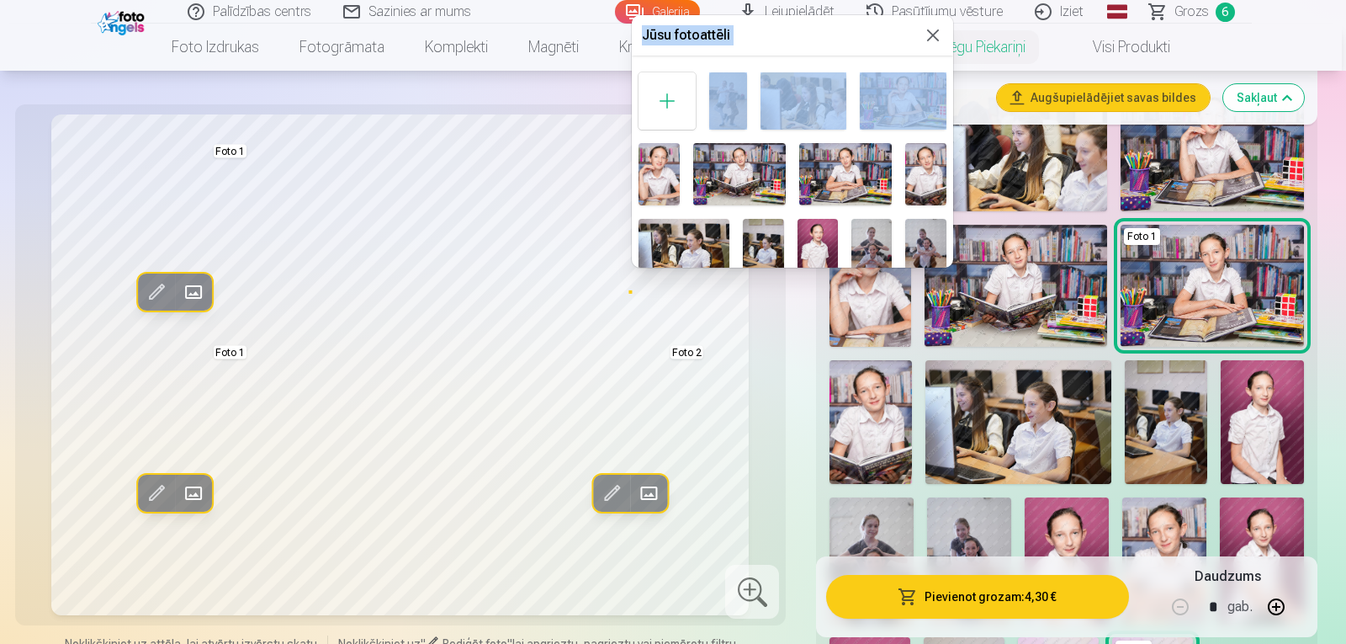
drag, startPoint x: 947, startPoint y: 86, endPoint x: 945, endPoint y: 128, distance: 42.1
click at [814, 244] on img at bounding box center [818, 249] width 40 height 61
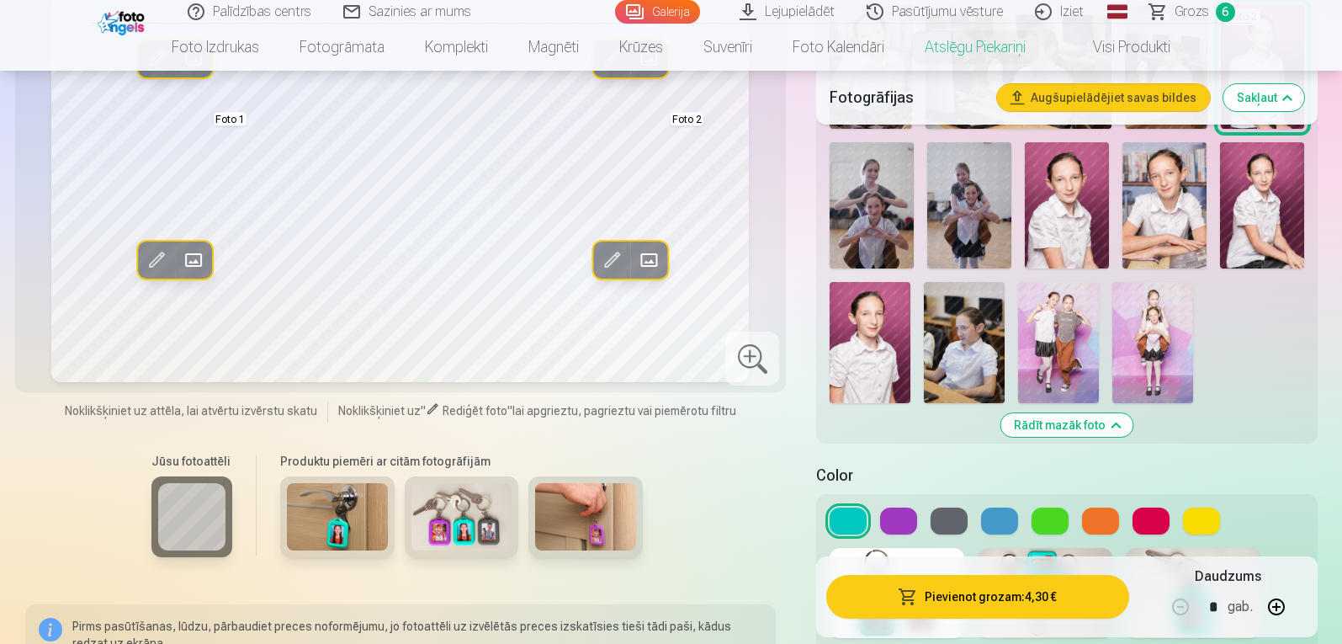
scroll to position [841, 0]
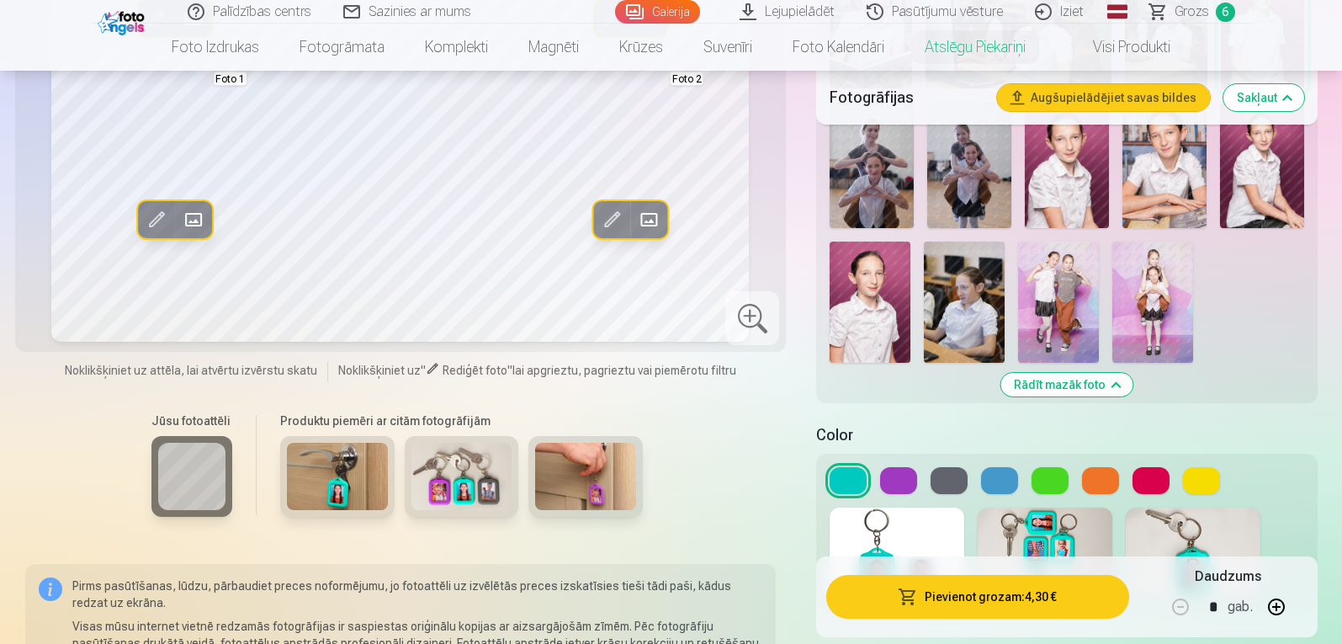
click at [898, 484] on button at bounding box center [898, 480] width 37 height 27
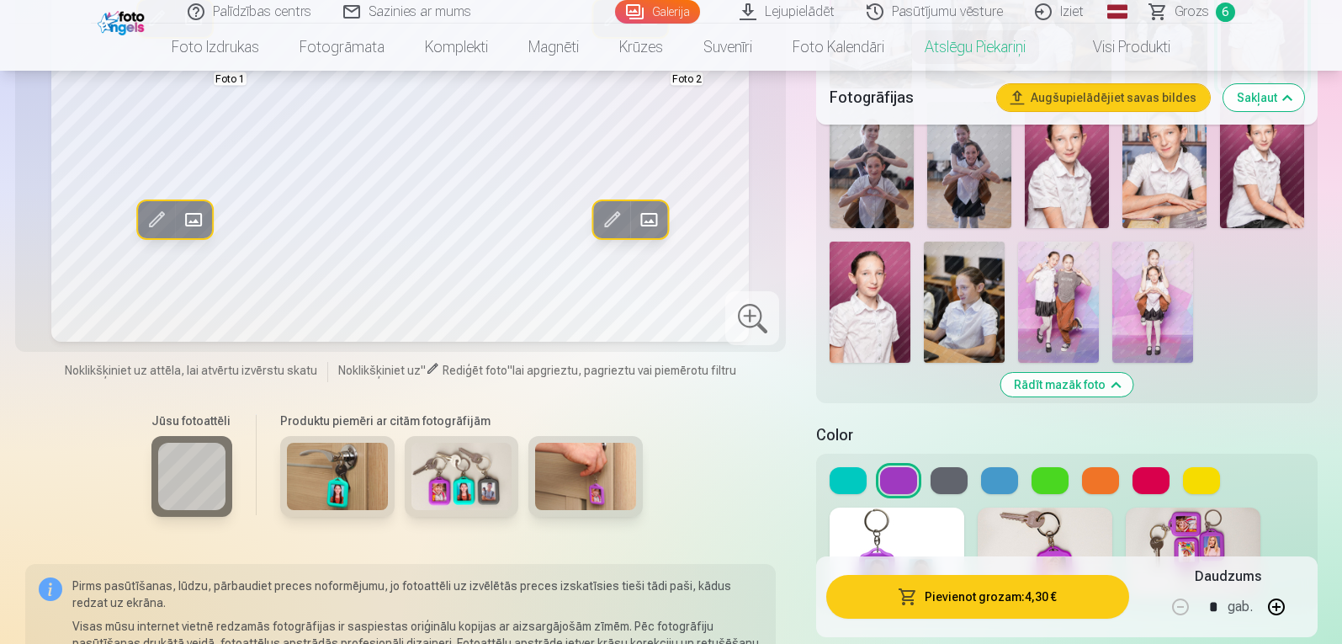
click at [1197, 472] on button at bounding box center [1201, 480] width 37 height 27
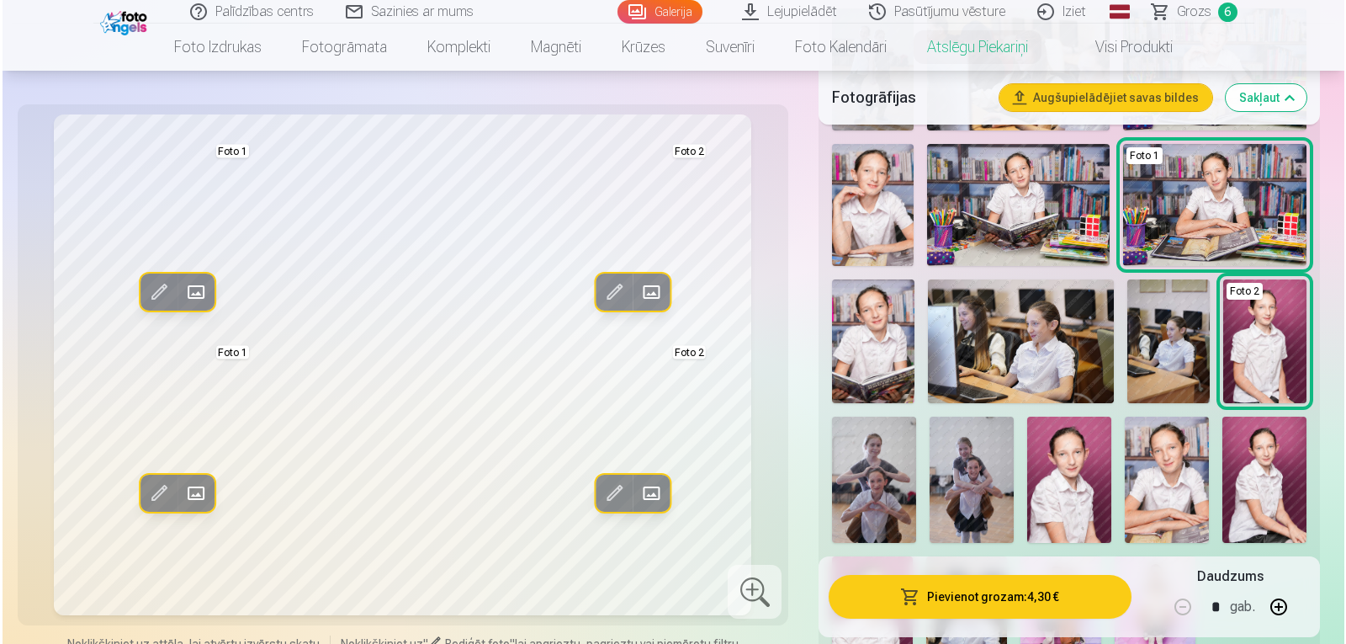
scroll to position [436, 0]
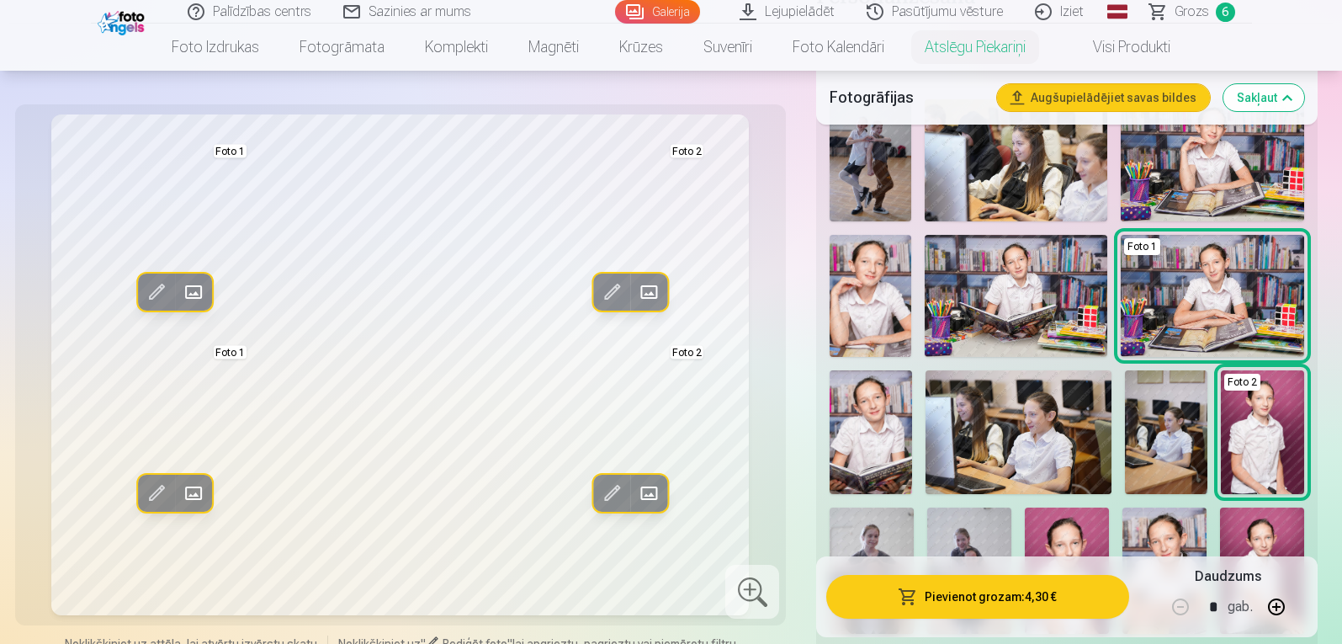
click at [646, 289] on span at bounding box center [649, 292] width 27 height 27
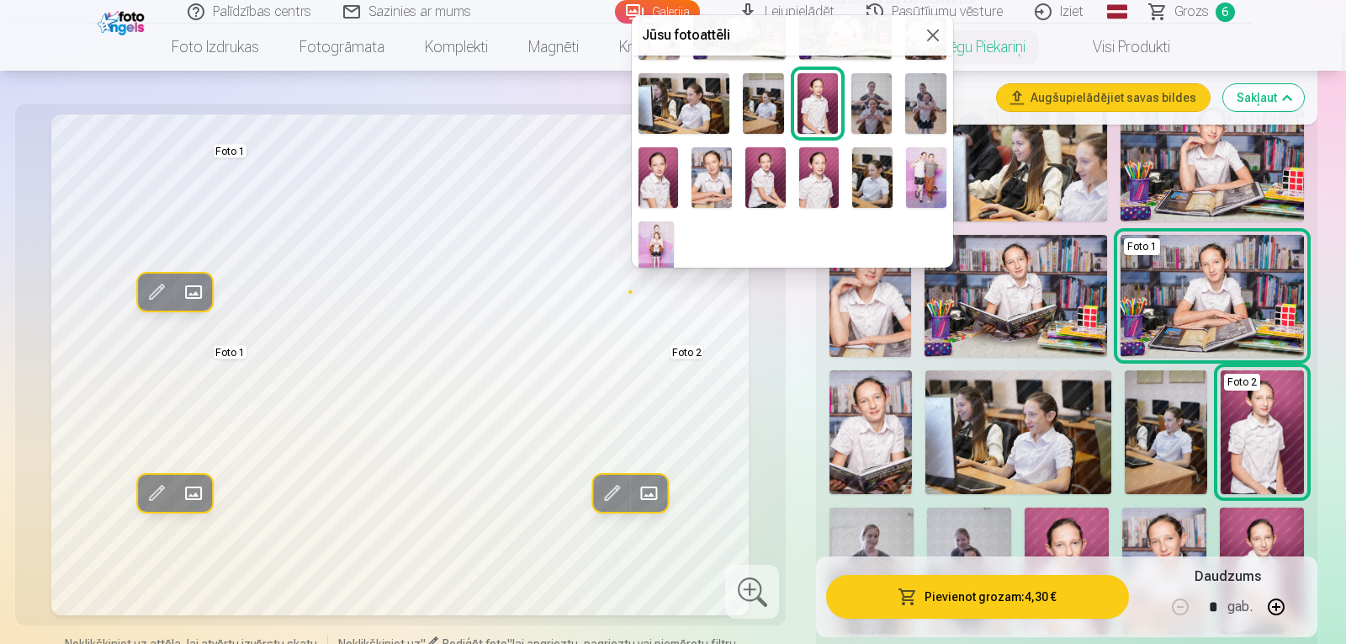
scroll to position [156, 0]
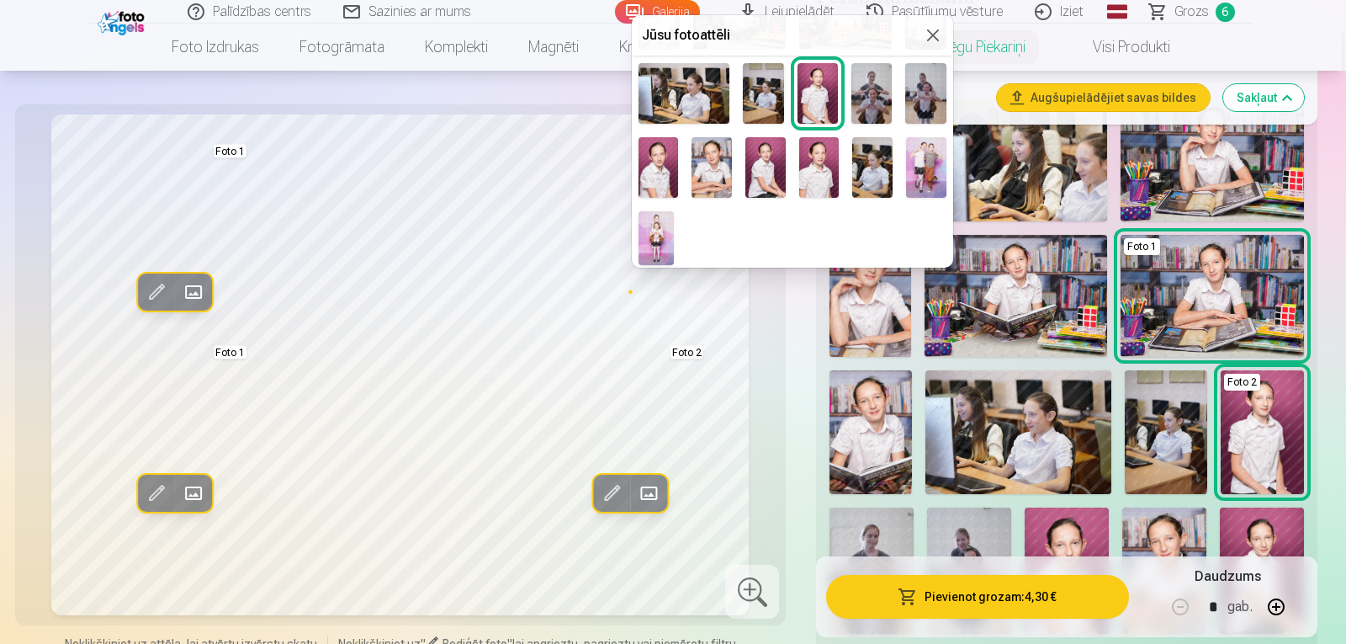
click at [859, 169] on img at bounding box center [872, 167] width 40 height 61
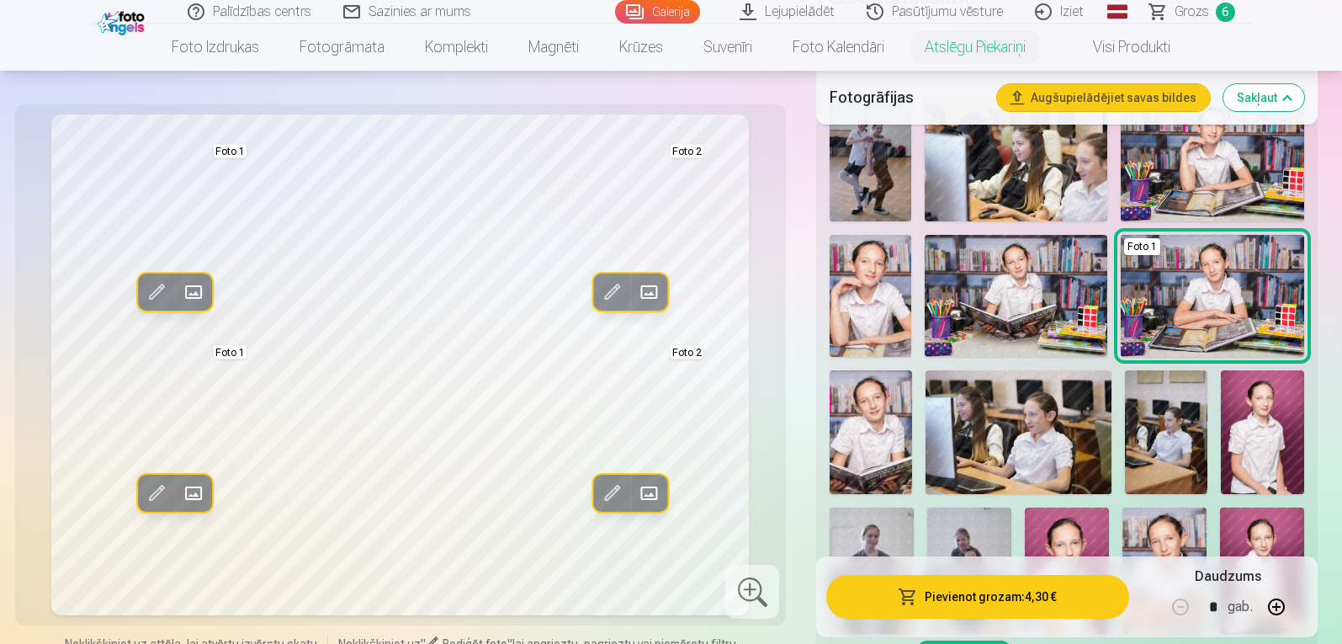
click at [1278, 603] on button "button" at bounding box center [1276, 606] width 40 height 40
type input "*"
click at [1006, 596] on button "Pievienot grozam : 8,60 €" at bounding box center [977, 597] width 302 height 44
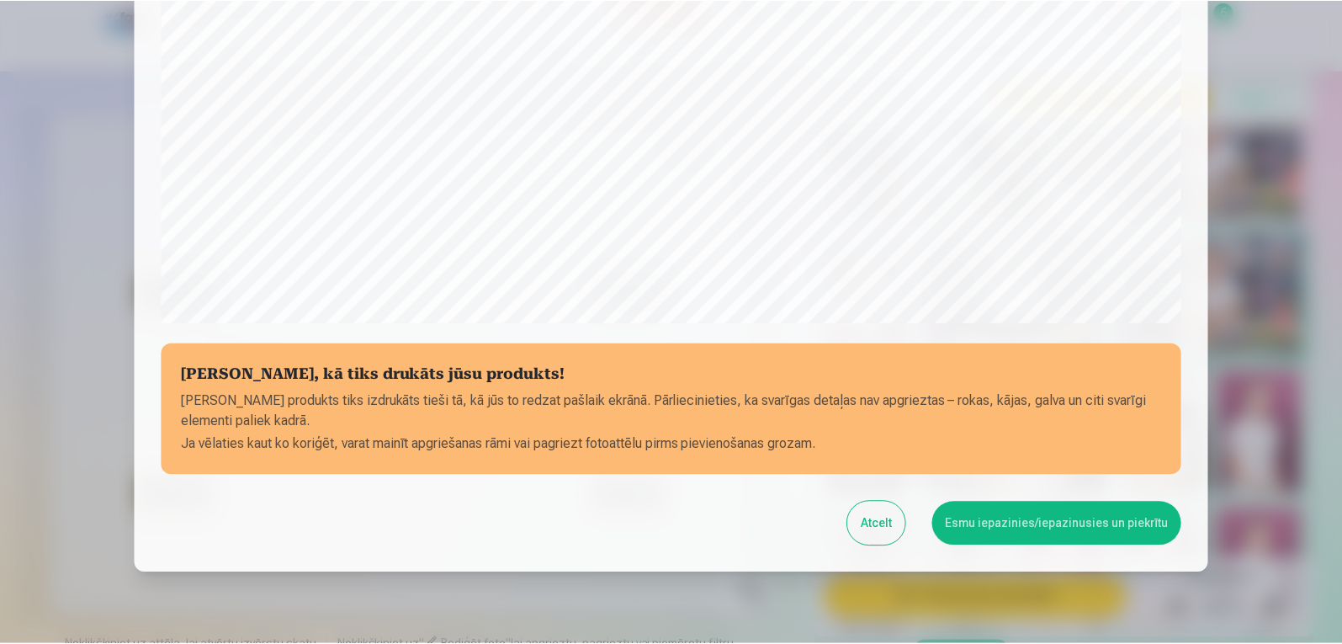
scroll to position [568, 0]
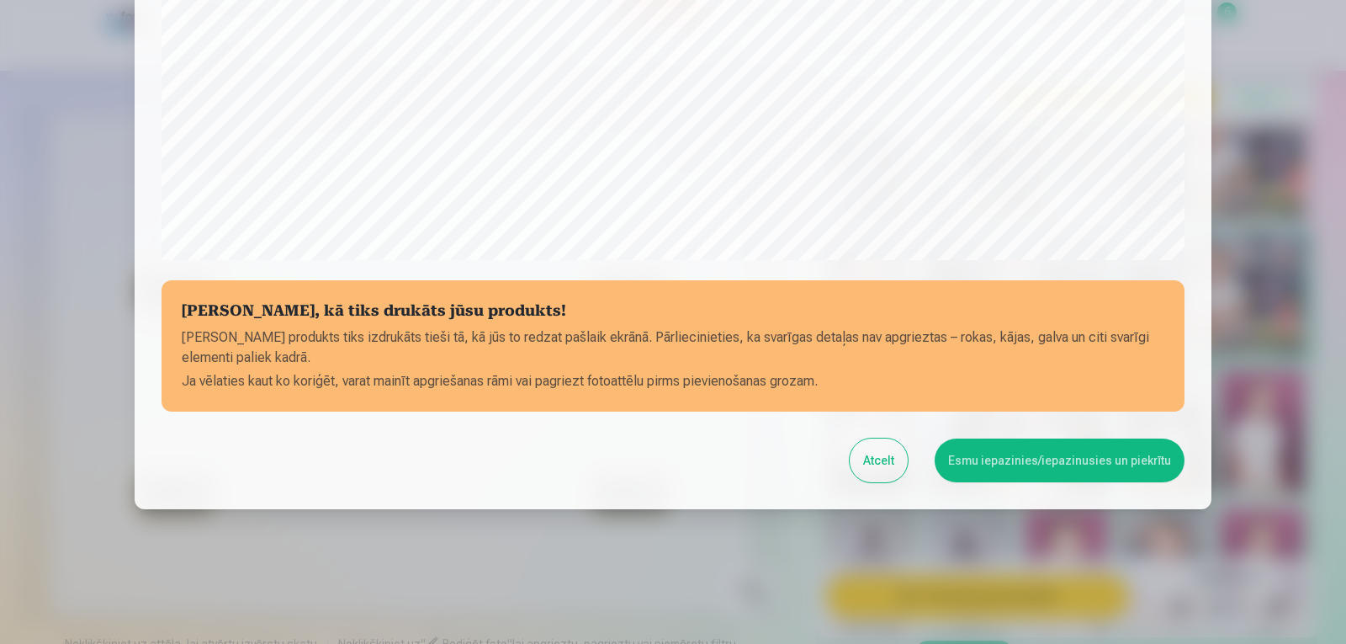
click at [1009, 454] on button "Esmu iepazinies/iepazinusies un piekrītu" at bounding box center [1060, 460] width 250 height 44
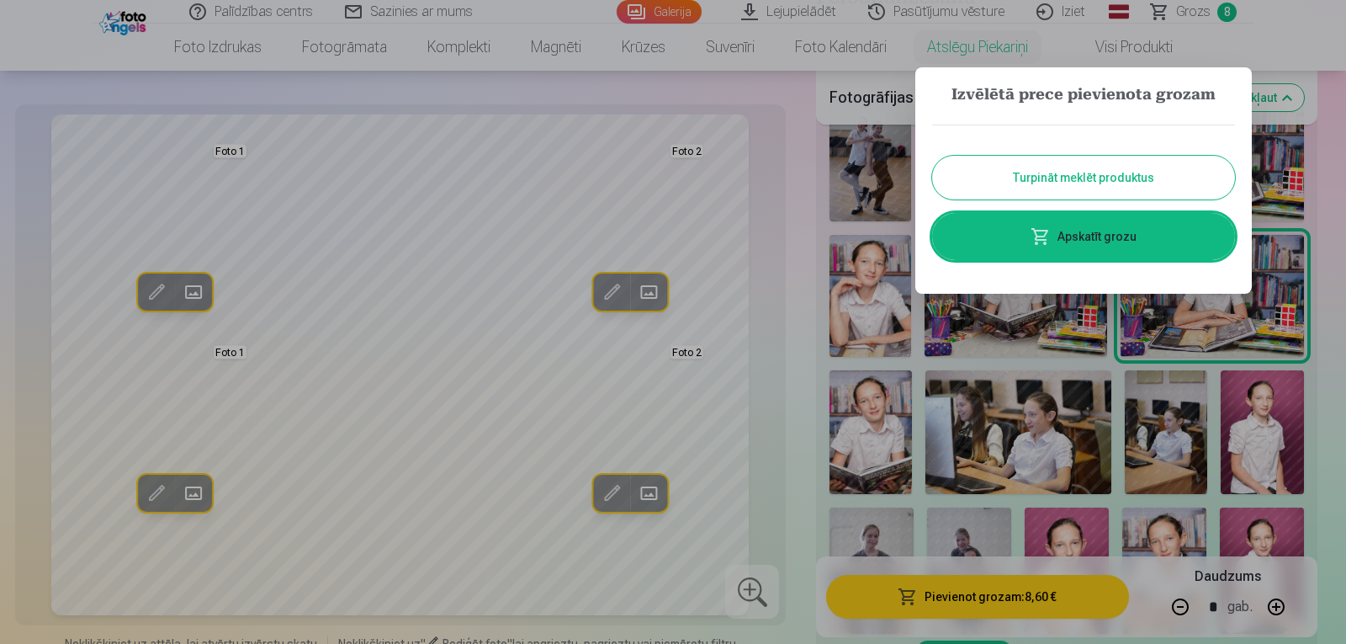
click at [1110, 236] on link "Apskatīt grozu" at bounding box center [1083, 236] width 303 height 47
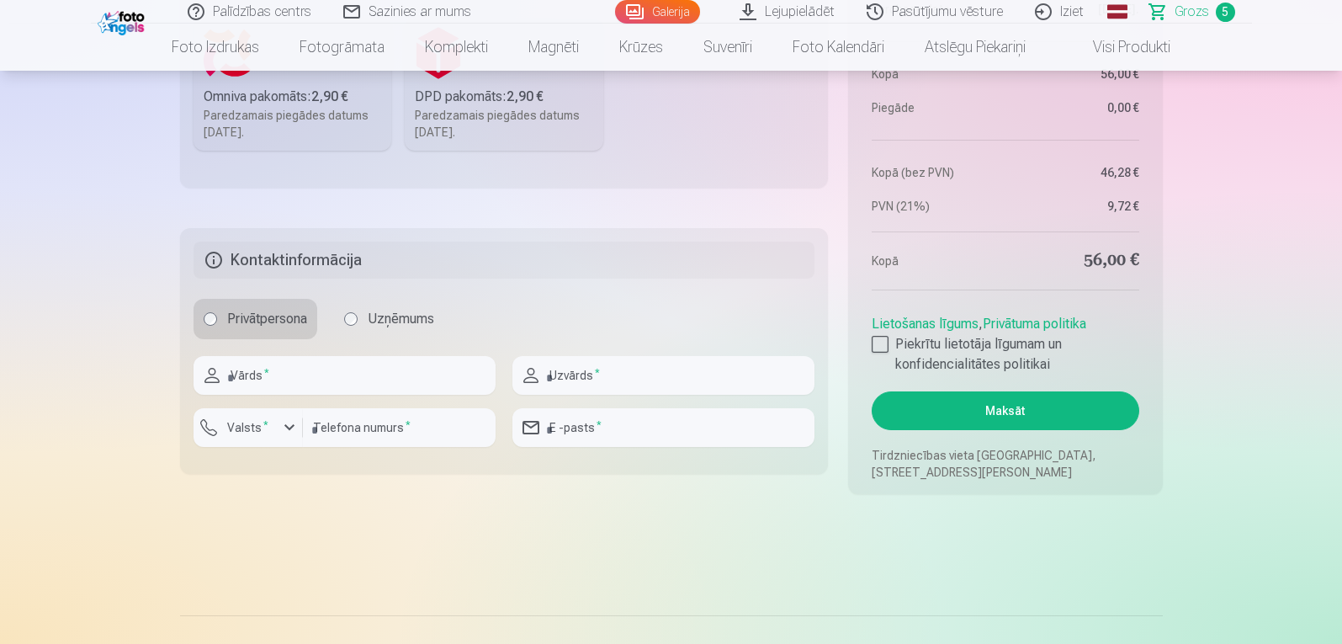
scroll to position [1355, 0]
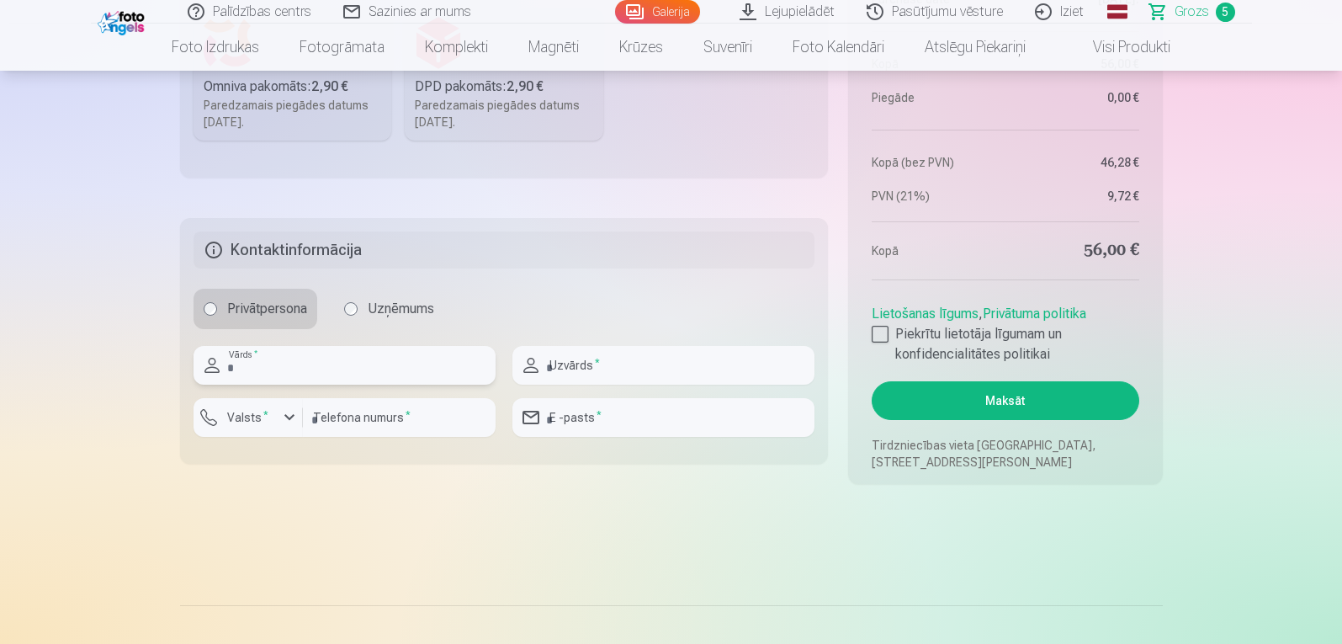
click at [241, 369] on input "text" at bounding box center [345, 365] width 302 height 39
type input "******"
type input "********"
click at [290, 422] on div "button" at bounding box center [289, 417] width 20 height 20
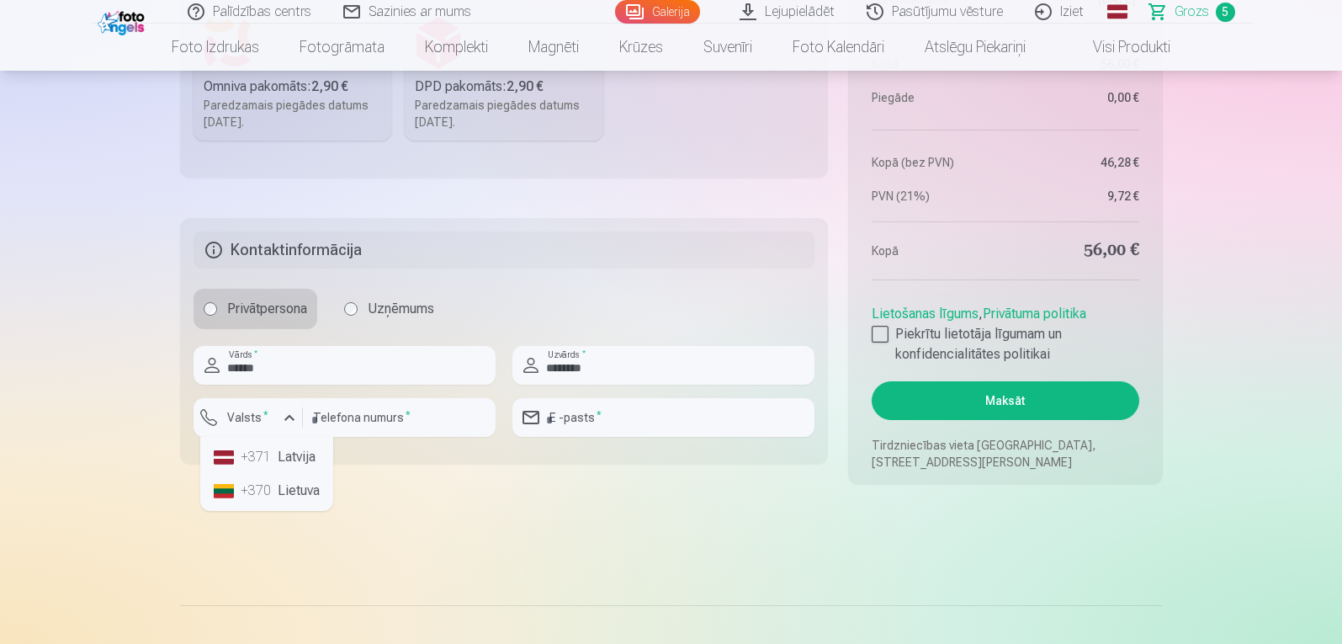
click at [287, 466] on li "+371 Latvija" at bounding box center [266, 457] width 119 height 34
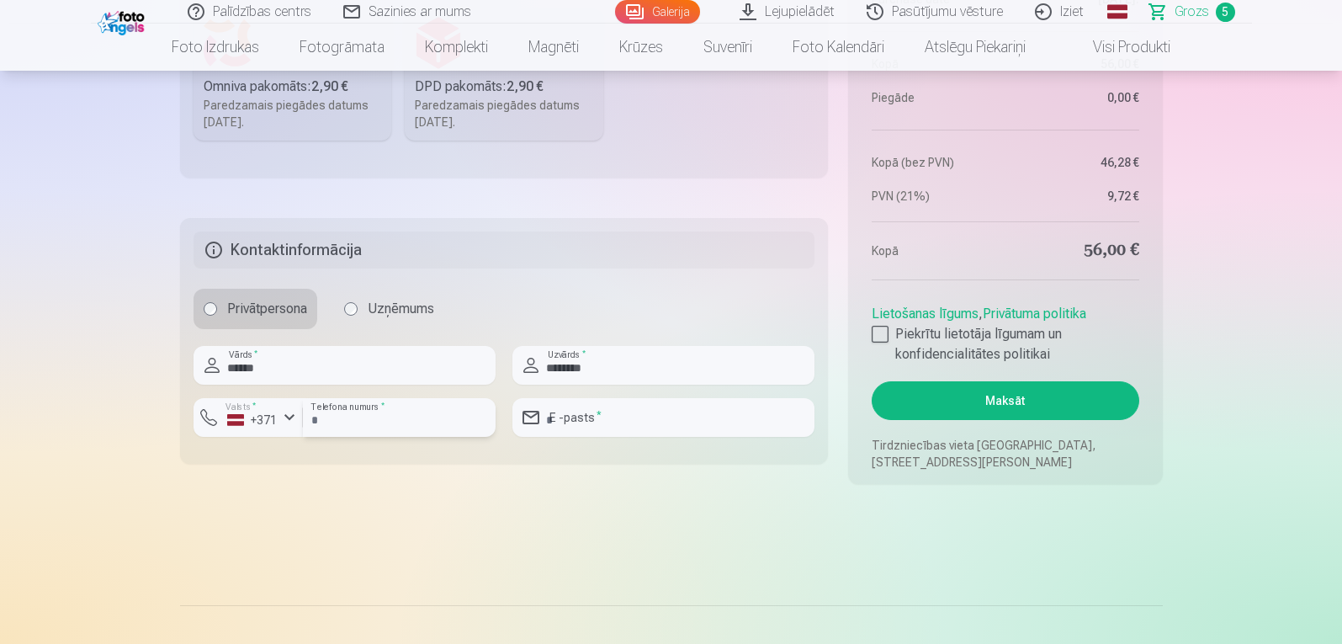
click at [361, 422] on input "number" at bounding box center [399, 417] width 193 height 39
type input "********"
click at [629, 419] on input "email" at bounding box center [663, 417] width 302 height 39
type input "**********"
click at [880, 330] on div at bounding box center [880, 334] width 17 height 17
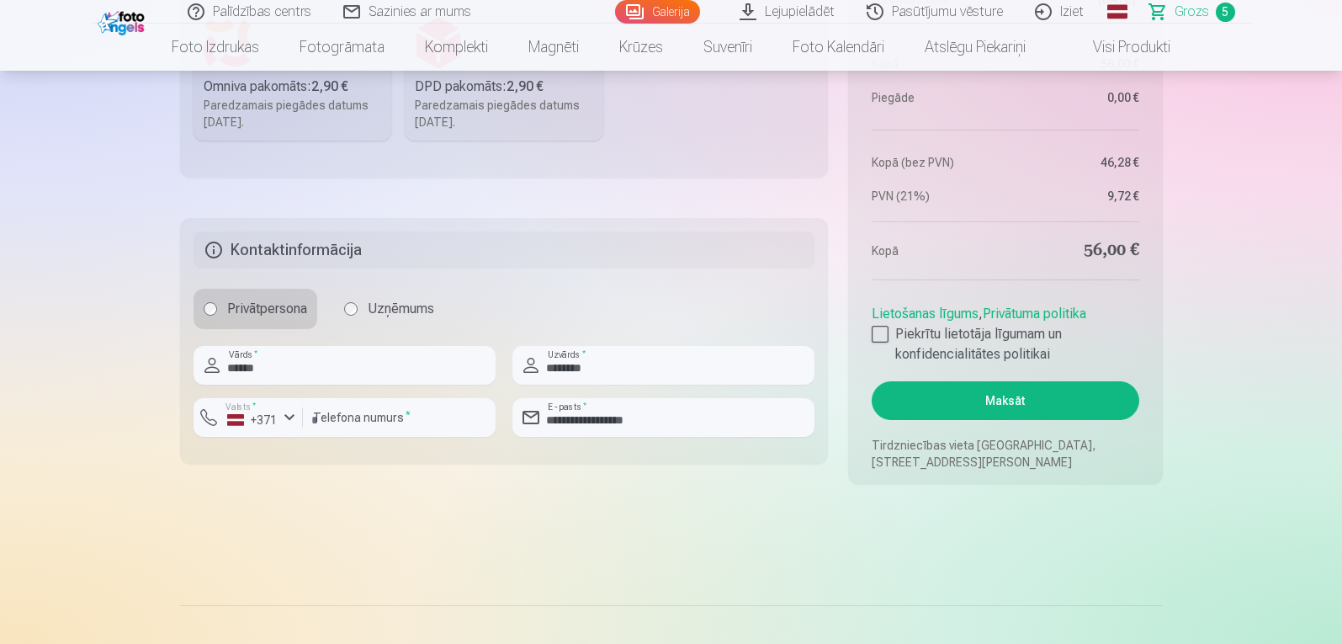
click at [309, 115] on div "Paredzamais piegādes datums 25.10.2025." at bounding box center [293, 114] width 178 height 34
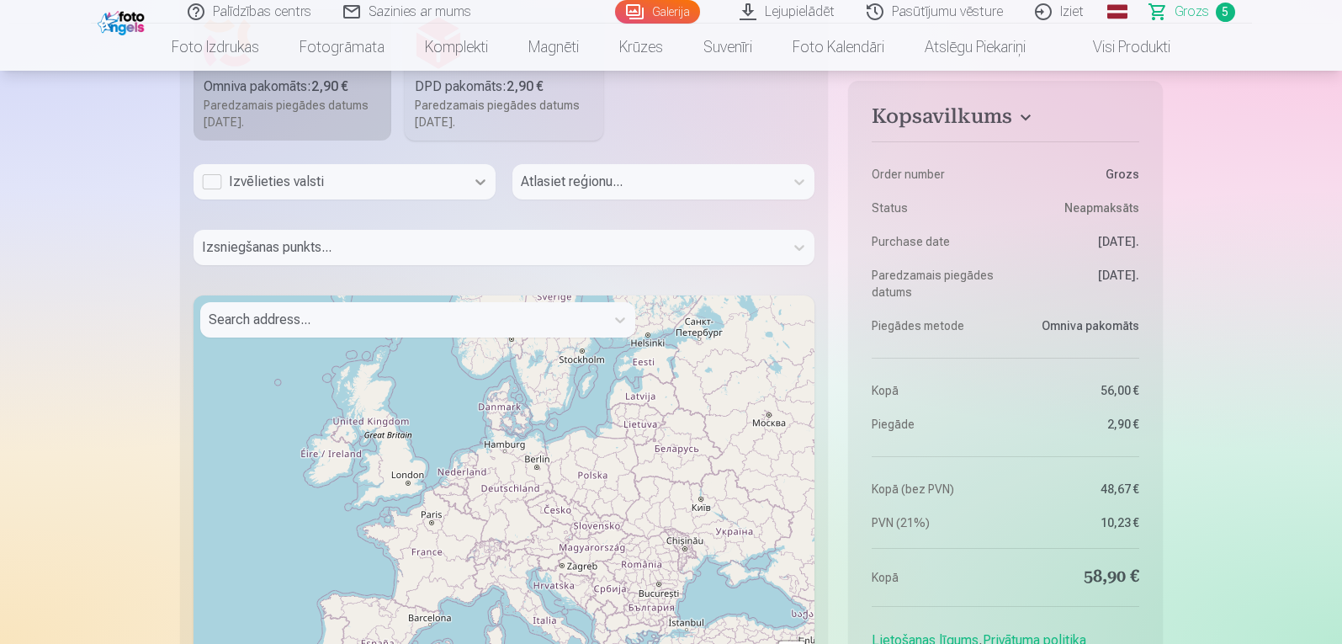
click at [477, 183] on icon at bounding box center [480, 181] width 17 height 17
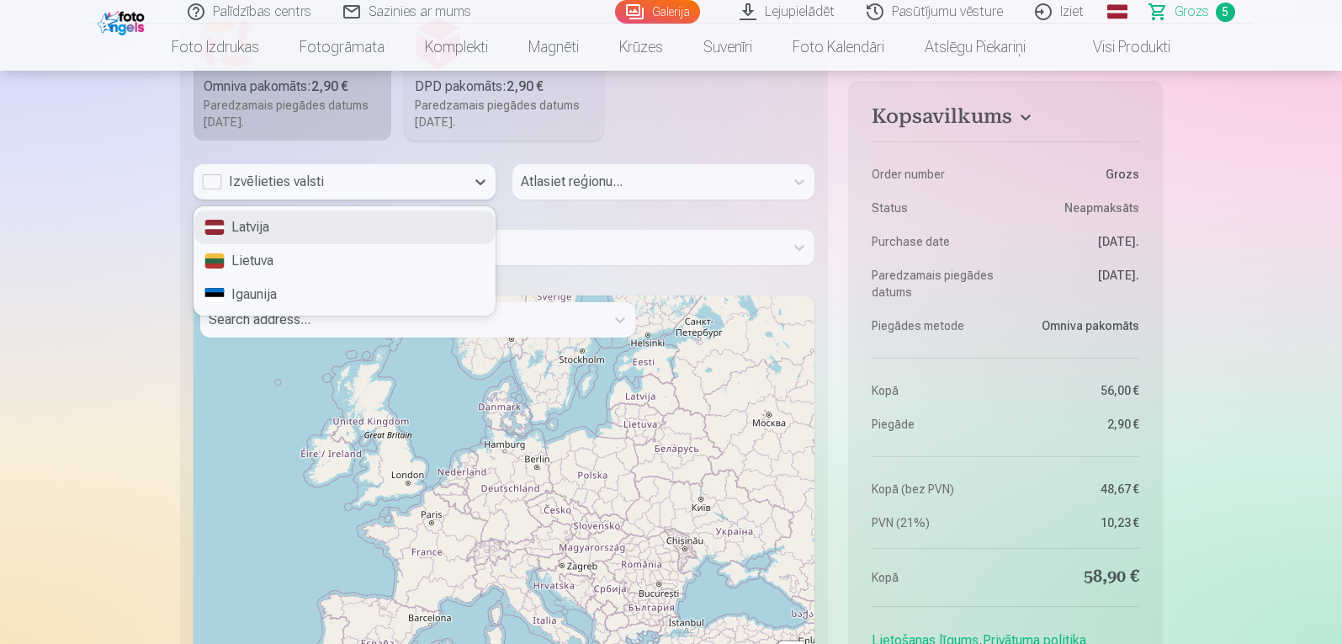
click at [352, 229] on div "Latvija" at bounding box center [344, 227] width 300 height 34
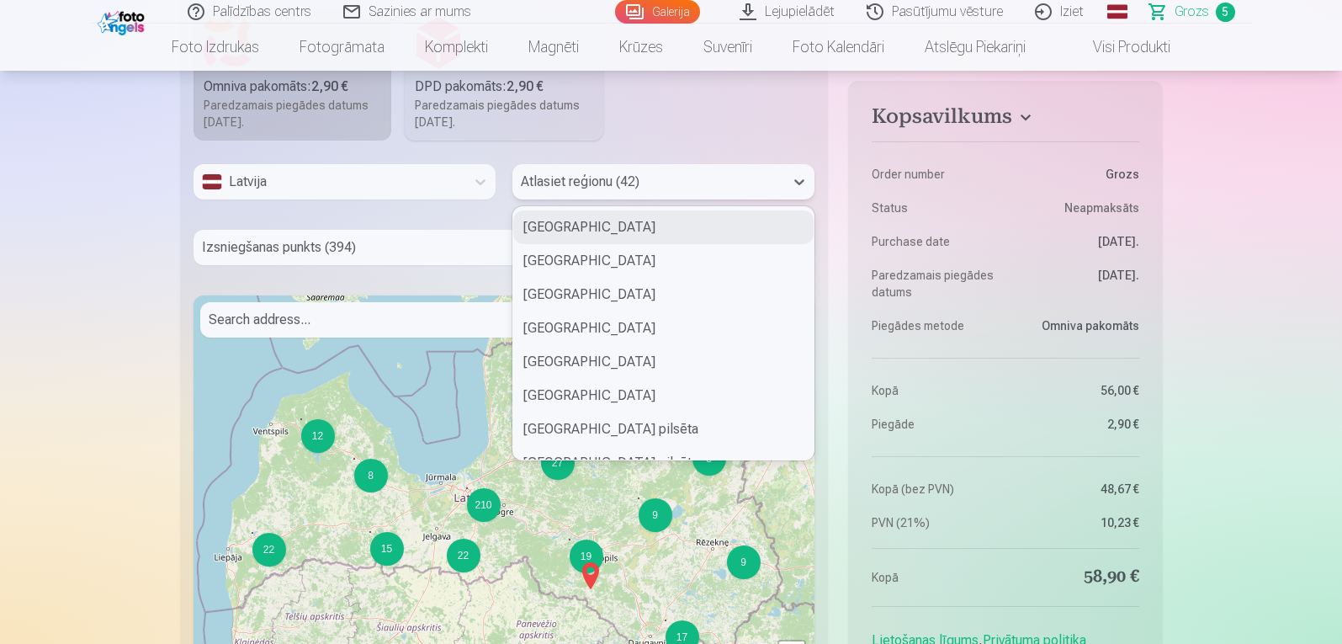
click at [764, 189] on div at bounding box center [648, 182] width 255 height 24
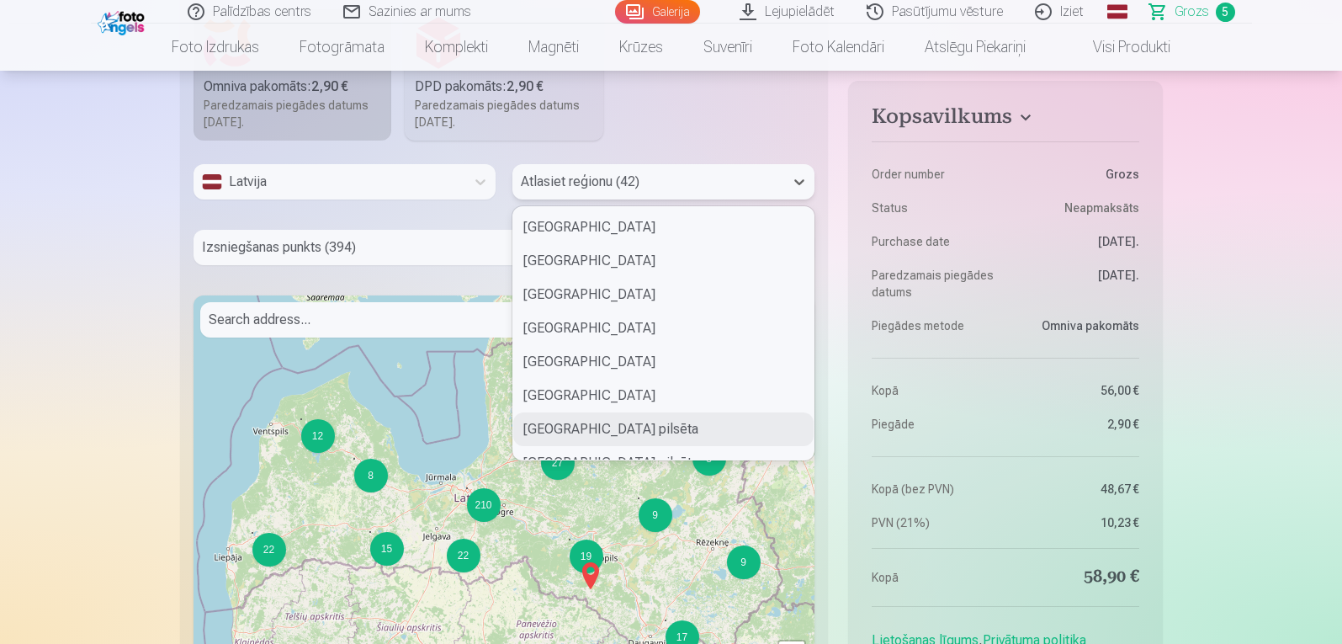
click at [608, 417] on div "Jelgavas pilsēta" at bounding box center [663, 429] width 300 height 34
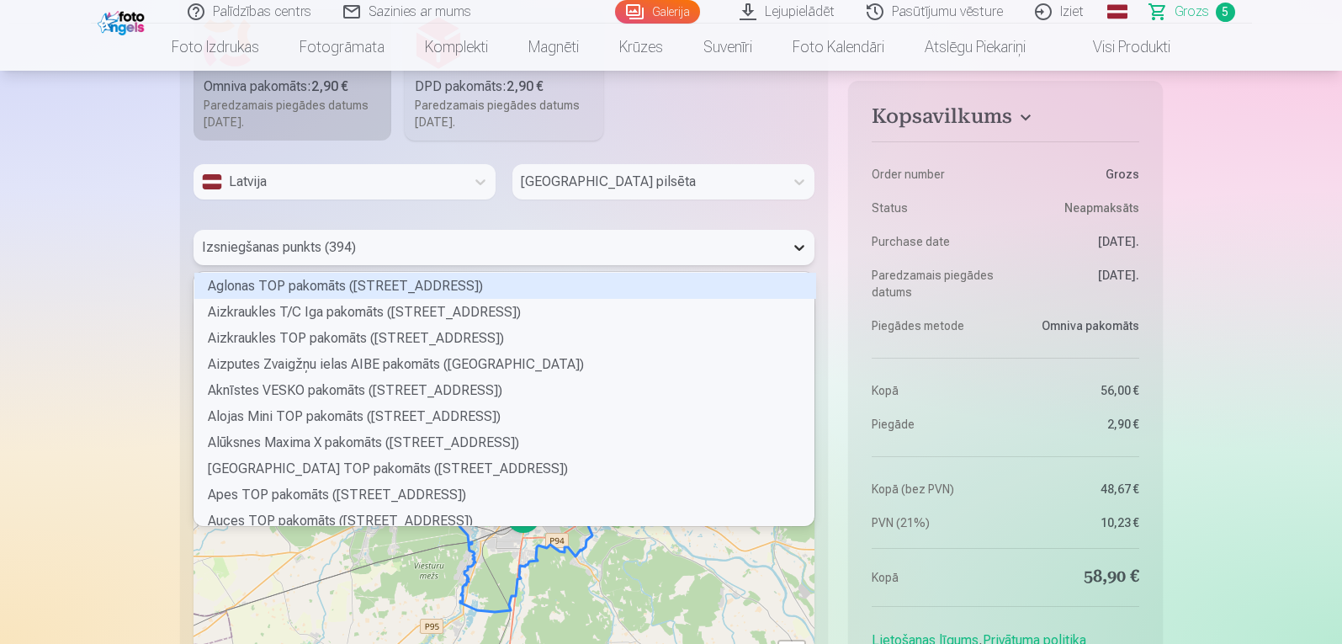
click at [803, 252] on icon at bounding box center [799, 247] width 17 height 17
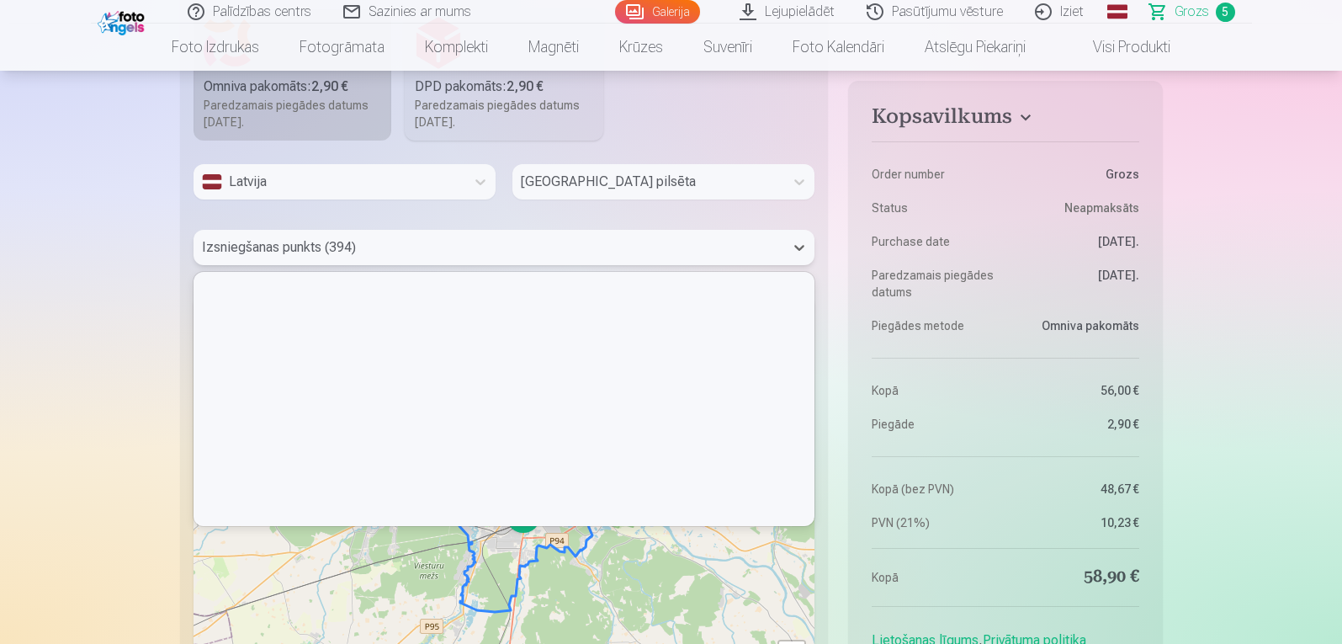
scroll to position [1938, 0]
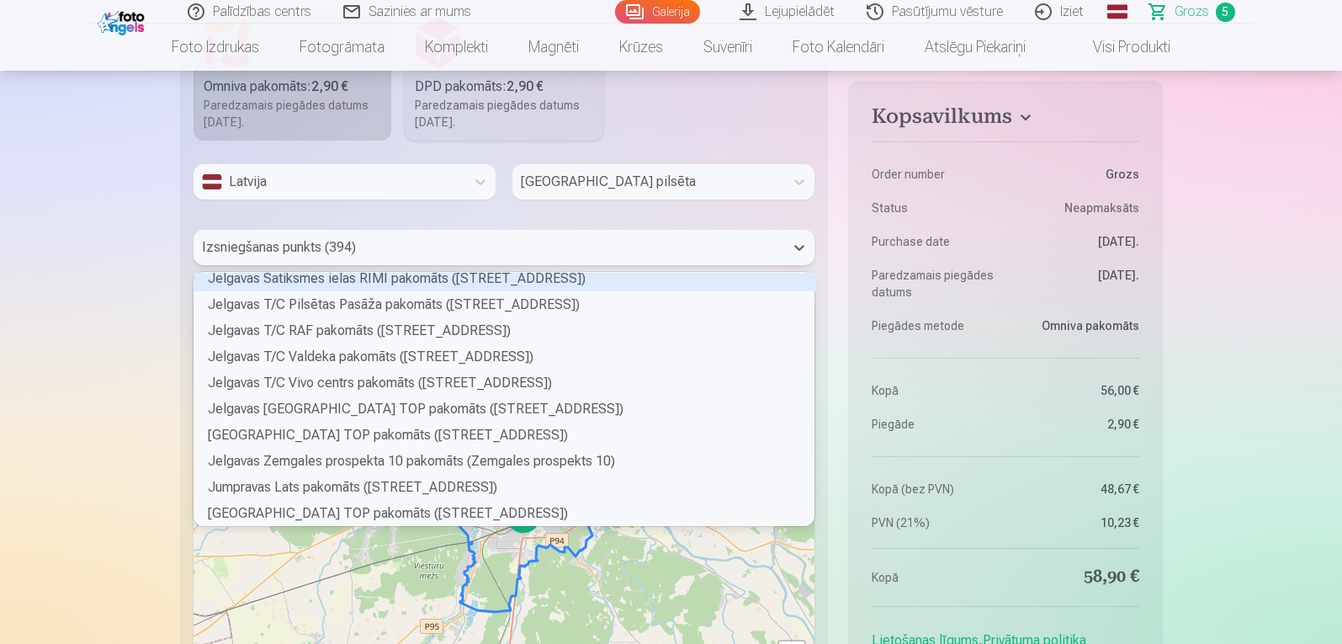
click at [381, 275] on div "Jelgavas Satiksmes ielas RIMI pakomāts (Satiksmes iela 35)" at bounding box center [505, 278] width 622 height 26
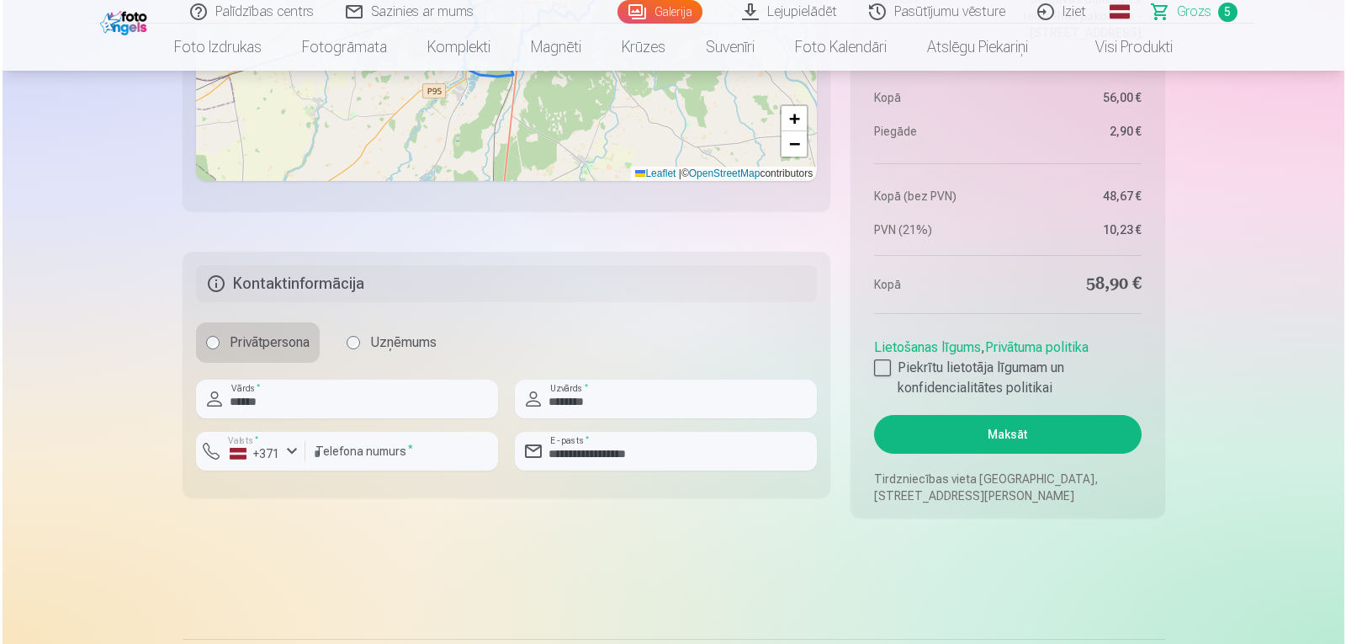
scroll to position [1932, 0]
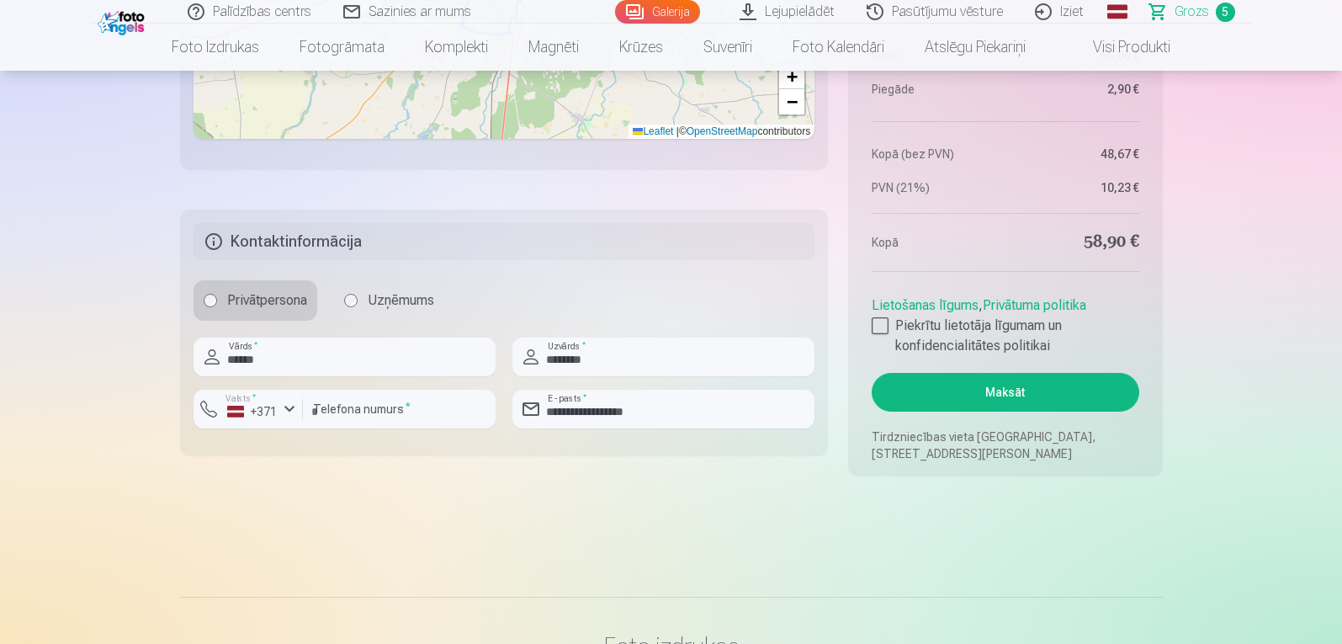
click at [1011, 385] on button "Maksāt" at bounding box center [1005, 392] width 267 height 39
